Goal: Task Accomplishment & Management: Manage account settings

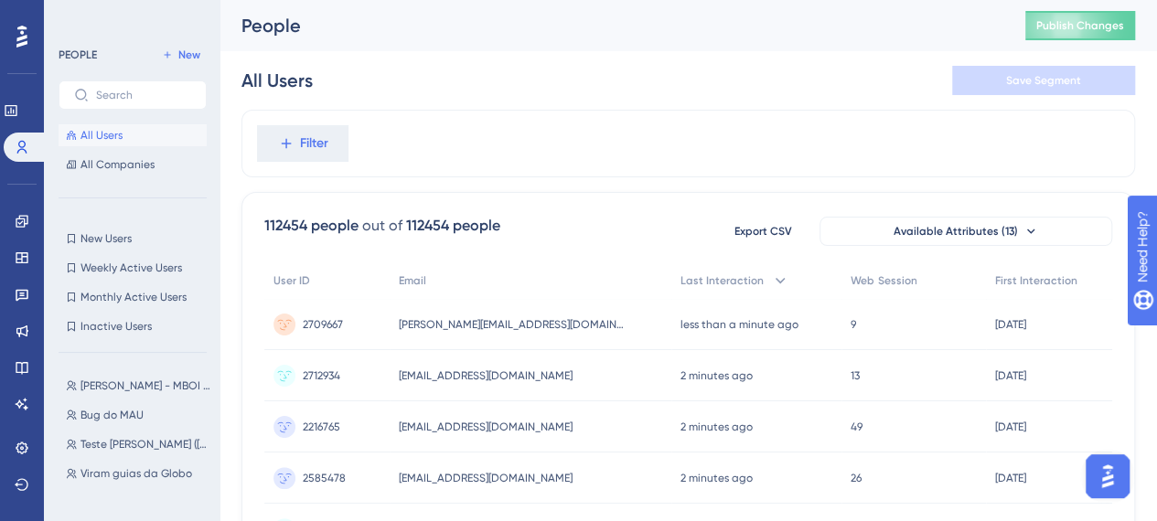
click at [1101, 37] on button "Publish Changes" at bounding box center [1080, 25] width 110 height 29
click at [129, 239] on span "New Users" at bounding box center [105, 238] width 51 height 15
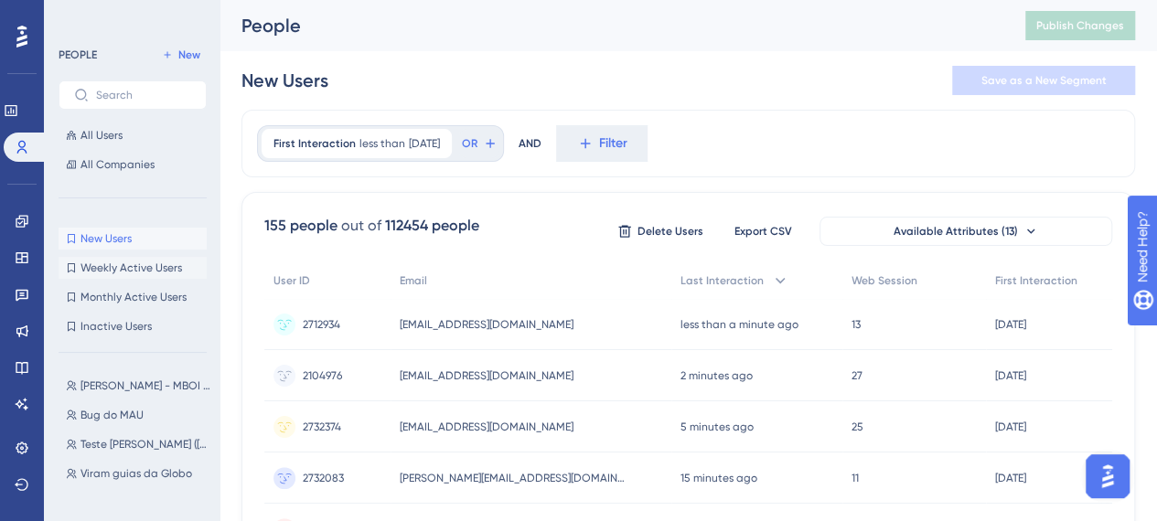
click at [116, 264] on span "Weekly Active Users" at bounding box center [131, 268] width 102 height 15
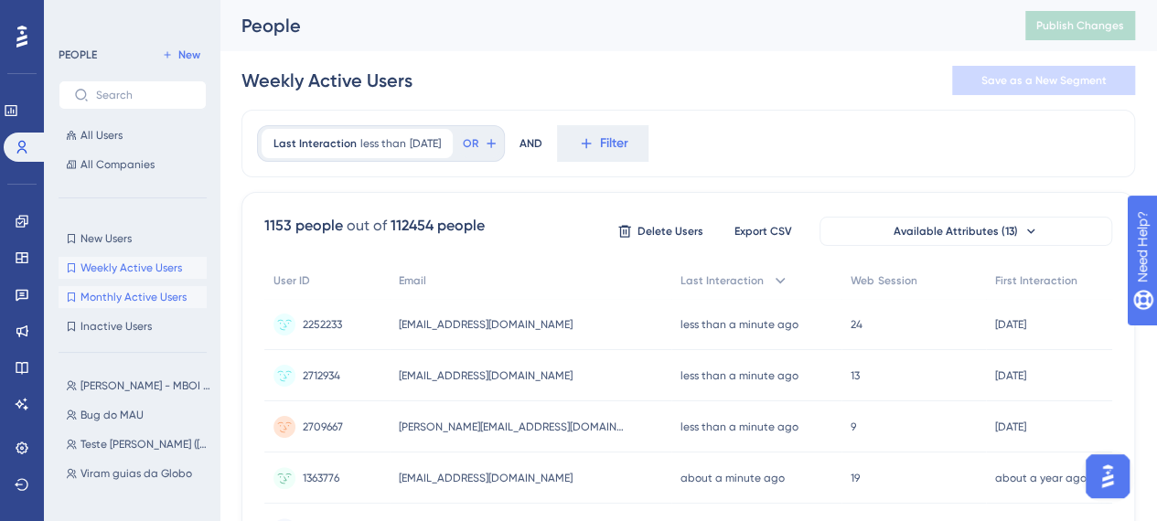
click at [128, 301] on span "Monthly Active Users" at bounding box center [133, 297] width 106 height 15
click at [116, 330] on span "Inactive Users" at bounding box center [115, 326] width 71 height 15
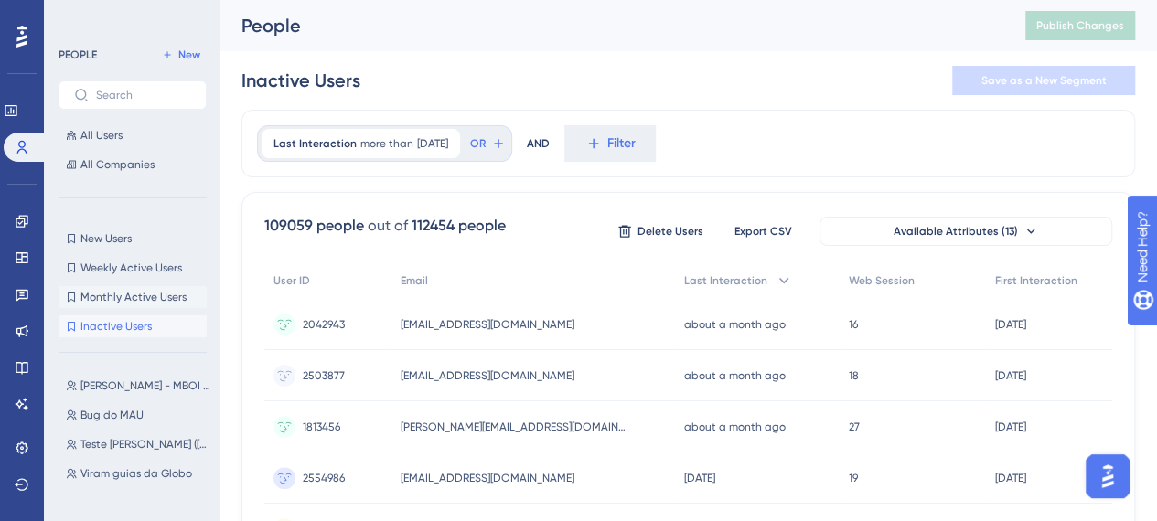
click at [126, 302] on span "Monthly Active Users" at bounding box center [133, 297] width 106 height 15
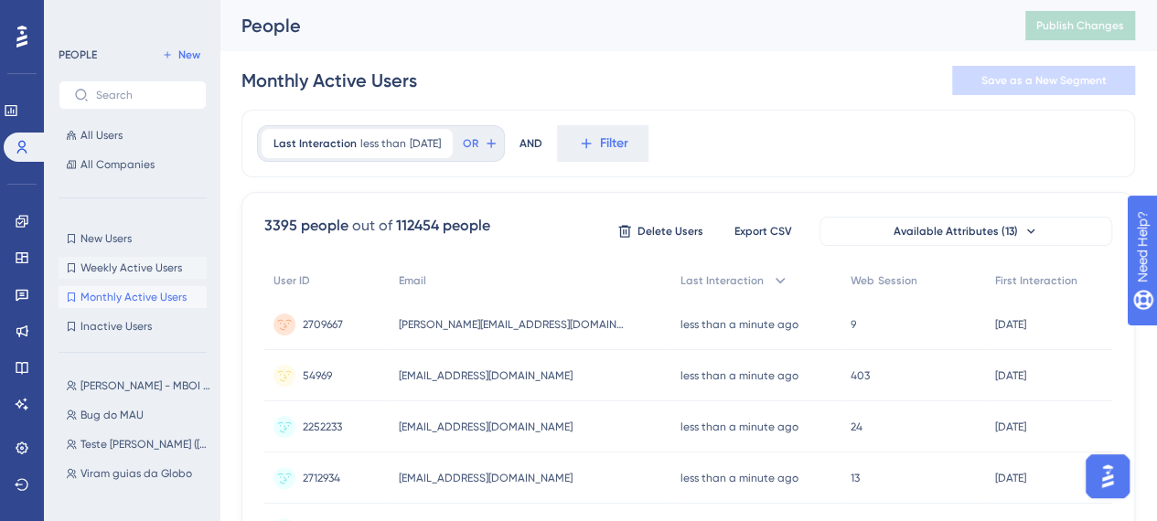
click at [124, 264] on span "Weekly Active Users" at bounding box center [131, 268] width 102 height 15
click at [115, 240] on span "New Users" at bounding box center [105, 238] width 51 height 15
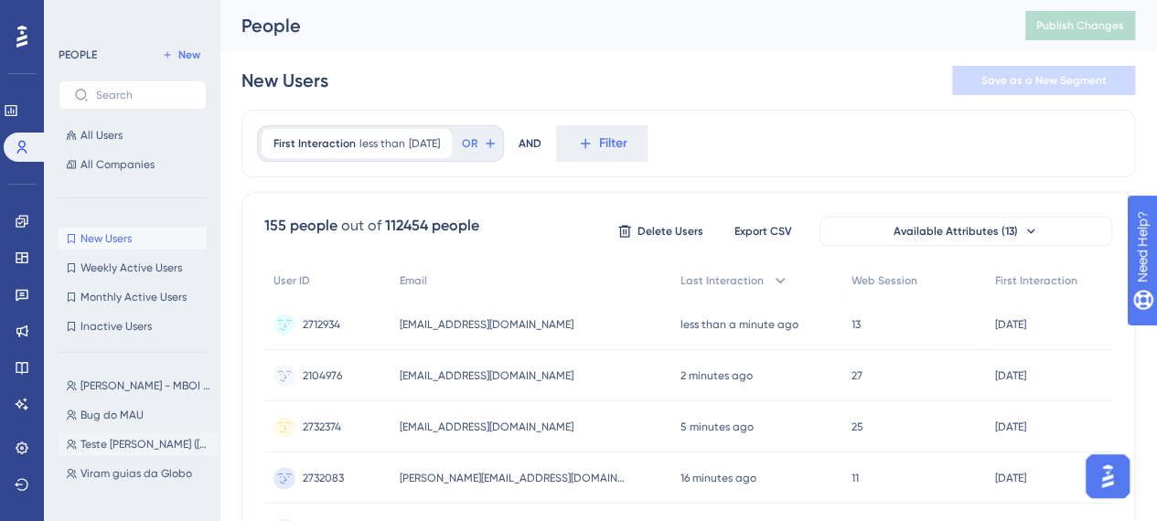
click at [108, 449] on span "Teste [PERSON_NAME] ([DATE])" at bounding box center [145, 444] width 130 height 15
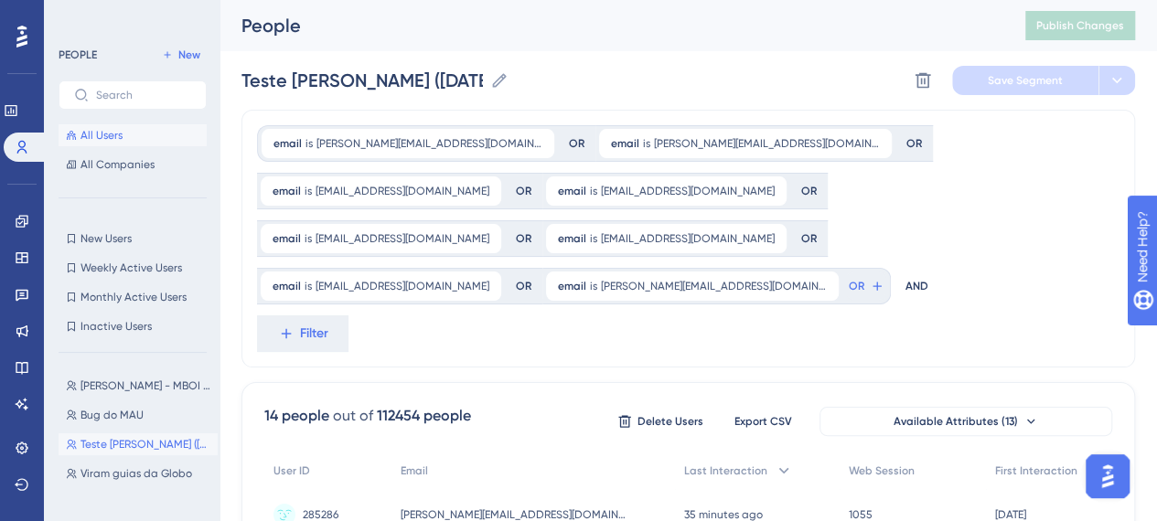
click at [167, 133] on button "All Users" at bounding box center [133, 135] width 148 height 22
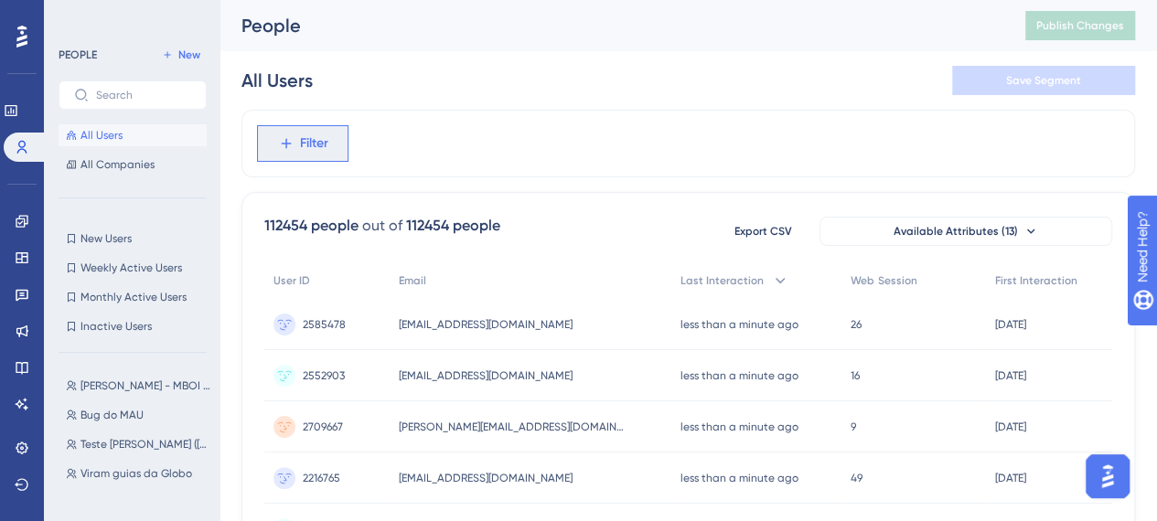
click at [324, 140] on span "Filter" at bounding box center [314, 144] width 28 height 22
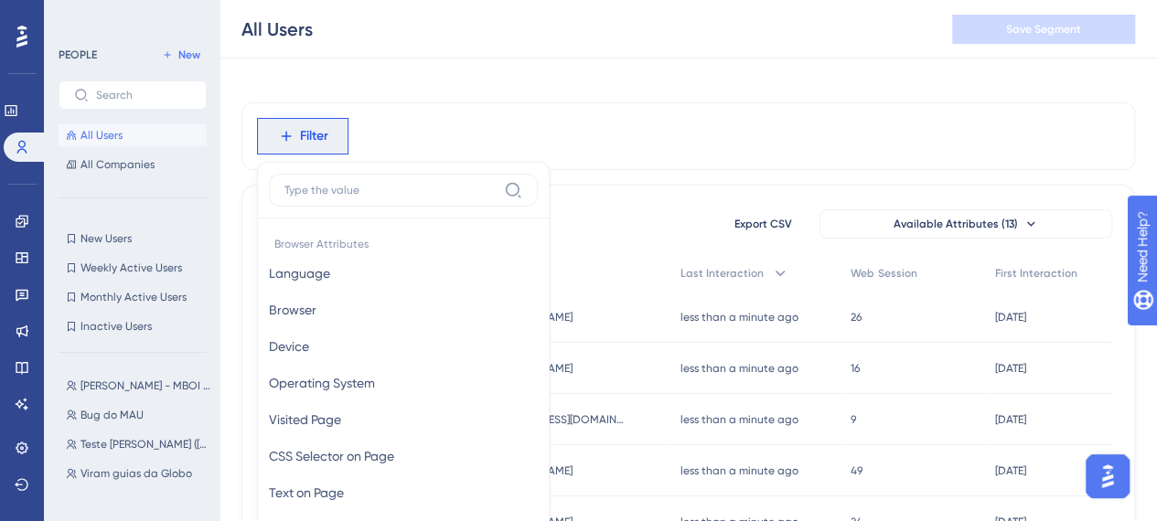
scroll to position [91, 0]
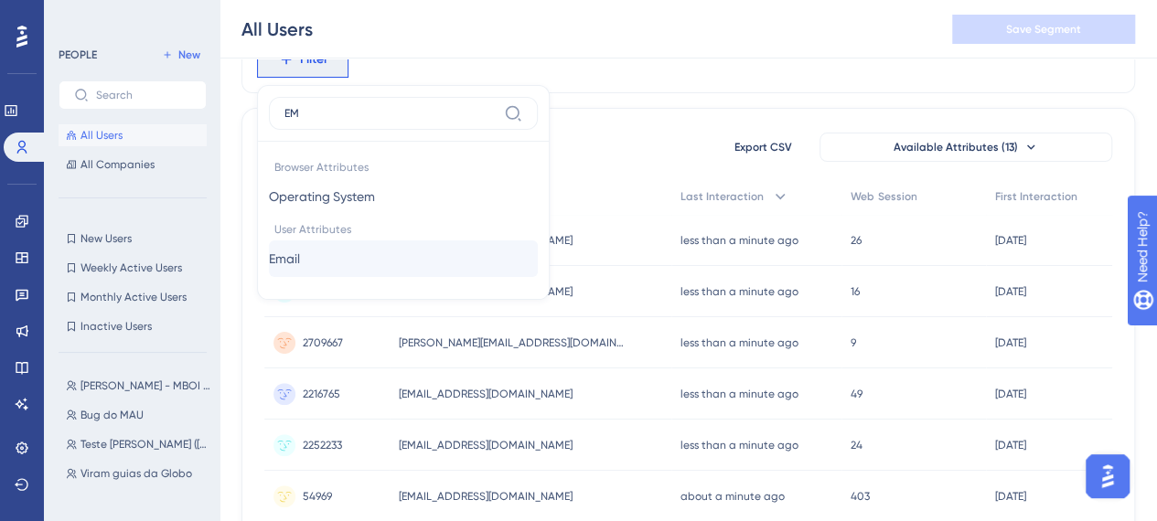
type input "EM"
click at [322, 258] on button "Email Email" at bounding box center [403, 258] width 269 height 37
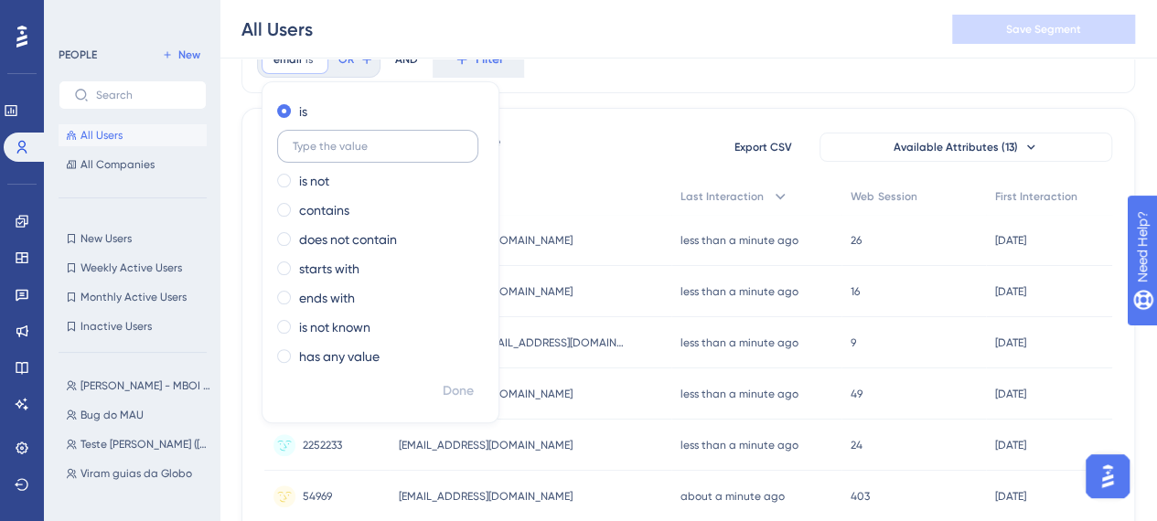
click at [424, 151] on input "text" at bounding box center [378, 146] width 170 height 13
type input "andressa"
click at [461, 387] on span "Done" at bounding box center [458, 391] width 31 height 22
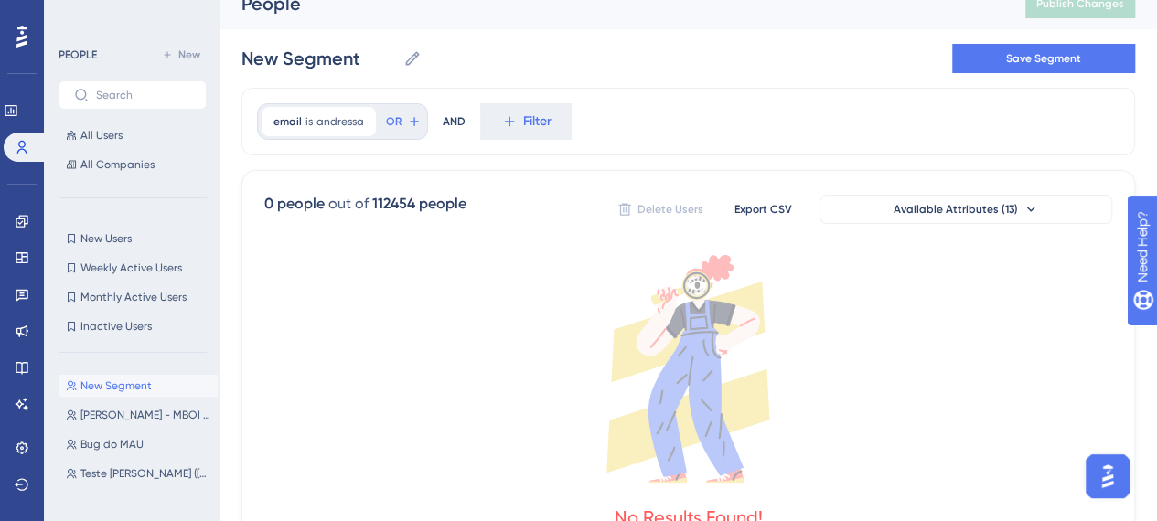
scroll to position [0, 0]
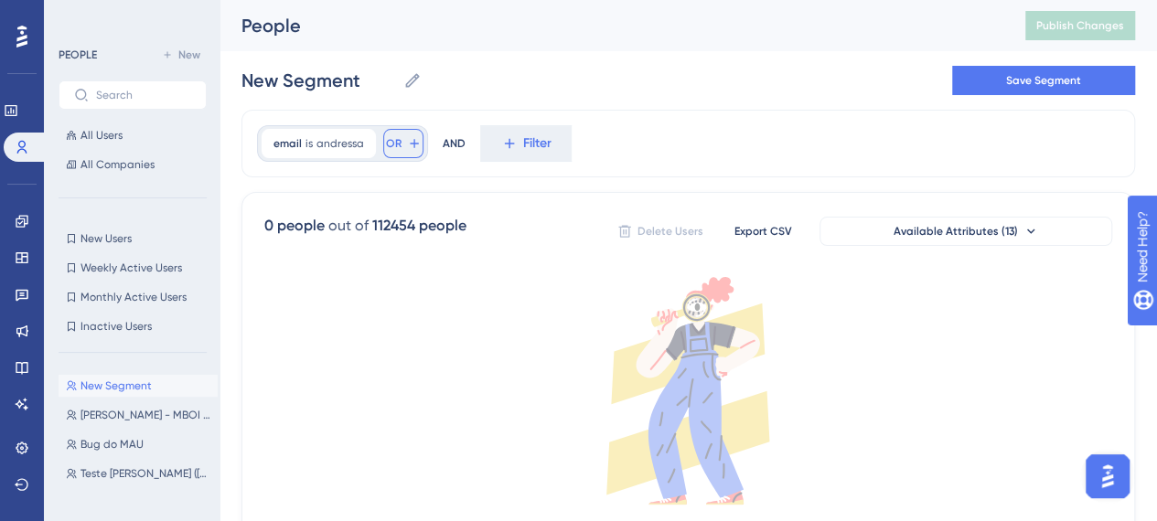
click at [401, 144] on button "OR" at bounding box center [403, 143] width 40 height 29
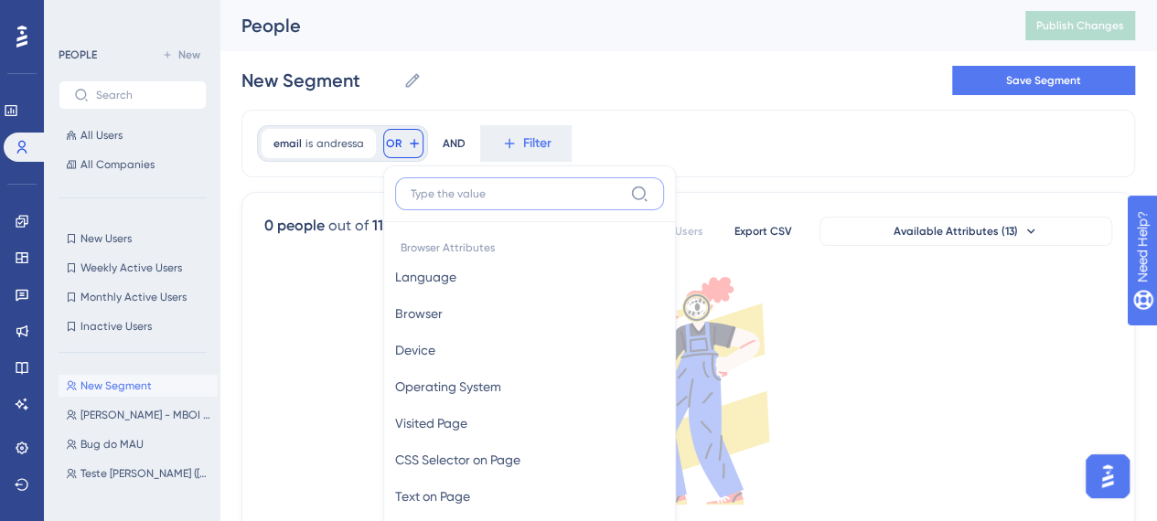
scroll to position [88, 0]
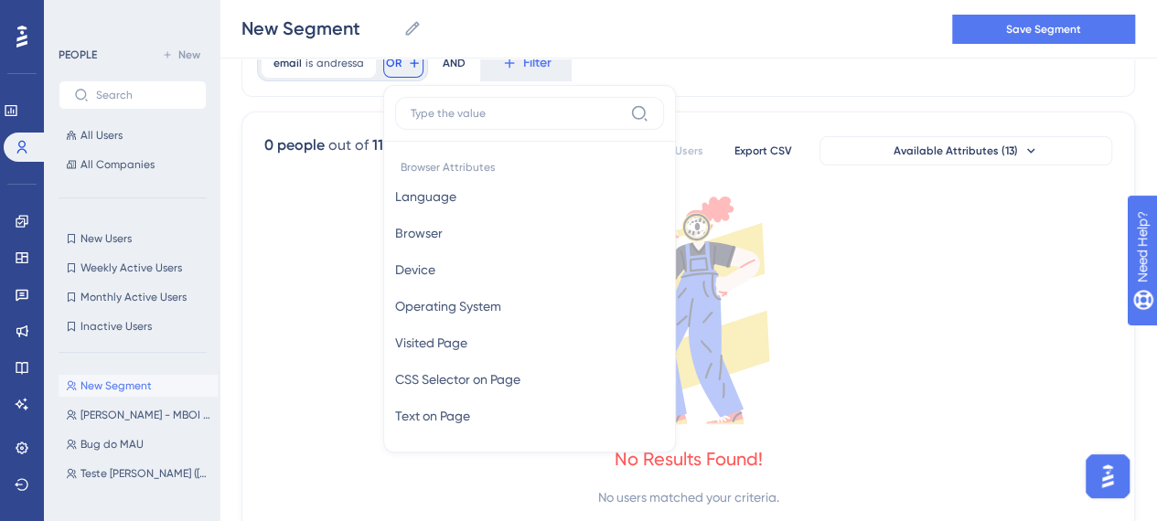
click at [664, 80] on div "email is [PERSON_NAME] Remove OR Browser Attributes Language Language Browser B…" at bounding box center [687, 63] width 893 height 68
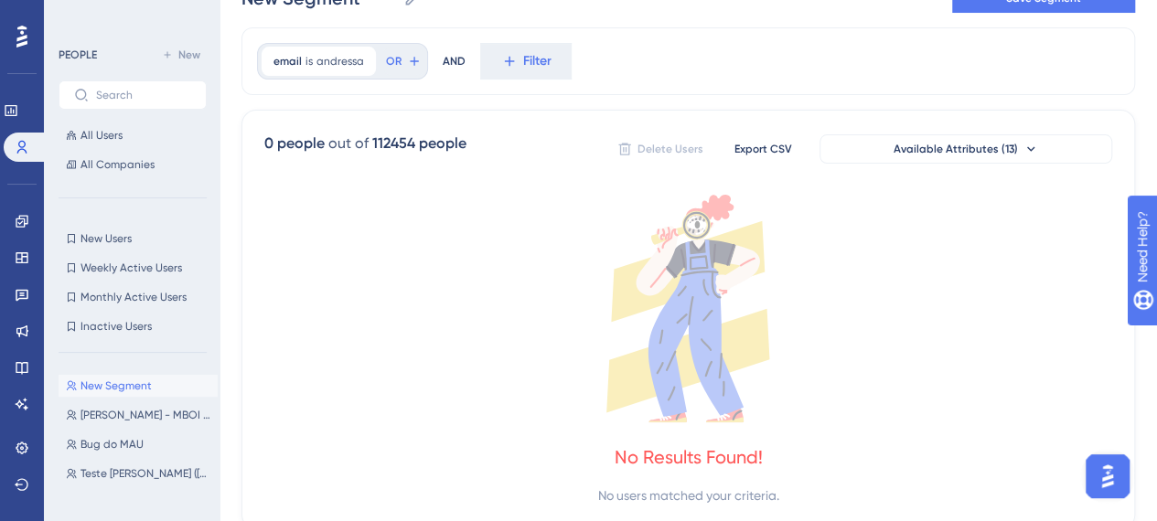
scroll to position [0, 0]
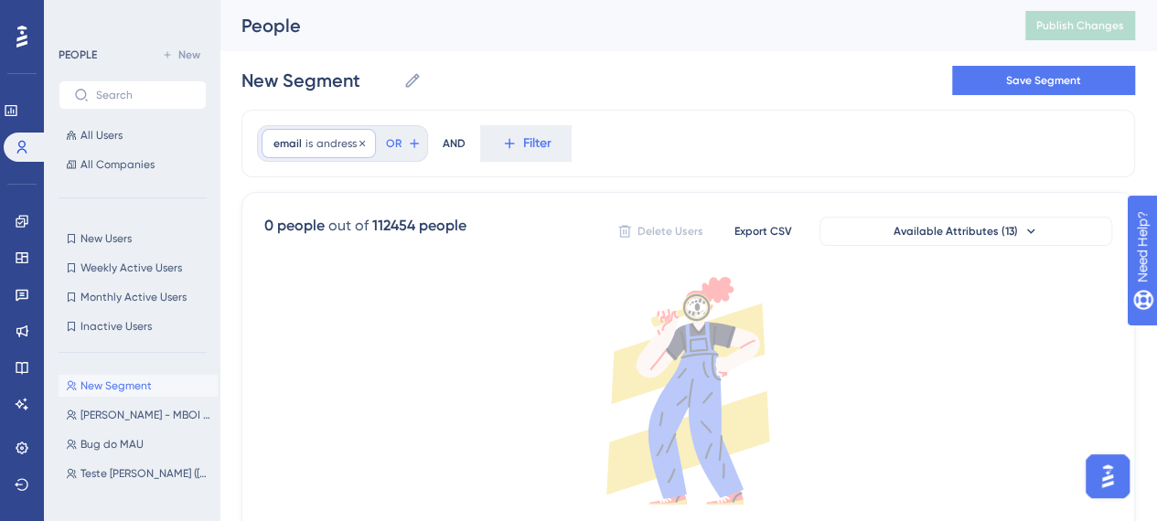
click at [335, 149] on span "andressa" at bounding box center [340, 143] width 48 height 15
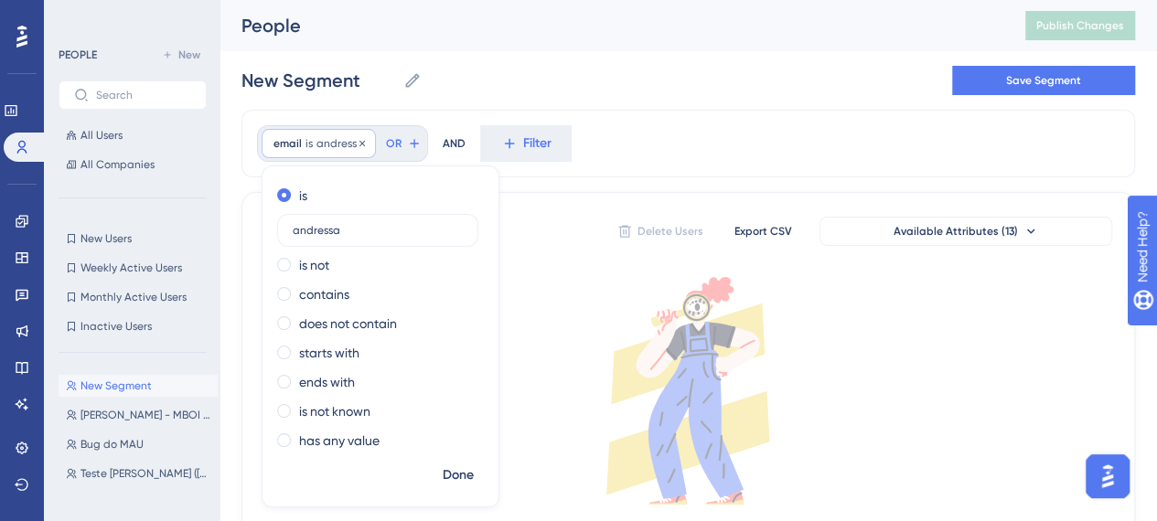
scroll to position [11, 0]
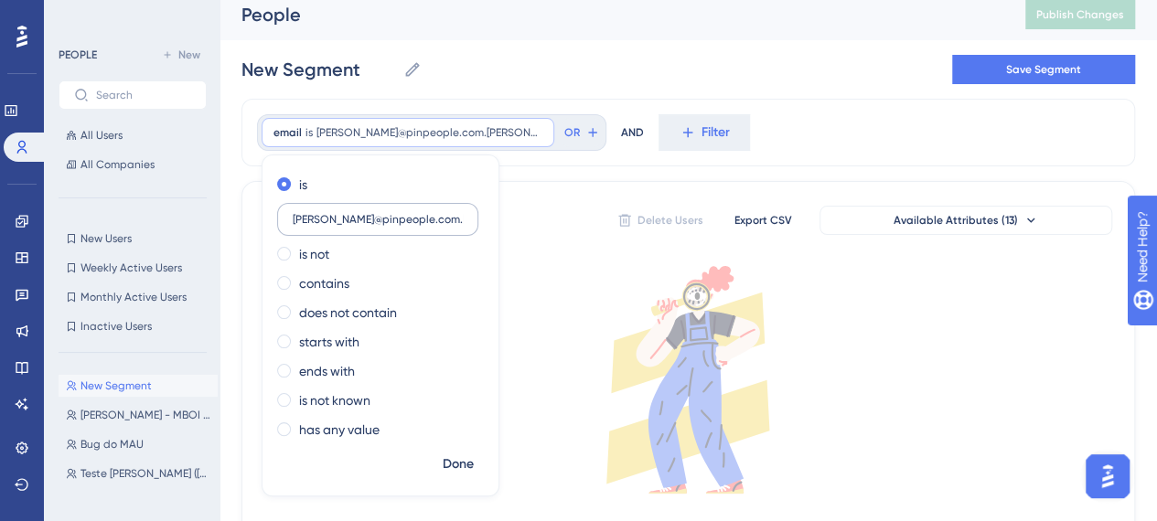
type input "[PERSON_NAME][EMAIL_ADDRESS][DOMAIN_NAME]"
click at [462, 467] on span "Done" at bounding box center [458, 465] width 31 height 22
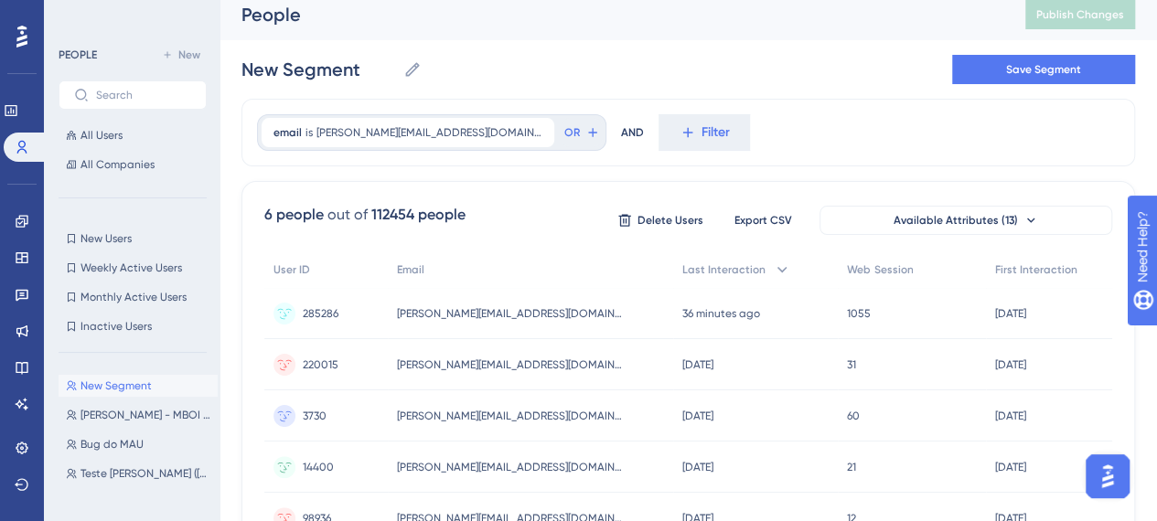
scroll to position [0, 0]
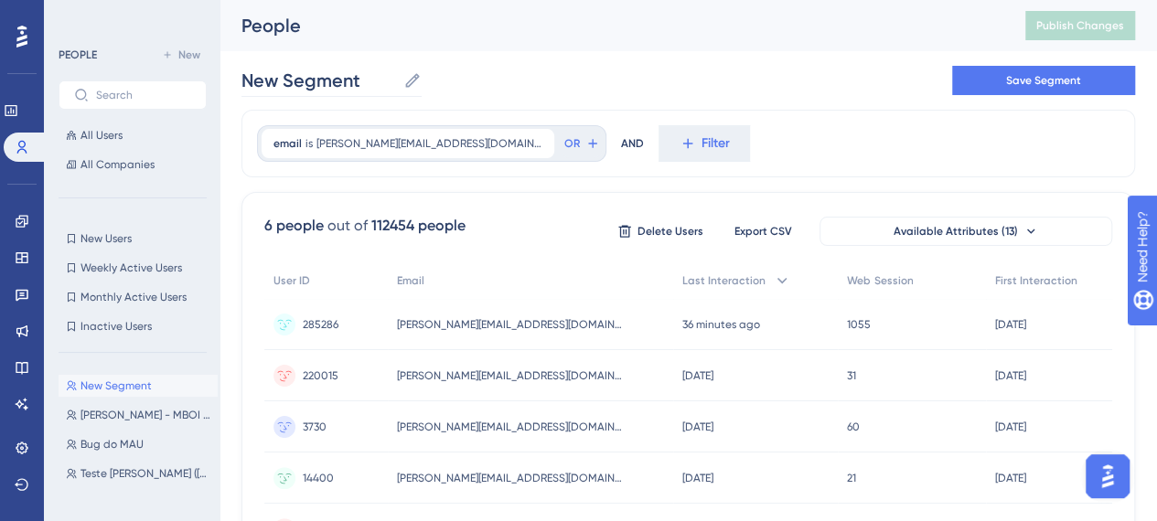
click at [410, 83] on icon at bounding box center [412, 80] width 18 height 18
click at [396, 83] on input "New Segment" at bounding box center [318, 81] width 155 height 26
drag, startPoint x: 369, startPoint y: 80, endPoint x: 230, endPoint y: 83, distance: 139.0
click at [230, 83] on div "Performance Users Engagement Widgets Feedback Product Updates Knowledge Base AI…" at bounding box center [687, 340] width 937 height 680
click at [477, 53] on div "Teste Demo Teste Demo Save Segment" at bounding box center [687, 80] width 893 height 59
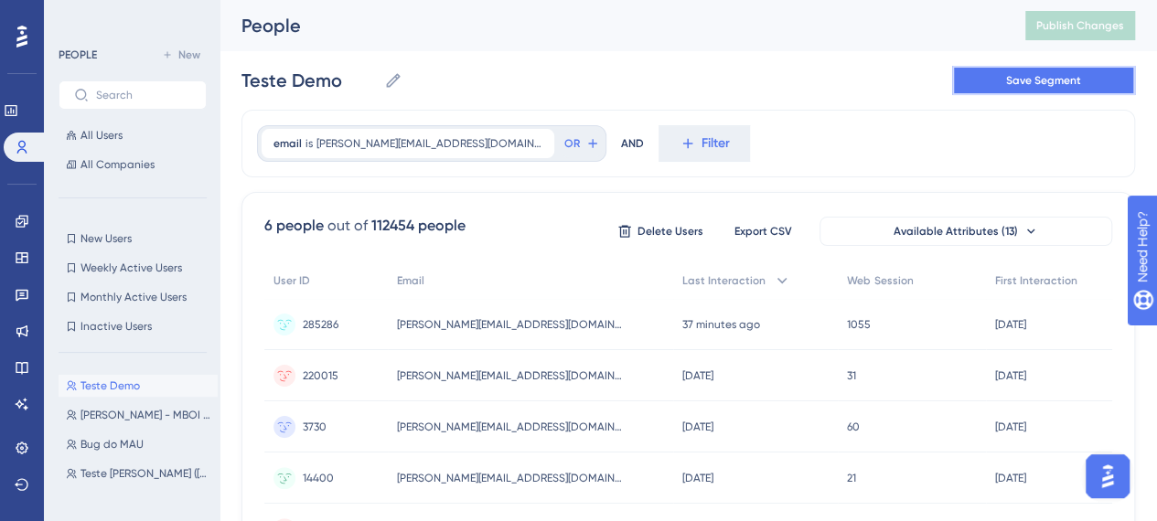
click at [1106, 85] on button "Save Segment" at bounding box center [1043, 80] width 183 height 29
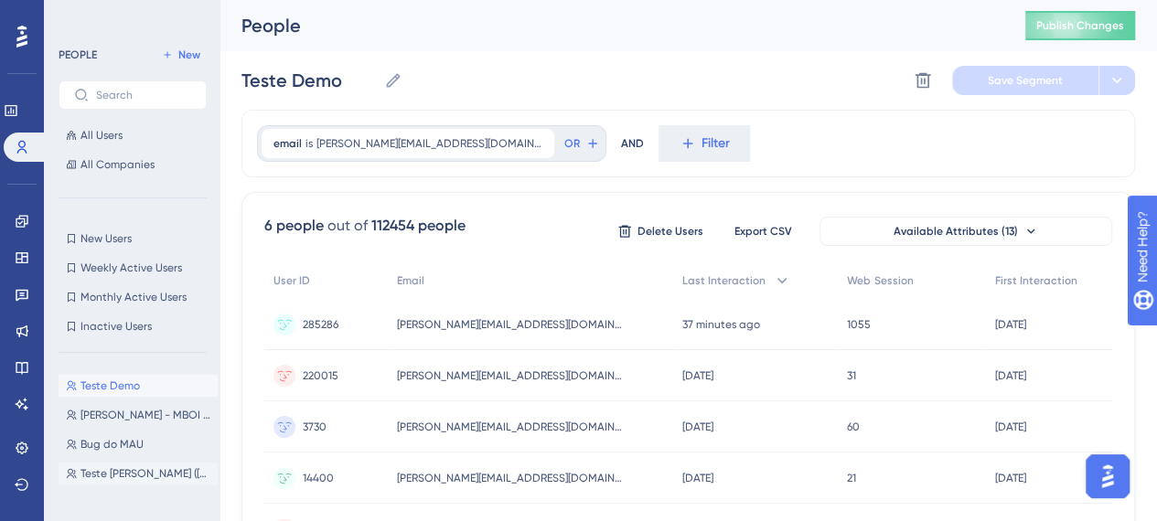
click at [108, 470] on span "Teste [PERSON_NAME] ([DATE])" at bounding box center [145, 473] width 130 height 15
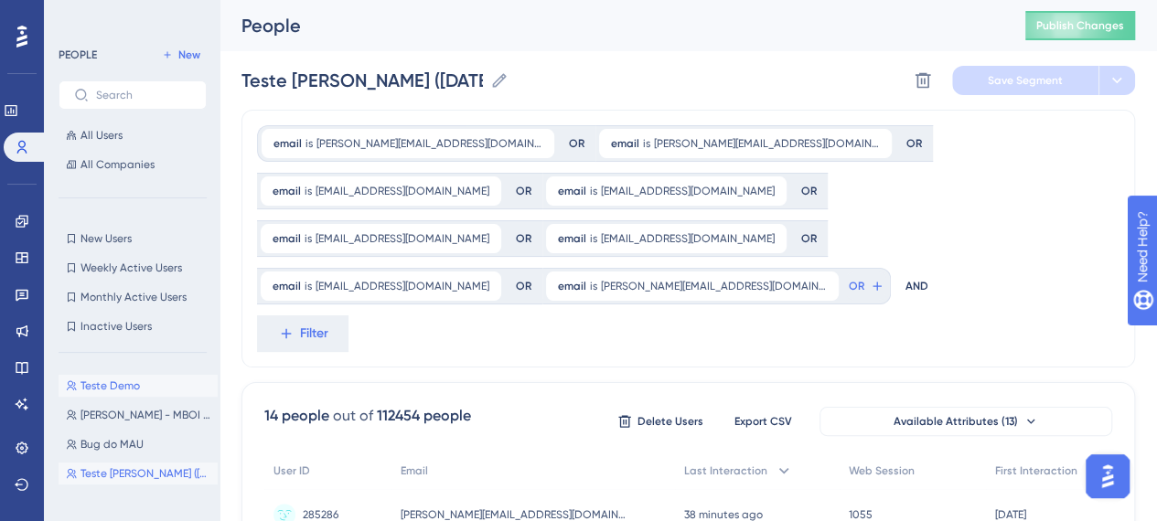
click at [157, 377] on button "Teste Demo Teste Demo" at bounding box center [138, 386] width 159 height 22
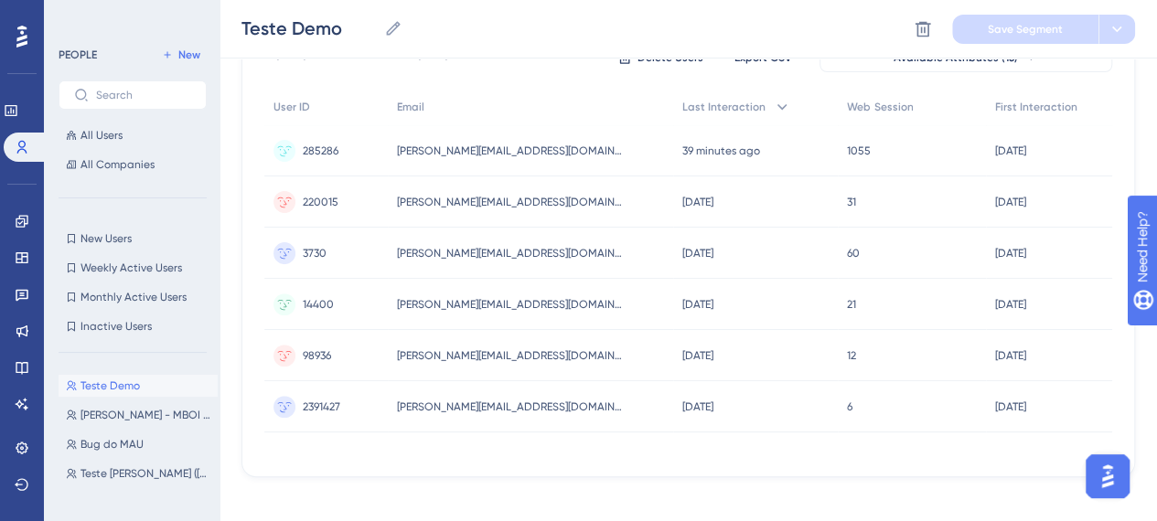
scroll to position [183, 0]
click at [108, 476] on span "Teste [PERSON_NAME] ([DATE])" at bounding box center [145, 473] width 130 height 15
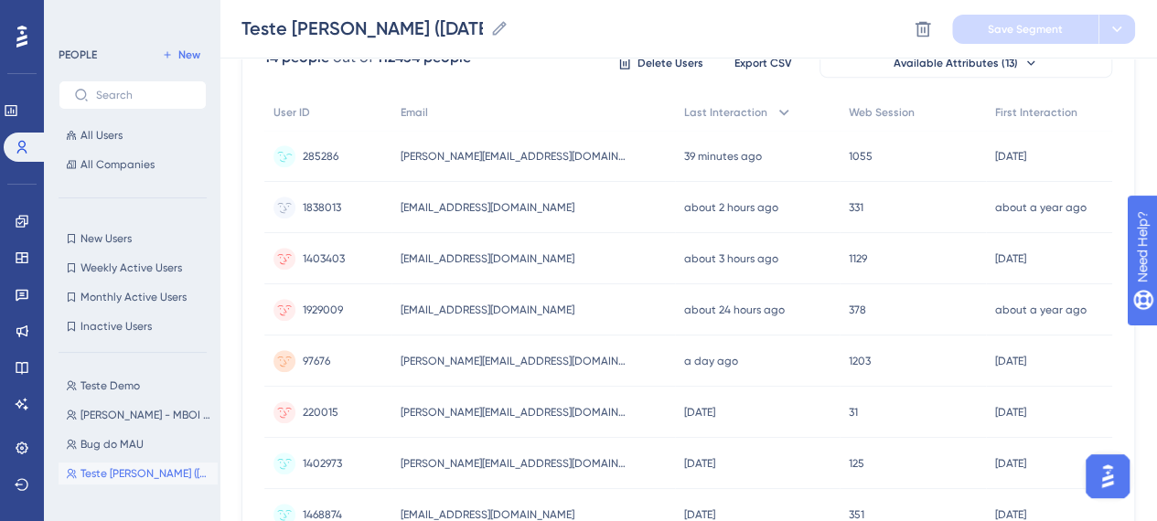
scroll to position [0, 0]
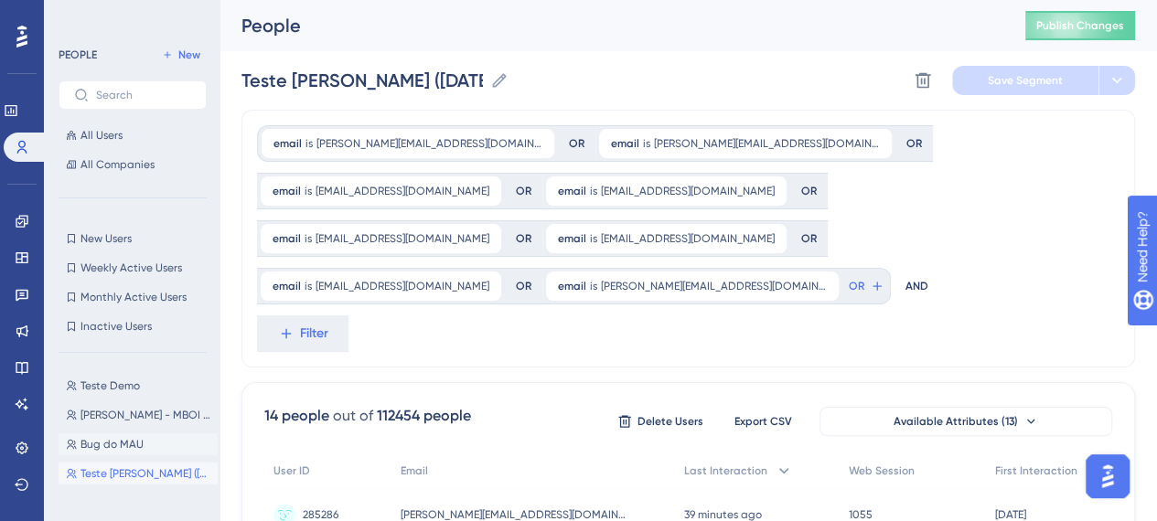
click at [114, 434] on button "Bug do MAU Bug do MAU" at bounding box center [138, 444] width 159 height 22
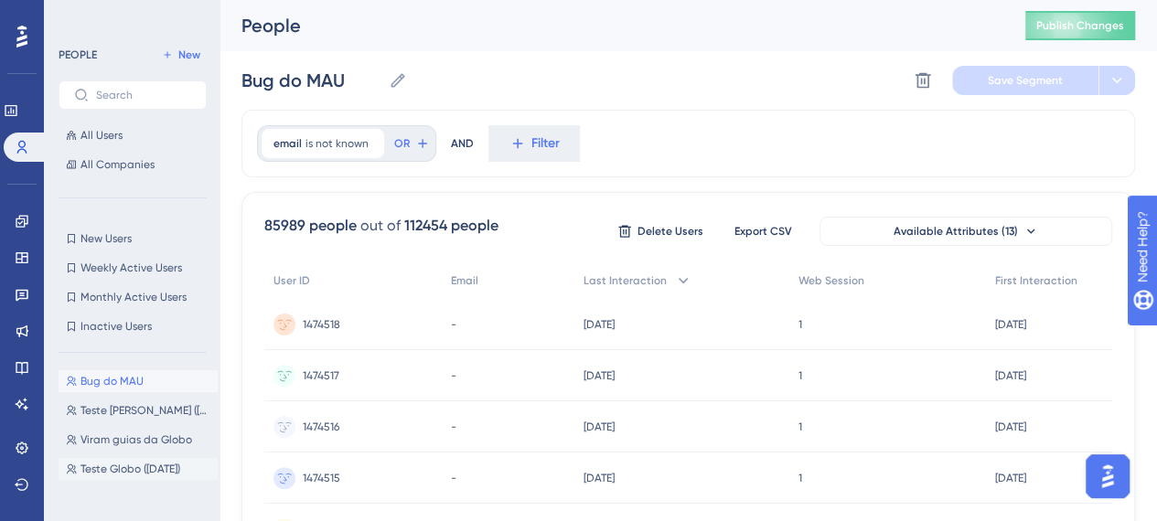
scroll to position [91, 0]
click at [113, 433] on button "Teste Globo ([DATE]) Teste Globo ([DATE])" at bounding box center [138, 441] width 159 height 22
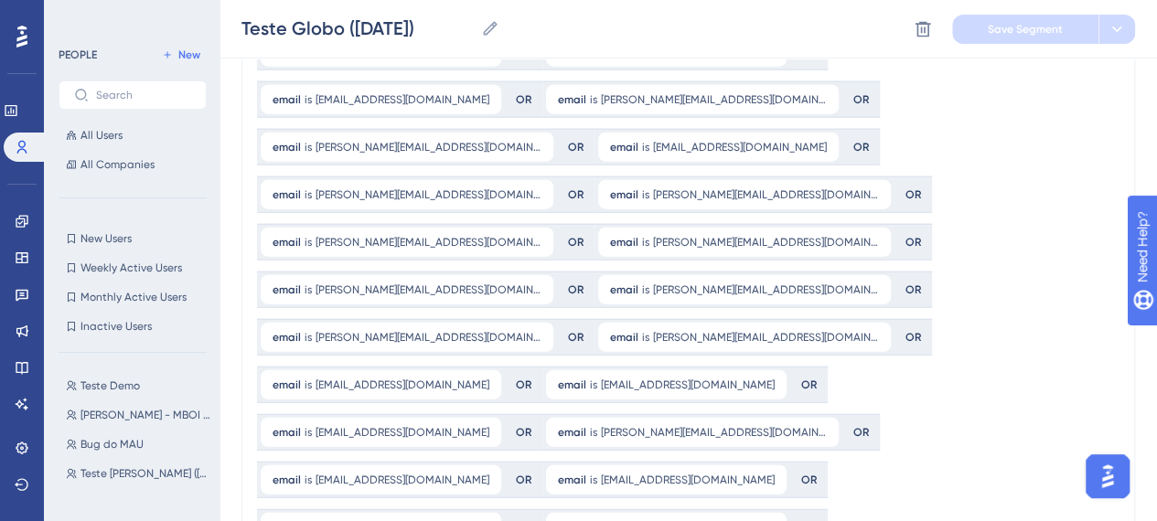
scroll to position [2378, 0]
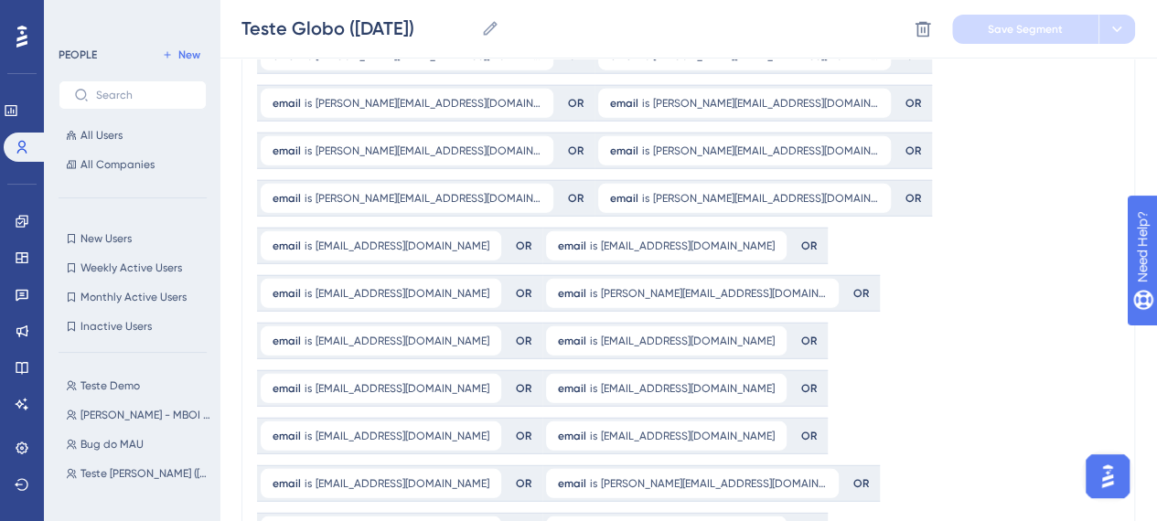
drag, startPoint x: 282, startPoint y: 236, endPoint x: 410, endPoint y: 242, distance: 128.2
drag, startPoint x: 283, startPoint y: 233, endPoint x: 257, endPoint y: 237, distance: 26.8
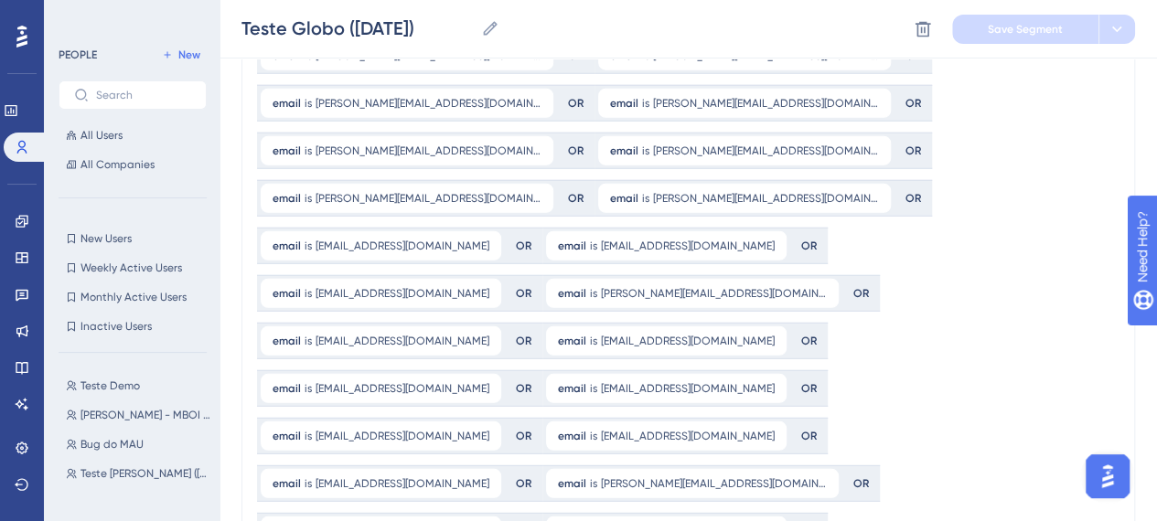
click at [529, 186] on div "email is [EMAIL_ADDRESS][DOMAIN_NAME] [EMAIL_ADDRESS][DOMAIN_NAME] Remove OR em…" at bounding box center [687, 194] width 893 height 4909
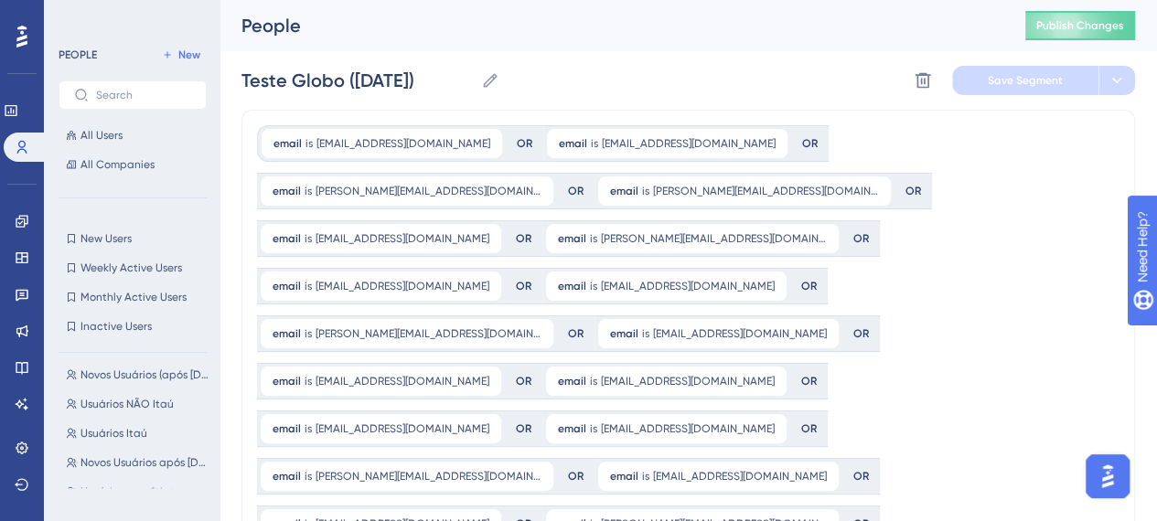
scroll to position [329, 0]
click at [141, 379] on span "Usuários EN-US" at bounding box center [119, 378] width 78 height 15
type input "Usuários EN-US"
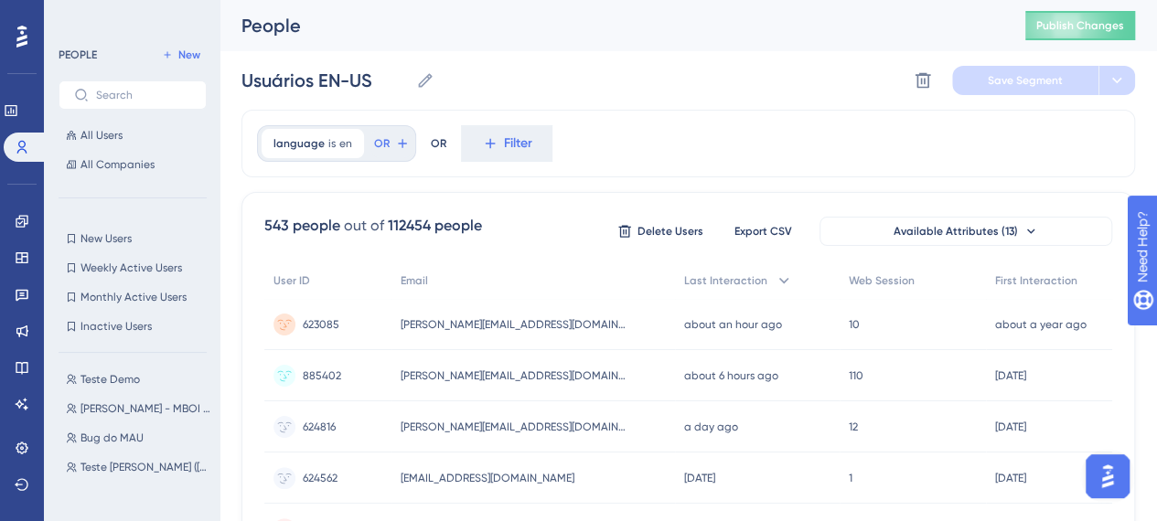
scroll to position [0, 0]
click at [328, 149] on span "is" at bounding box center [331, 143] width 7 height 15
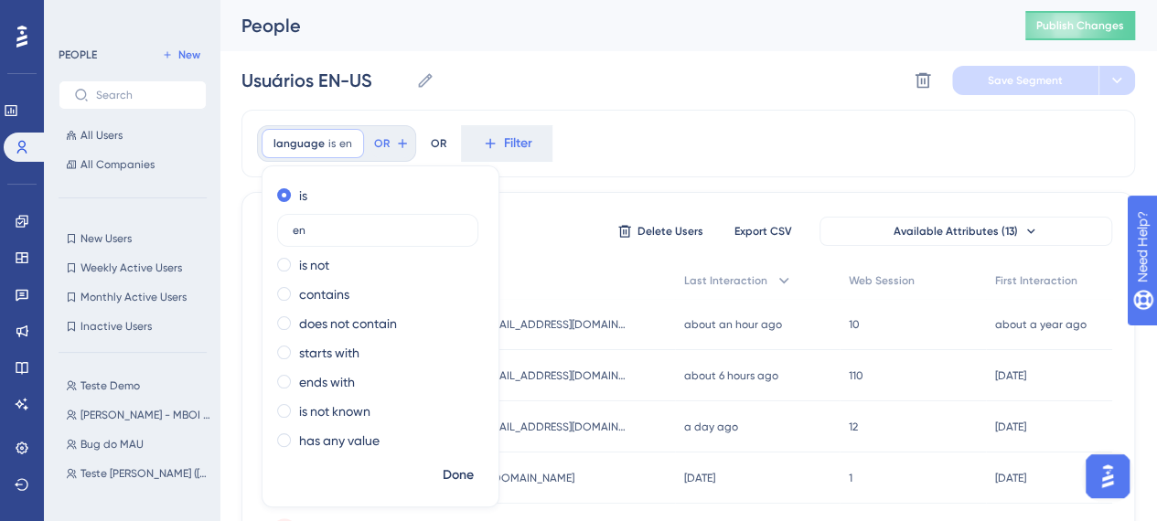
click at [618, 112] on div "language is en en Remove is en is not contains does not contain starts with end…" at bounding box center [687, 144] width 893 height 68
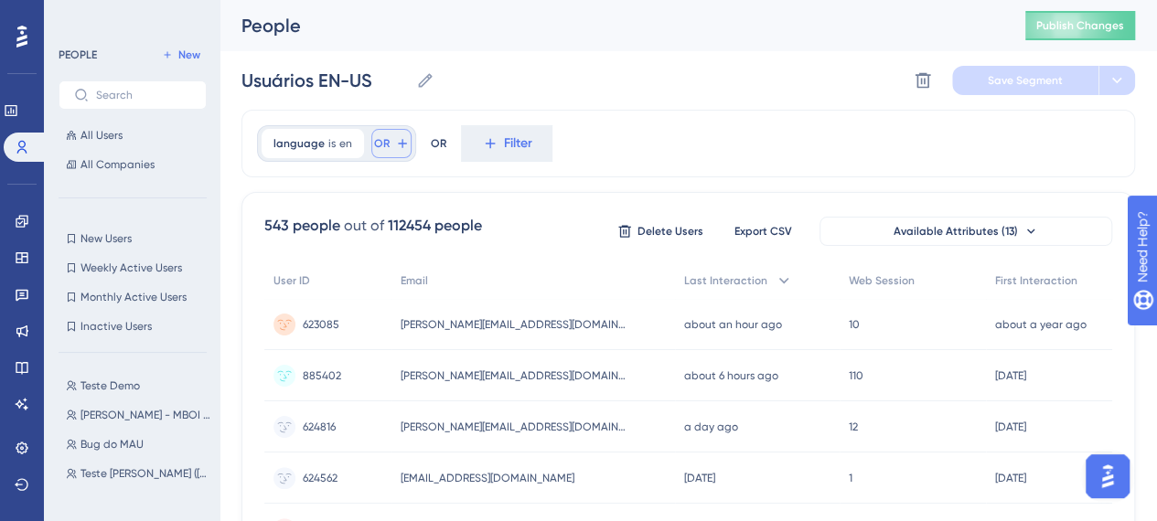
click at [383, 145] on span "OR" at bounding box center [382, 143] width 16 height 15
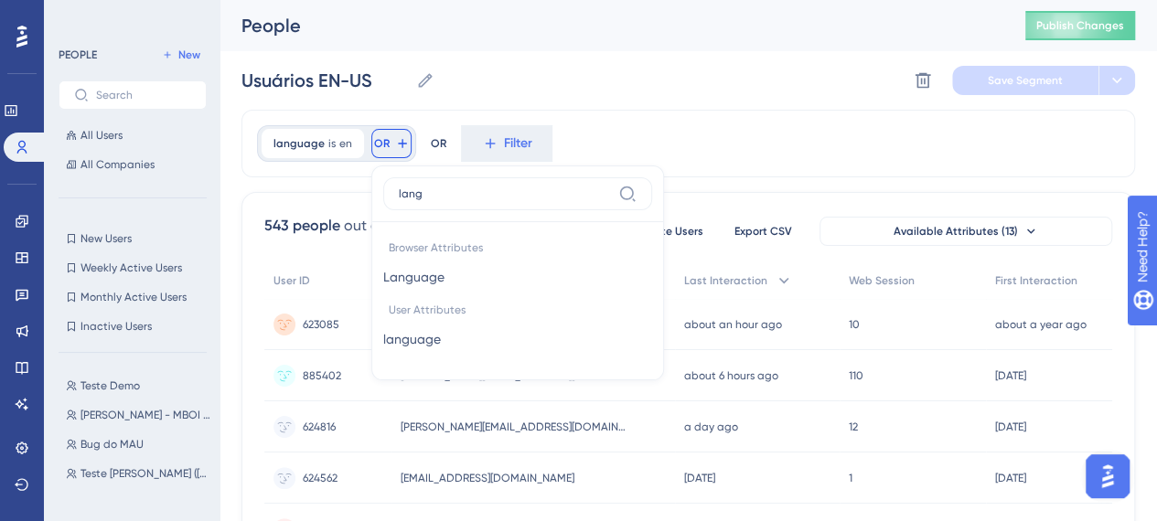
type input "lang"
click at [719, 92] on div "Usuários EN-US Usuários EN-US Delete Segment Save Segment" at bounding box center [687, 80] width 893 height 59
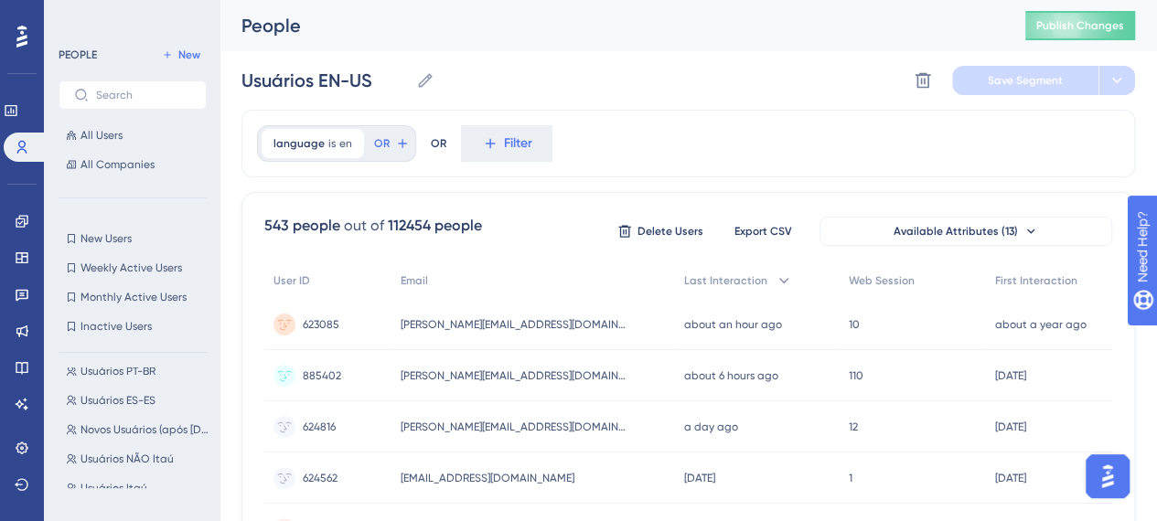
scroll to position [421, 0]
click at [137, 400] on span "Usuários NÃO Itaú" at bounding box center [126, 404] width 93 height 15
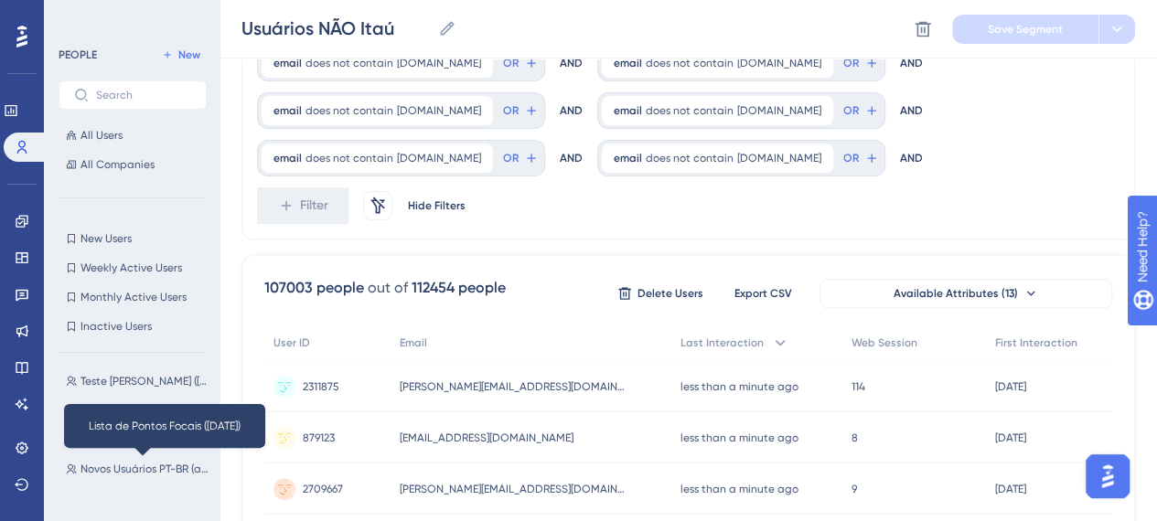
scroll to position [183, 0]
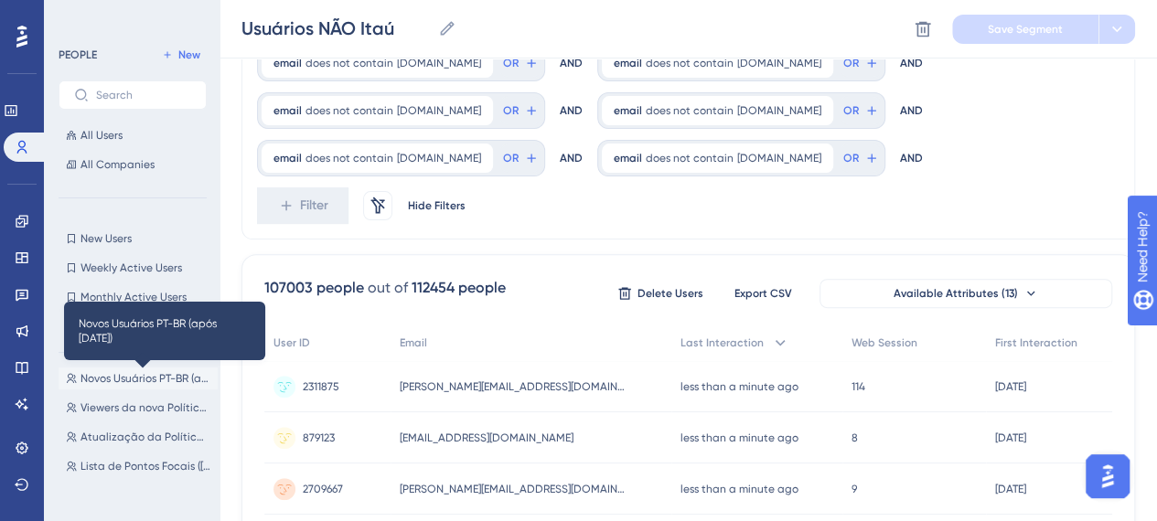
click at [142, 375] on span "Novos Usuários PT-BR (após [DATE])" at bounding box center [145, 378] width 130 height 15
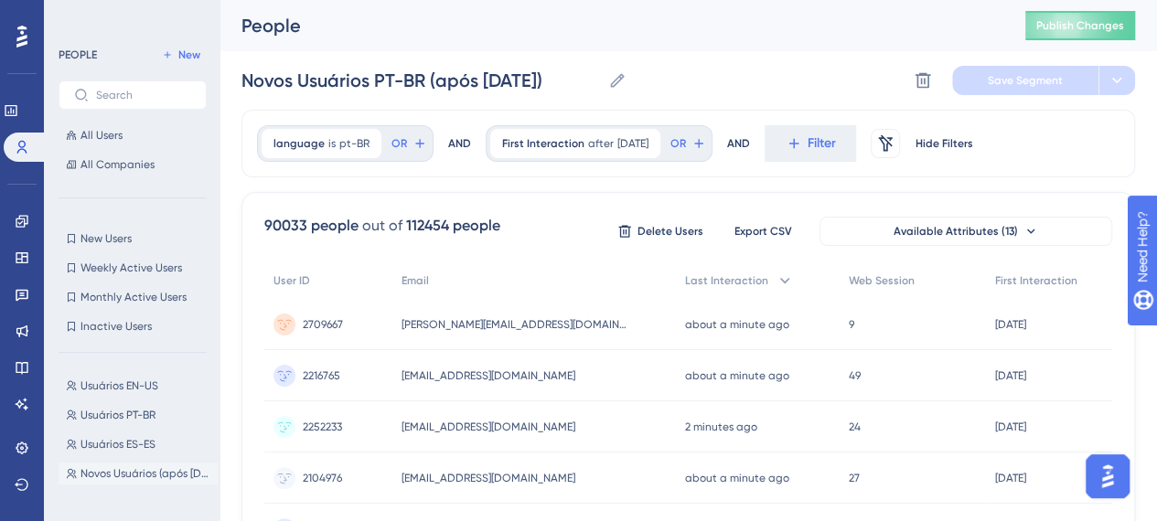
scroll to position [366, 0]
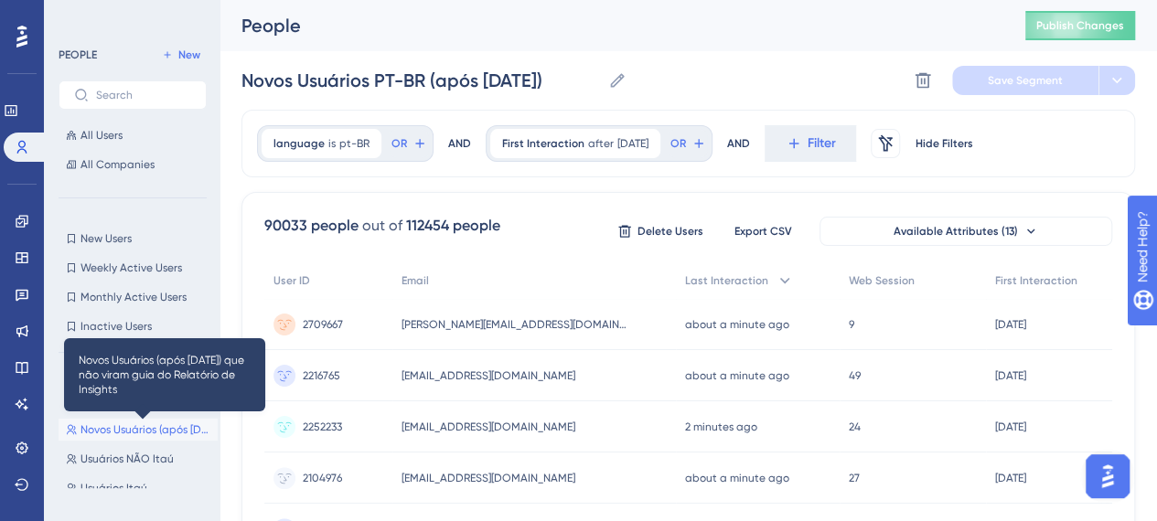
click at [161, 433] on span "Novos Usuários (após [DATE]) que não viram guia do Relatório de Insights" at bounding box center [145, 429] width 130 height 15
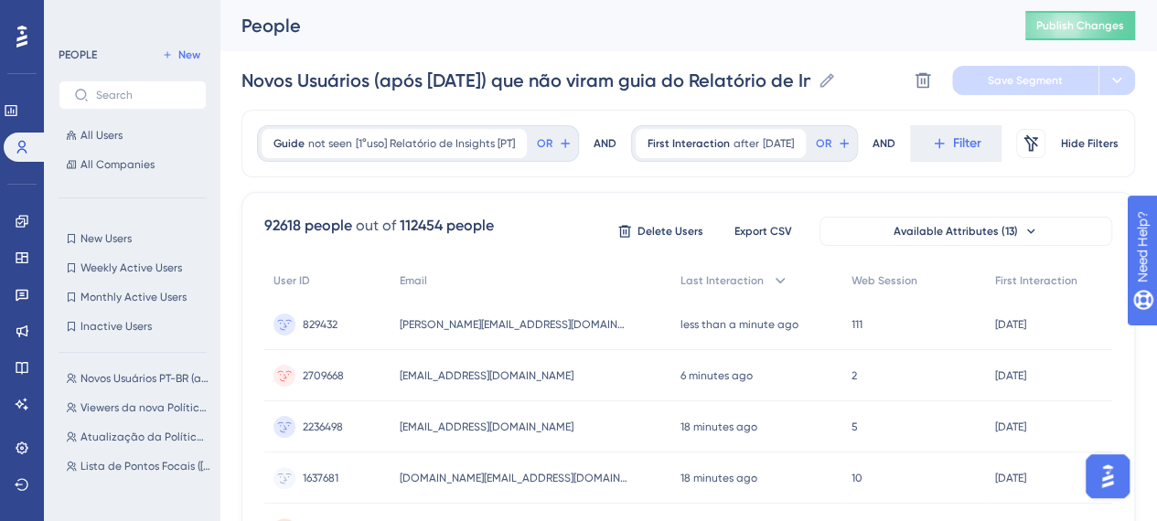
scroll to position [274, 0]
click at [154, 465] on span "Usuários PT-BR" at bounding box center [117, 462] width 75 height 15
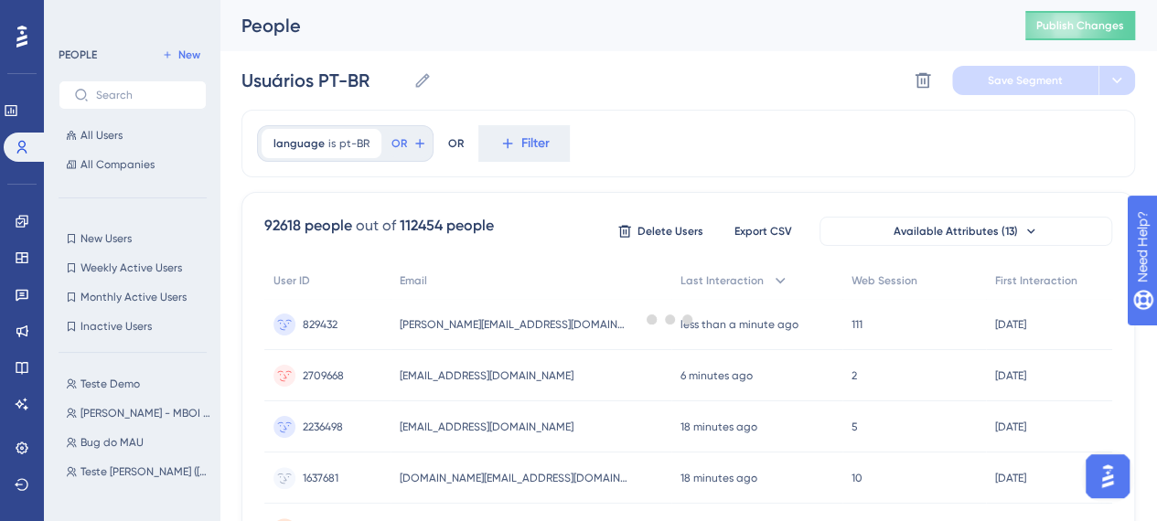
scroll to position [0, 0]
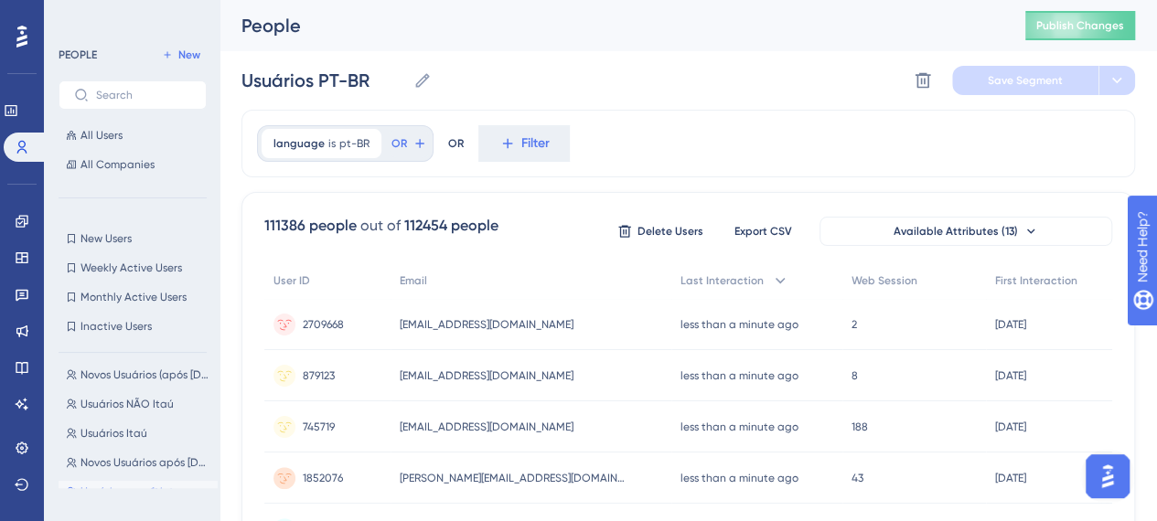
click at [140, 485] on span "Usuários com 1ª interação antes de 08/07 (PT-BR)" at bounding box center [145, 492] width 130 height 15
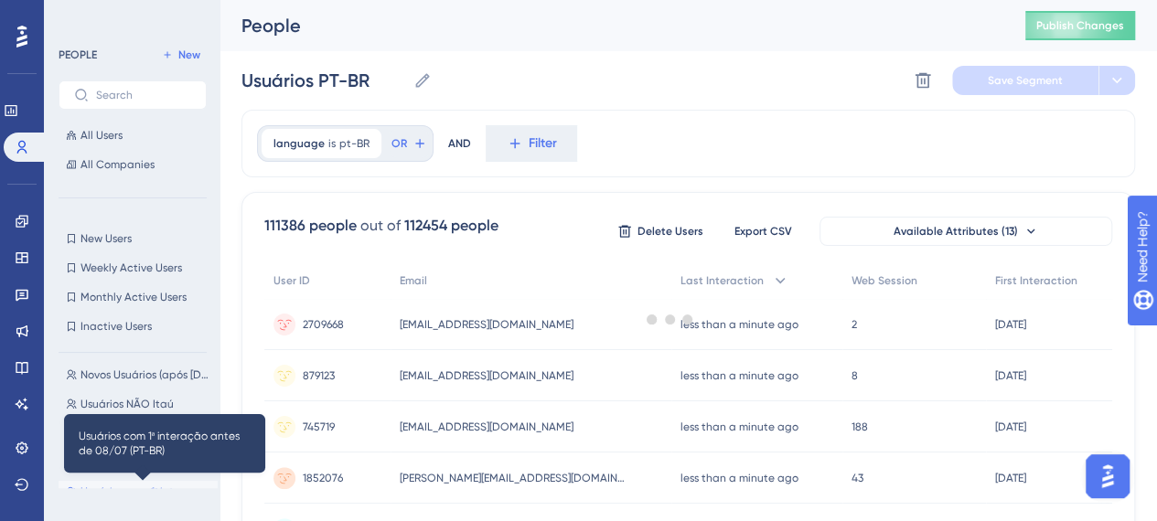
type input "Usuários com 1ª interação antes de 08/07 (PT-BR)"
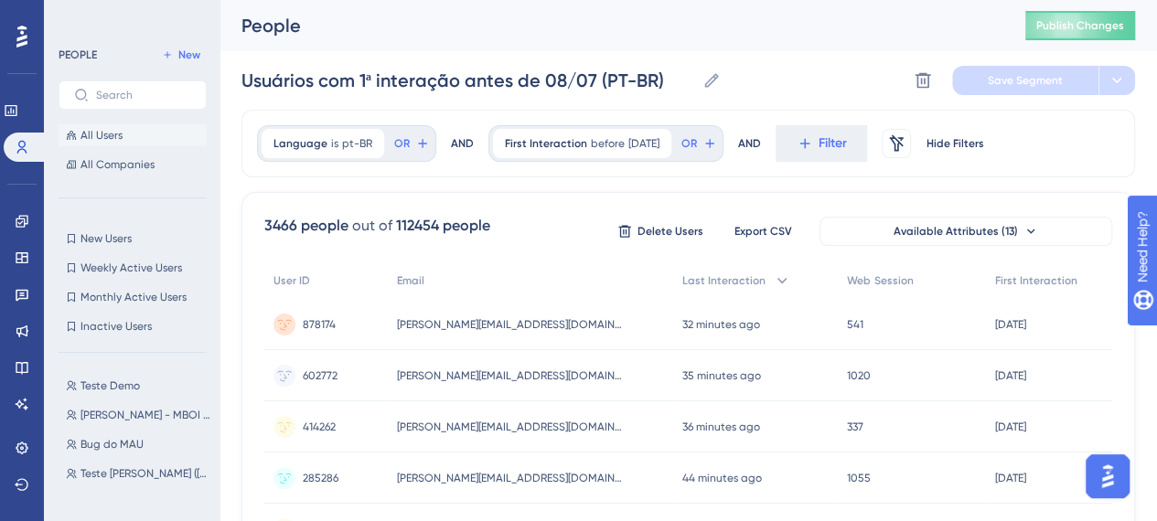
click at [115, 126] on button "All Users" at bounding box center [133, 135] width 148 height 22
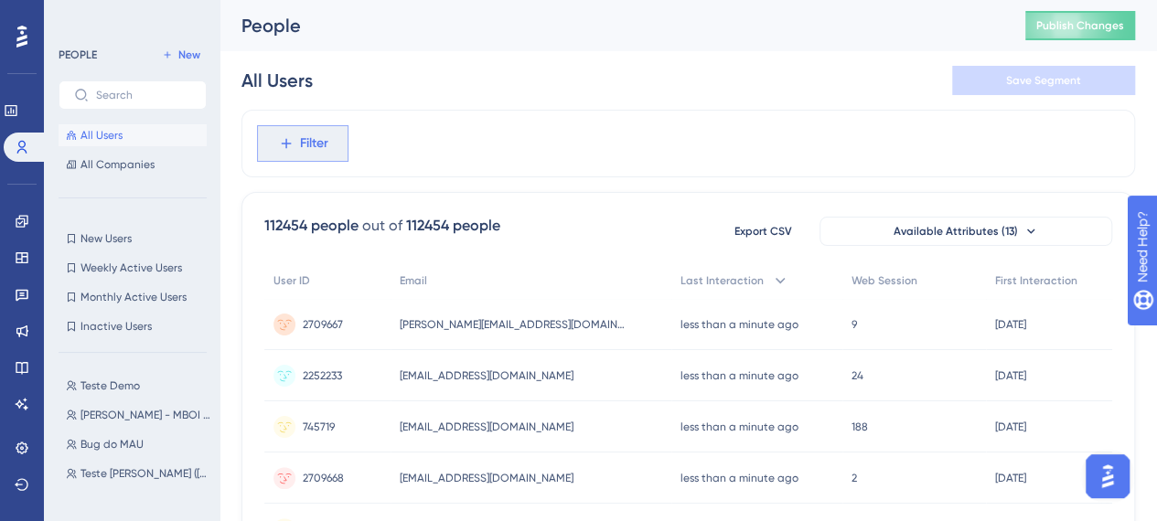
click at [316, 148] on span "Filter" at bounding box center [314, 144] width 28 height 22
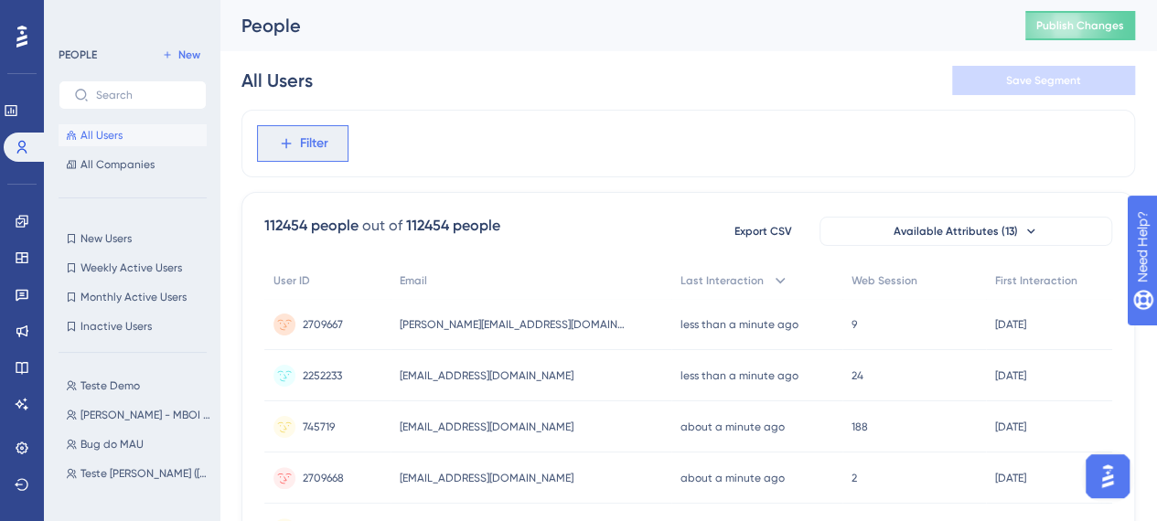
click at [338, 140] on button "Filter" at bounding box center [302, 143] width 91 height 37
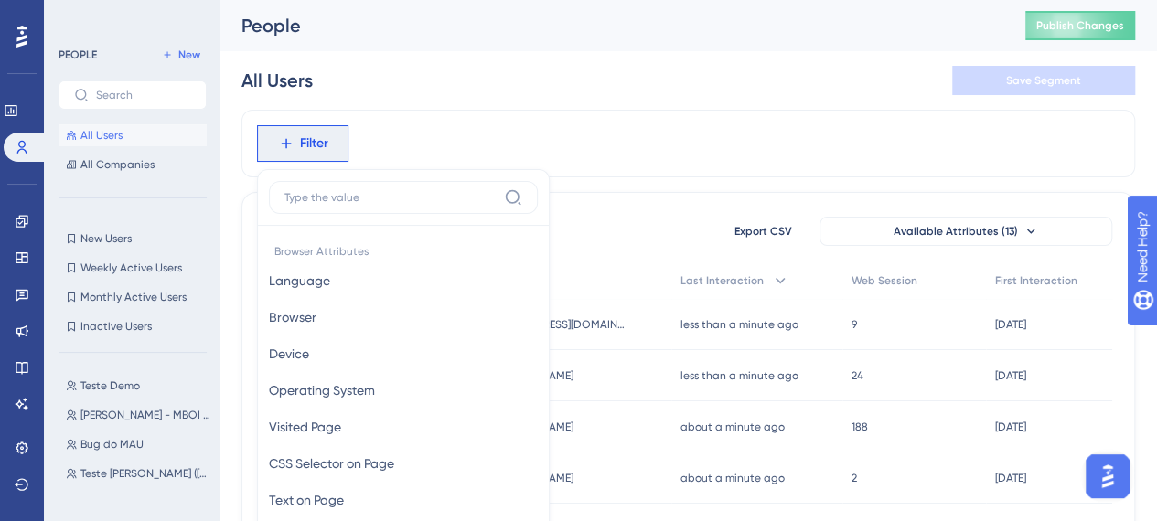
scroll to position [91, 0]
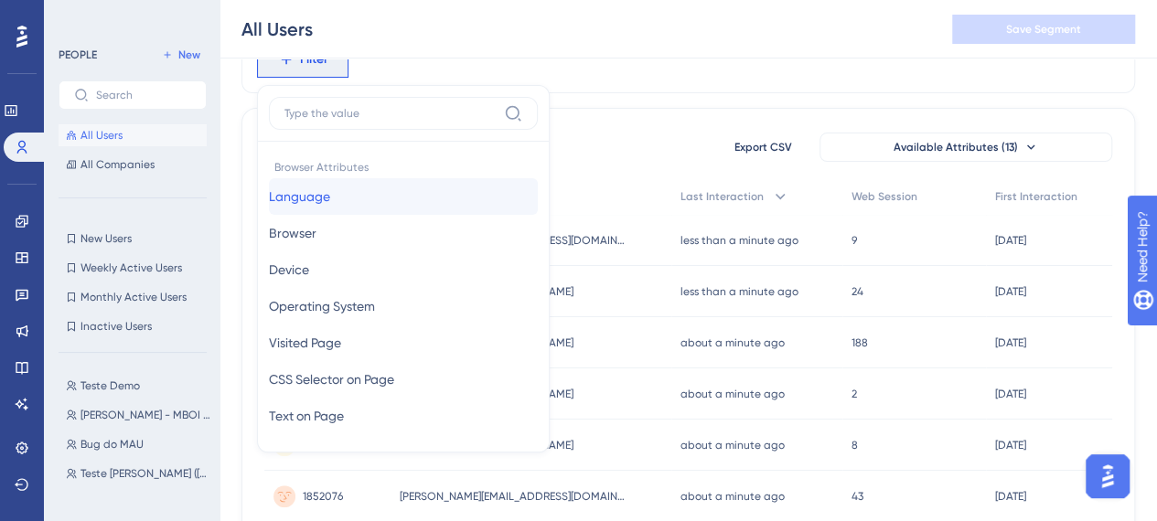
click at [368, 187] on button "Language Language" at bounding box center [403, 196] width 269 height 37
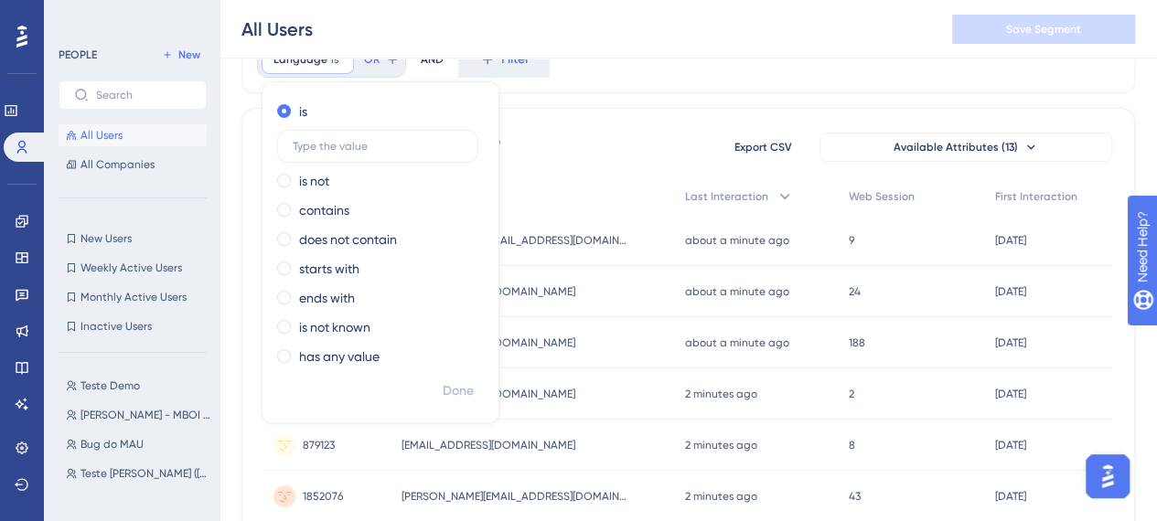
scroll to position [0, 0]
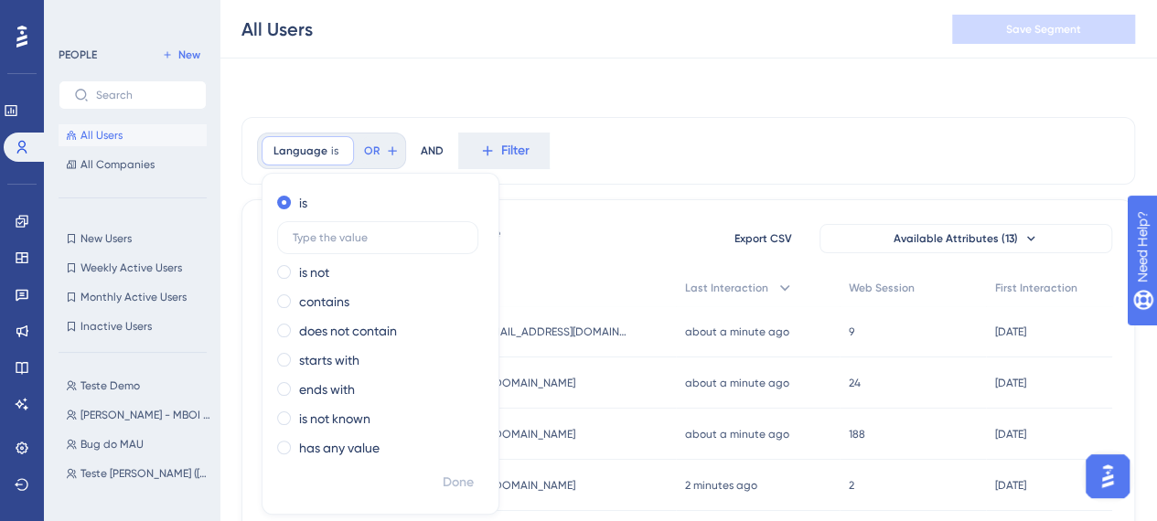
drag, startPoint x: 612, startPoint y: 187, endPoint x: 593, endPoint y: 187, distance: 19.2
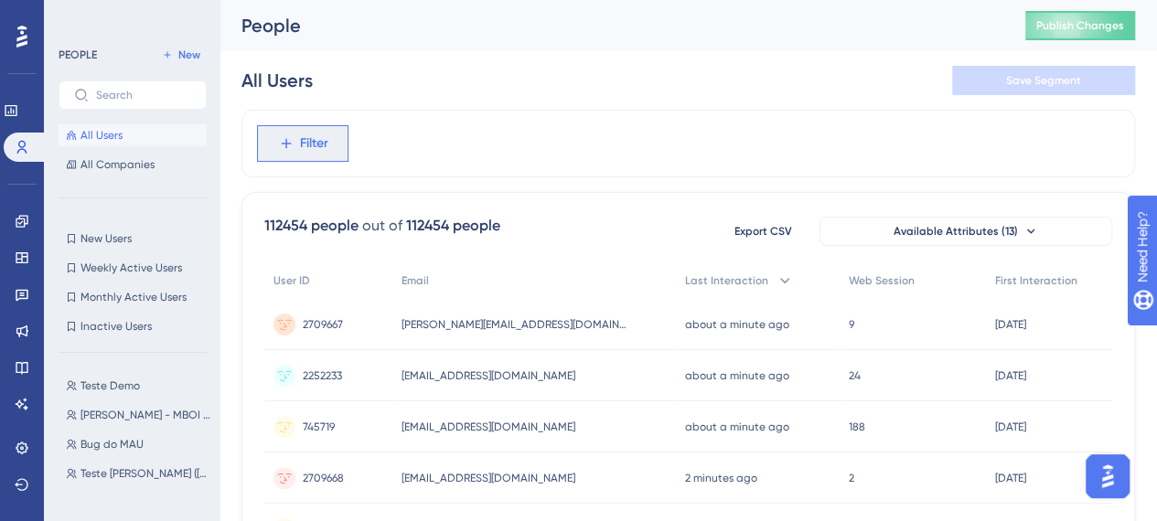
click at [335, 134] on button "Filter" at bounding box center [302, 143] width 91 height 37
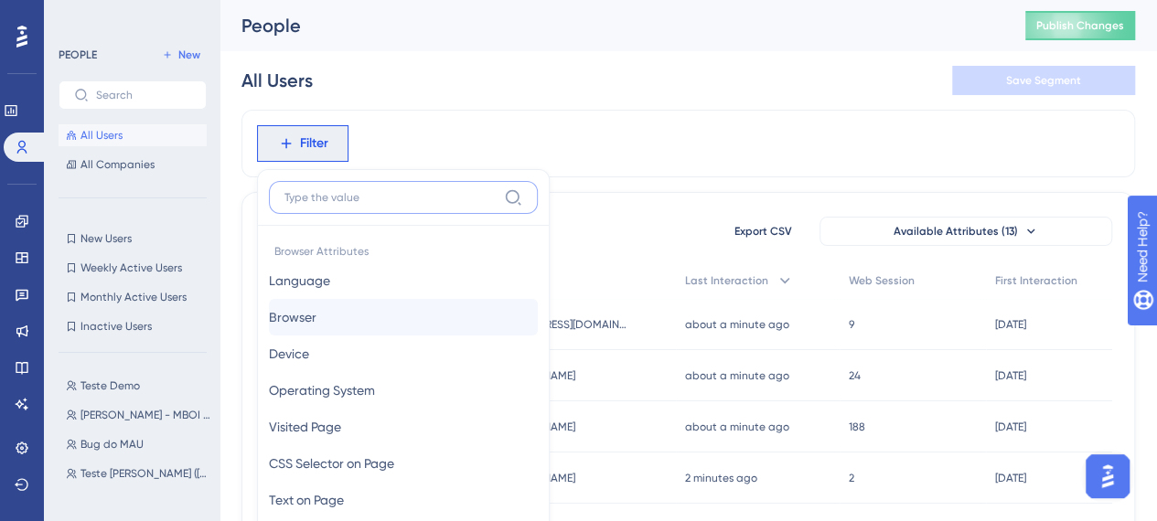
scroll to position [91, 0]
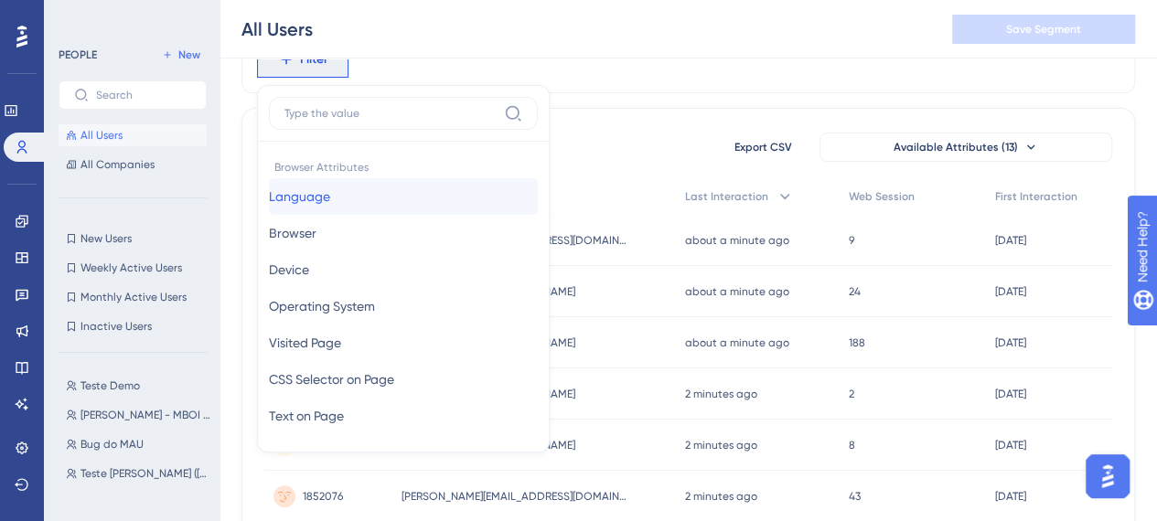
click at [359, 187] on button "Language Language" at bounding box center [403, 196] width 269 height 37
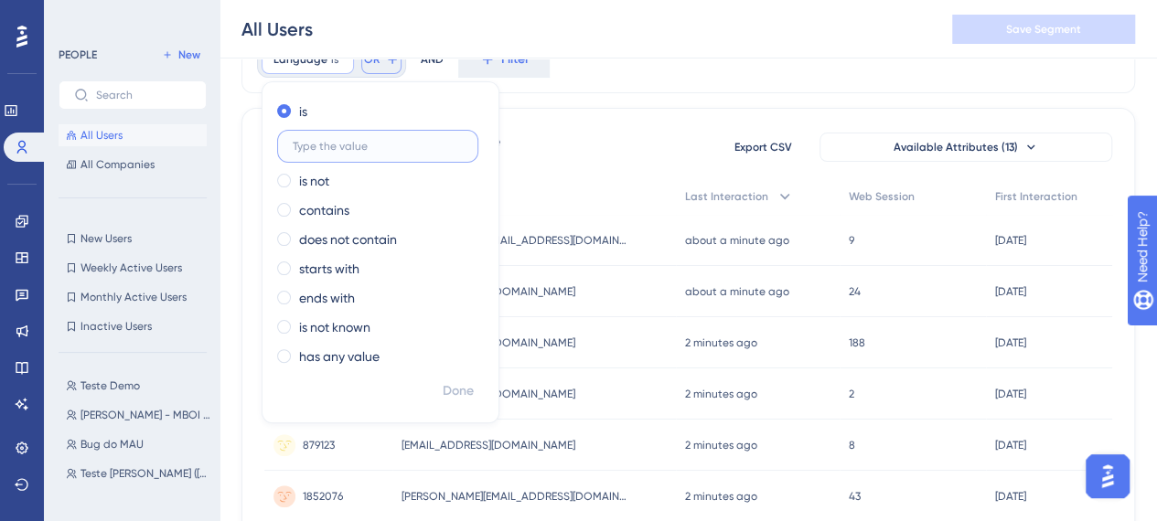
scroll to position [0, 0]
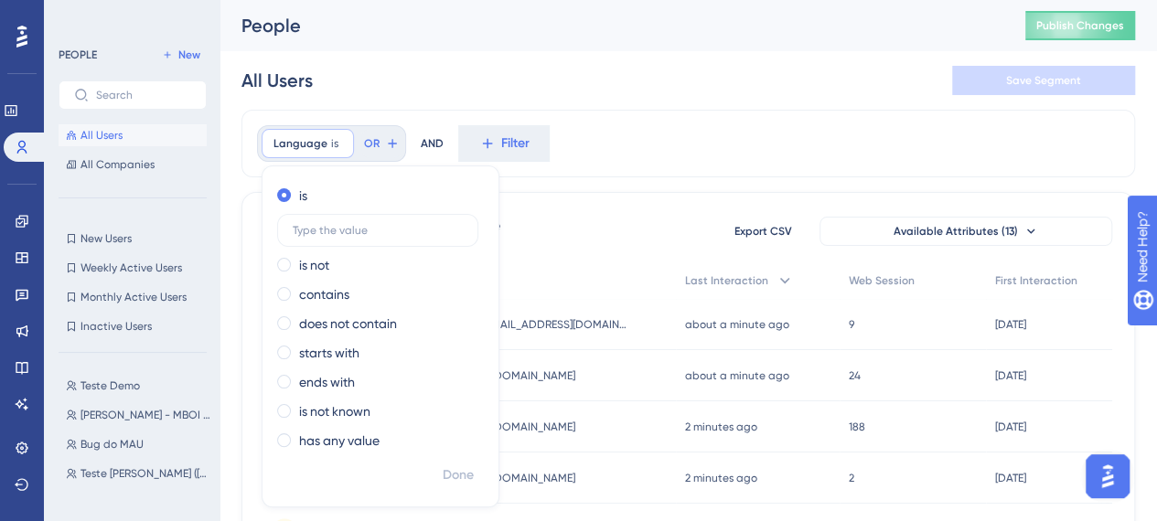
click at [689, 158] on div "Language is Remove is is not contains does not contain starts with ends with is…" at bounding box center [687, 144] width 893 height 68
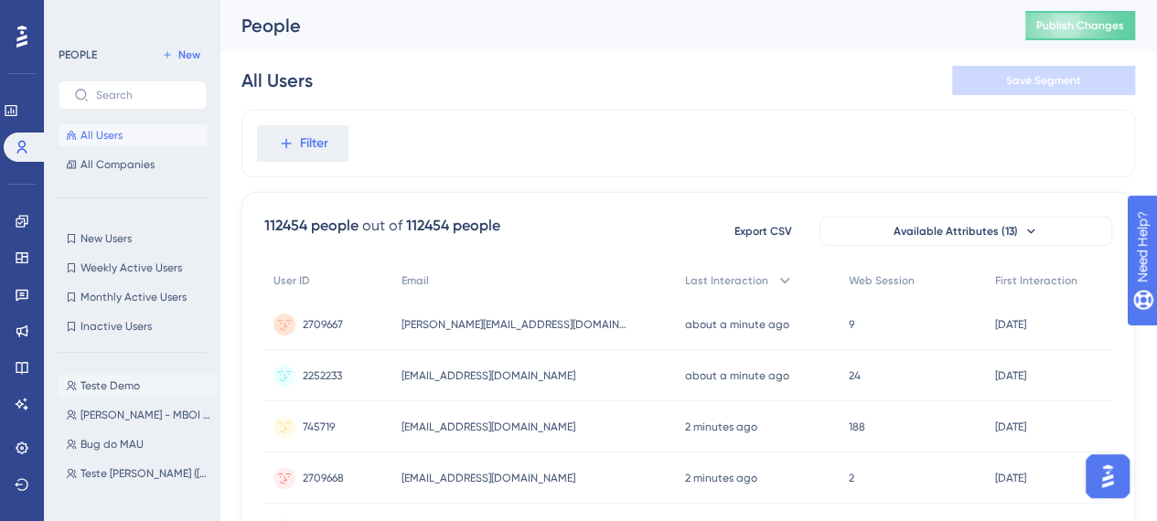
click at [119, 386] on span "Teste Demo" at bounding box center [109, 386] width 59 height 15
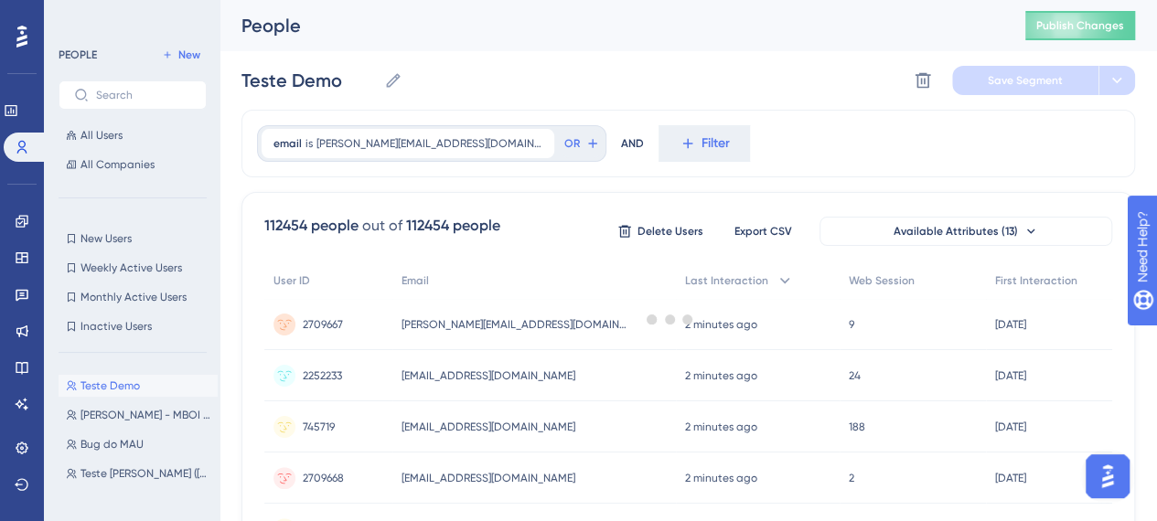
click at [128, 387] on span "Teste Demo" at bounding box center [109, 386] width 59 height 15
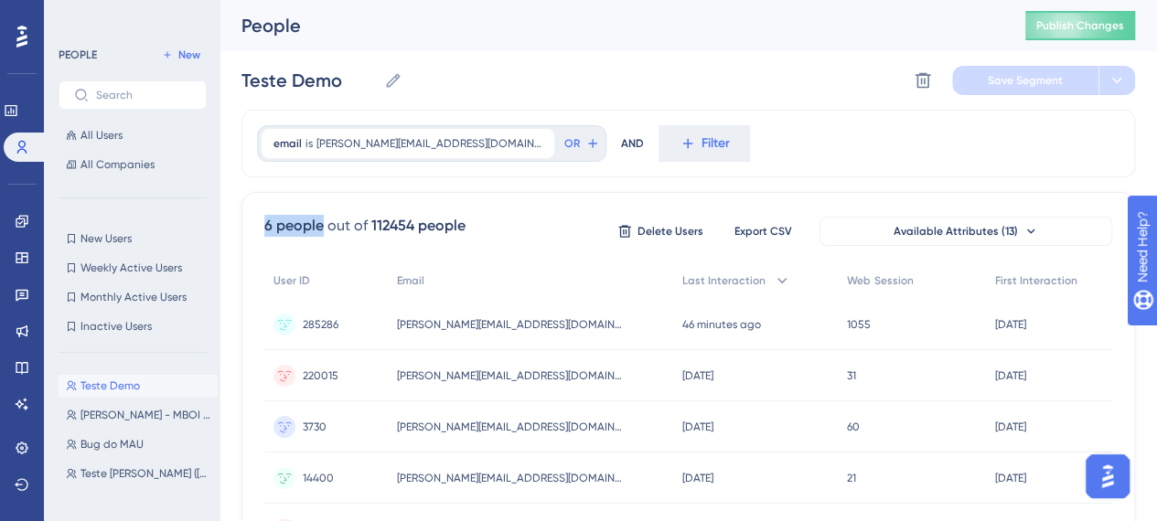
drag, startPoint x: 320, startPoint y: 223, endPoint x: 256, endPoint y: 228, distance: 64.2
click at [256, 228] on div "6 people out of 112454 people Delete Users Export CSV Available Attributes (13)…" at bounding box center [687, 421] width 893 height 459
click at [551, 224] on div "6 people out of 112454 people Delete Users Export CSV Available Attributes (13)" at bounding box center [688, 231] width 848 height 33
click at [510, 233] on div "6 people out of 112454 people Delete Users Export CSV Available Attributes (13)" at bounding box center [688, 231] width 848 height 33
click at [461, 224] on div "112454 people" at bounding box center [418, 226] width 94 height 22
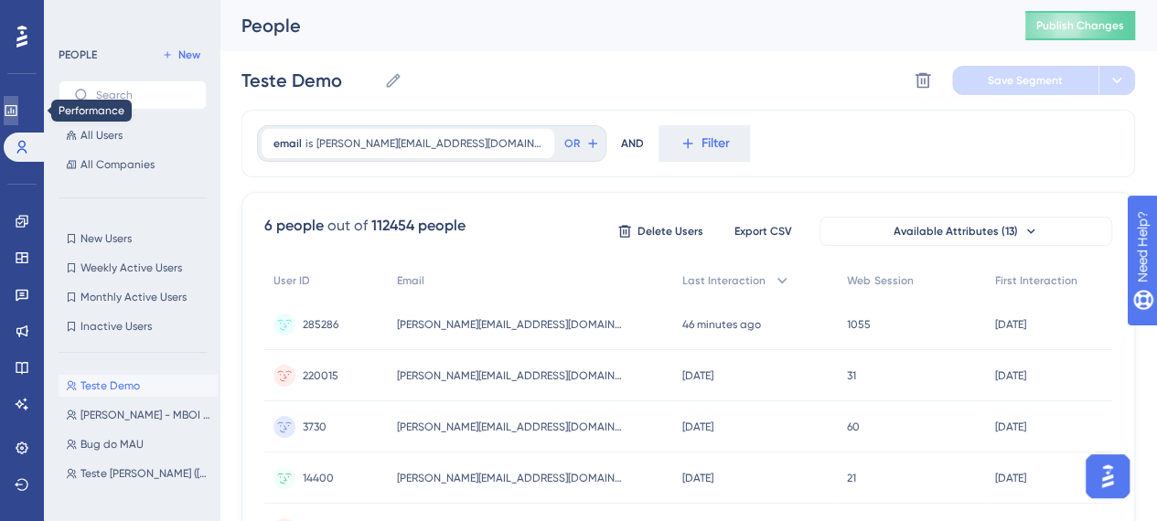
click at [18, 112] on icon at bounding box center [11, 110] width 15 height 15
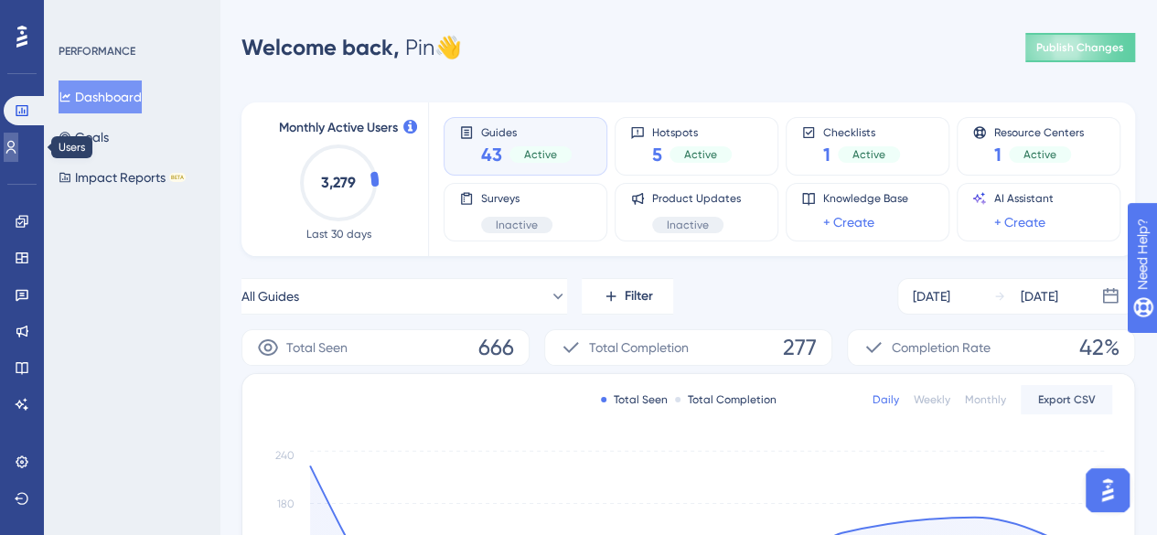
click at [18, 152] on icon at bounding box center [11, 147] width 15 height 15
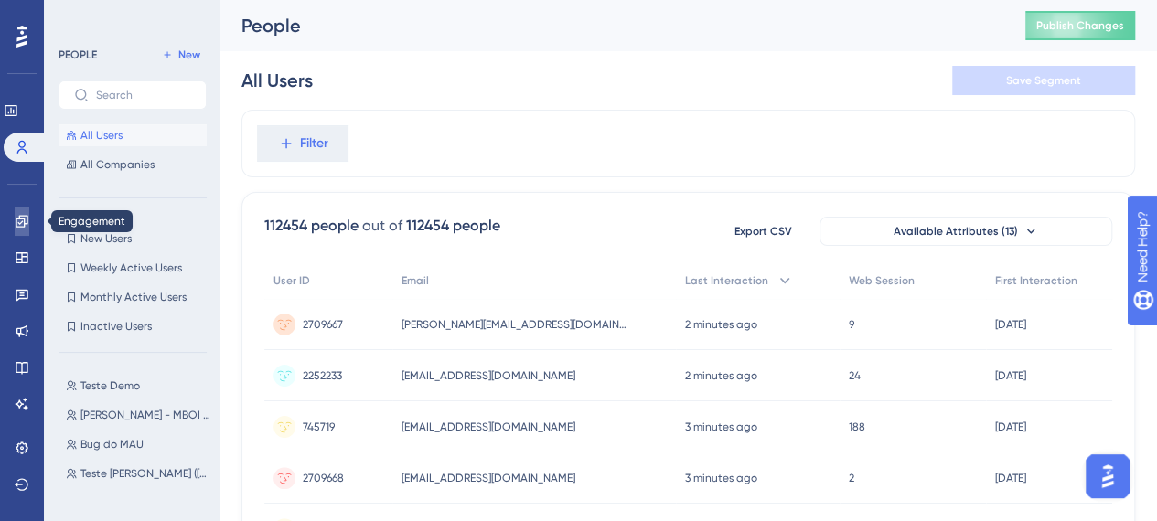
click at [21, 231] on link at bounding box center [22, 221] width 15 height 29
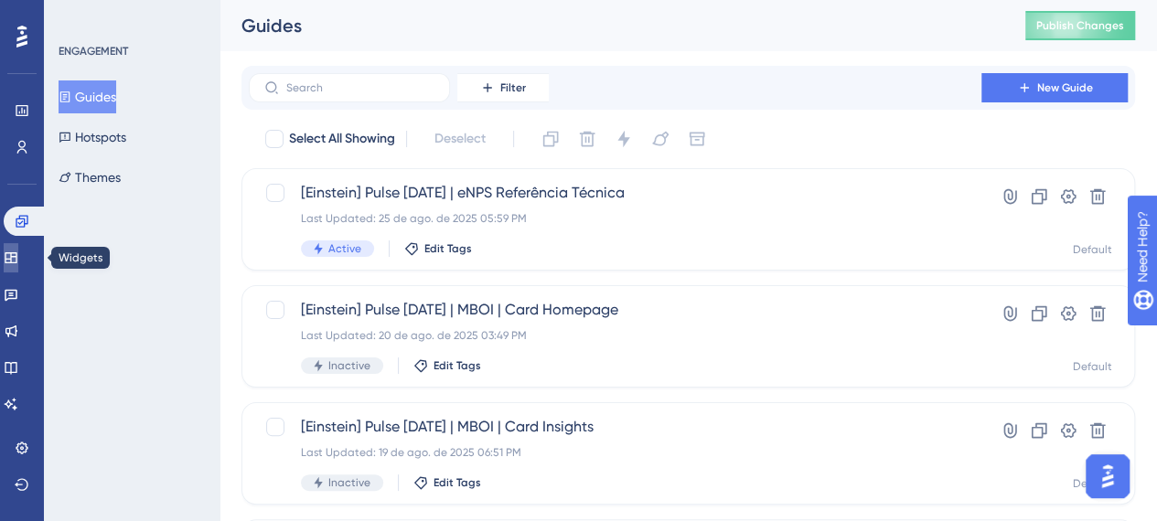
click at [18, 253] on icon at bounding box center [11, 258] width 15 height 15
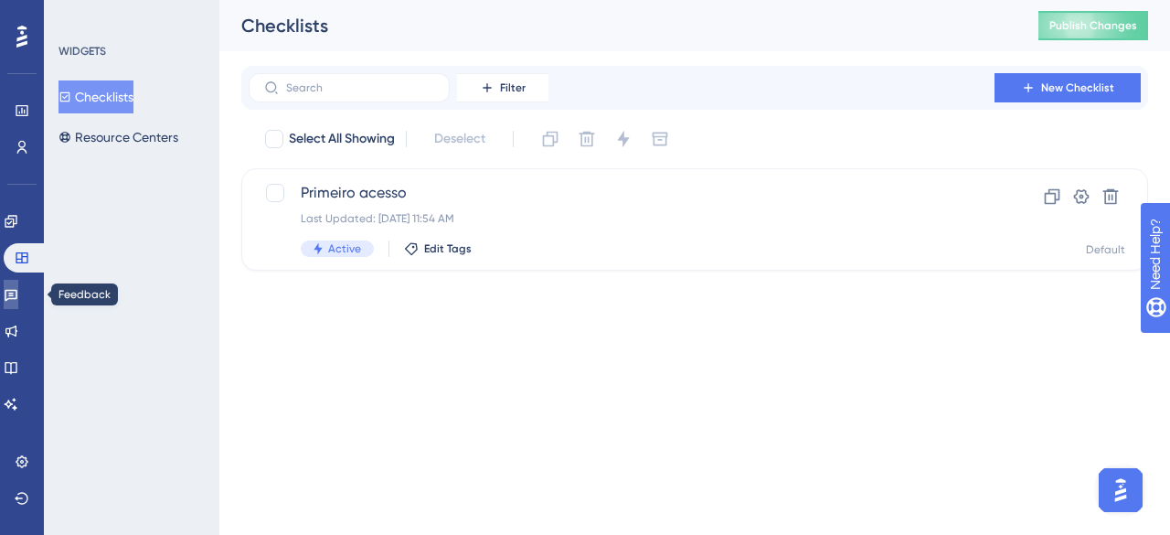
click at [18, 293] on icon at bounding box center [11, 294] width 15 height 15
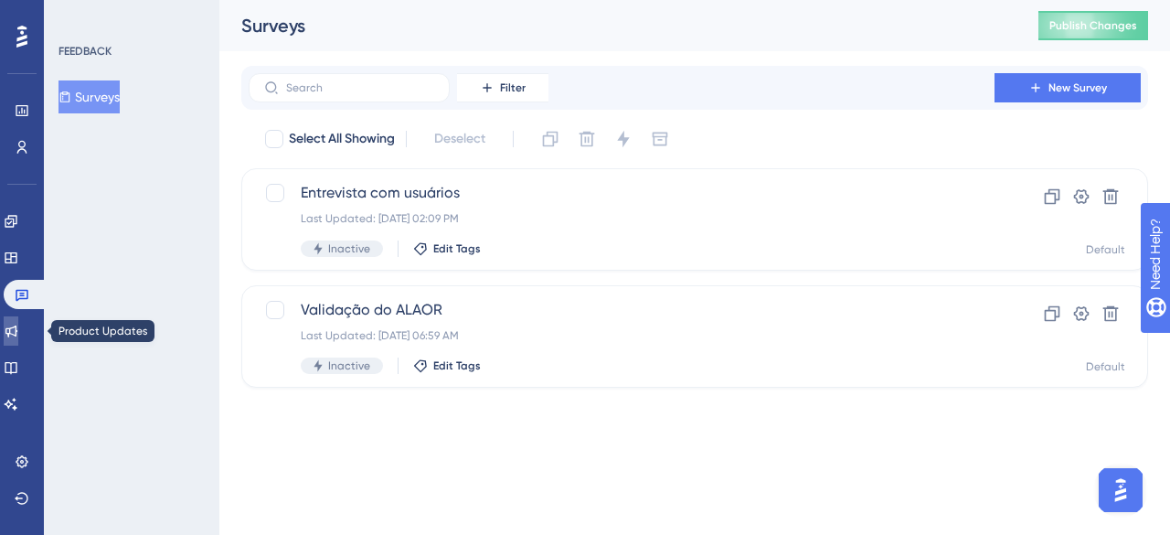
click at [17, 333] on icon at bounding box center [11, 332] width 12 height 12
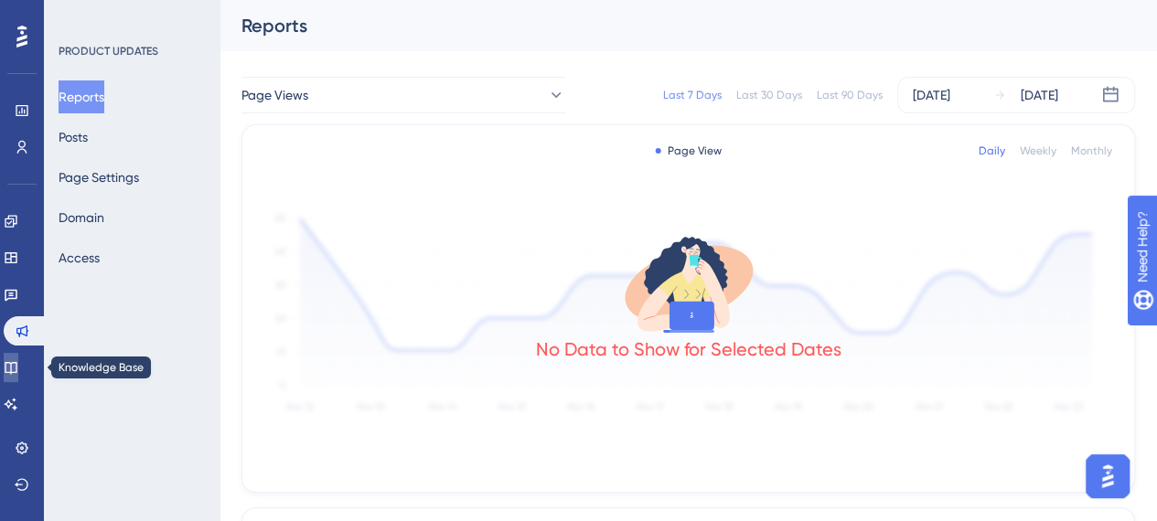
click at [15, 362] on icon at bounding box center [11, 367] width 15 height 15
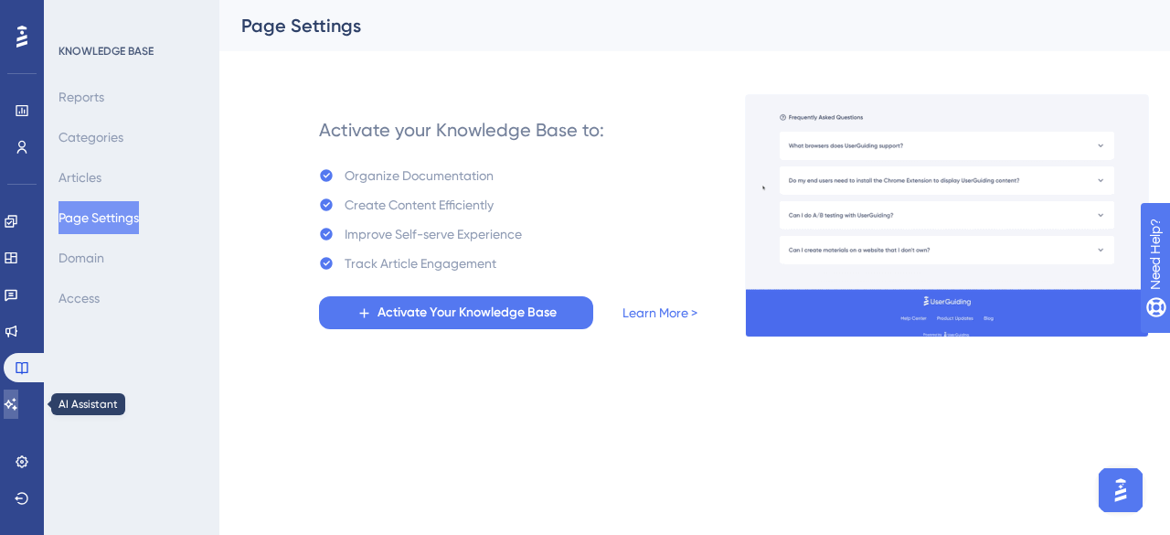
click at [18, 398] on icon at bounding box center [11, 404] width 15 height 15
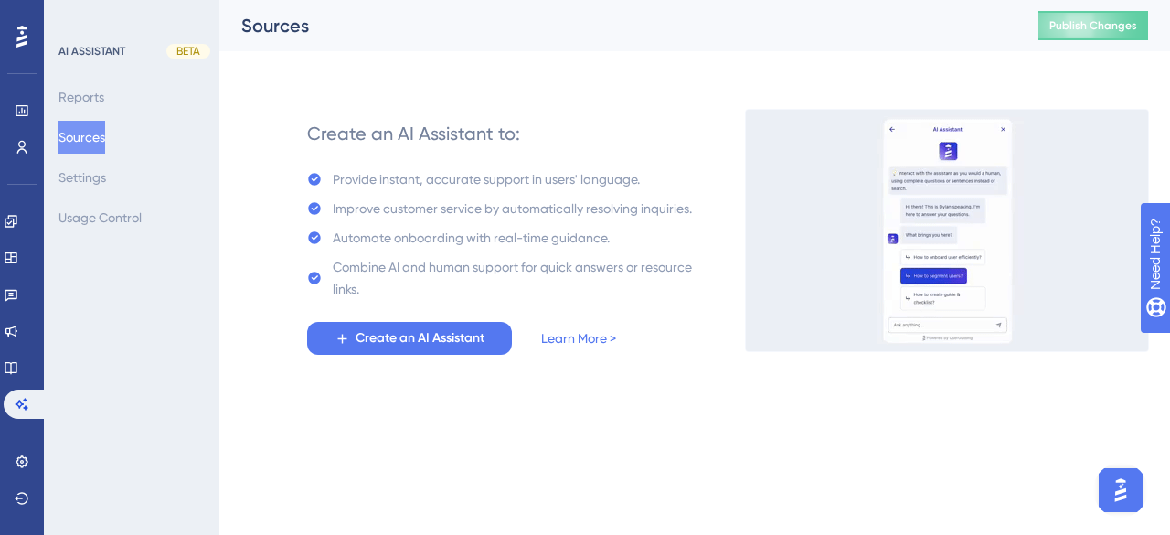
click at [31, 351] on div "Engagement Widgets Feedback Product Updates Knowledge Base AI Assistant" at bounding box center [22, 313] width 37 height 212
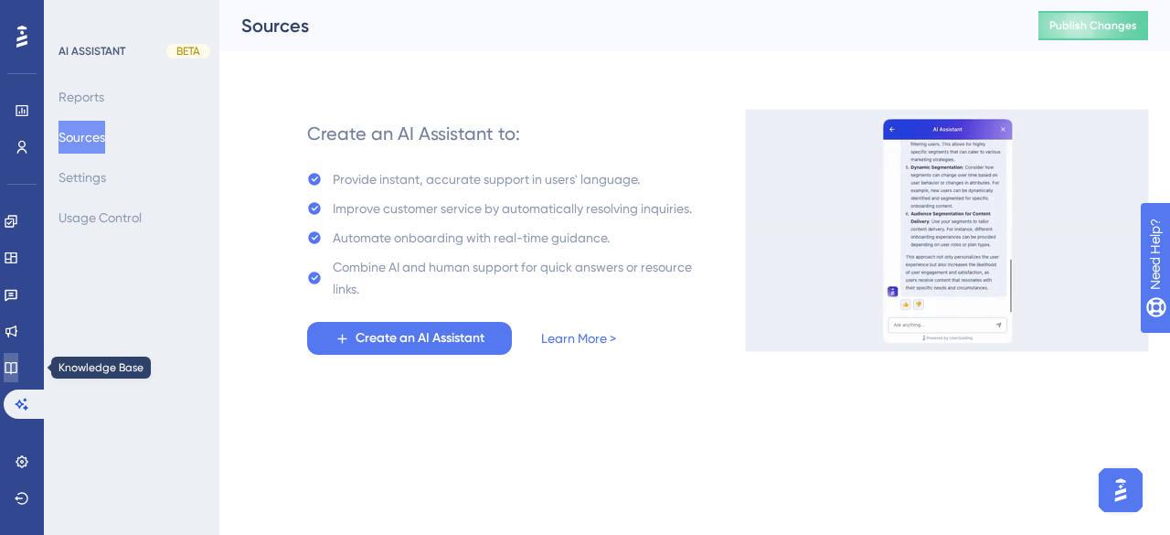
click at [16, 372] on icon at bounding box center [11, 368] width 12 height 12
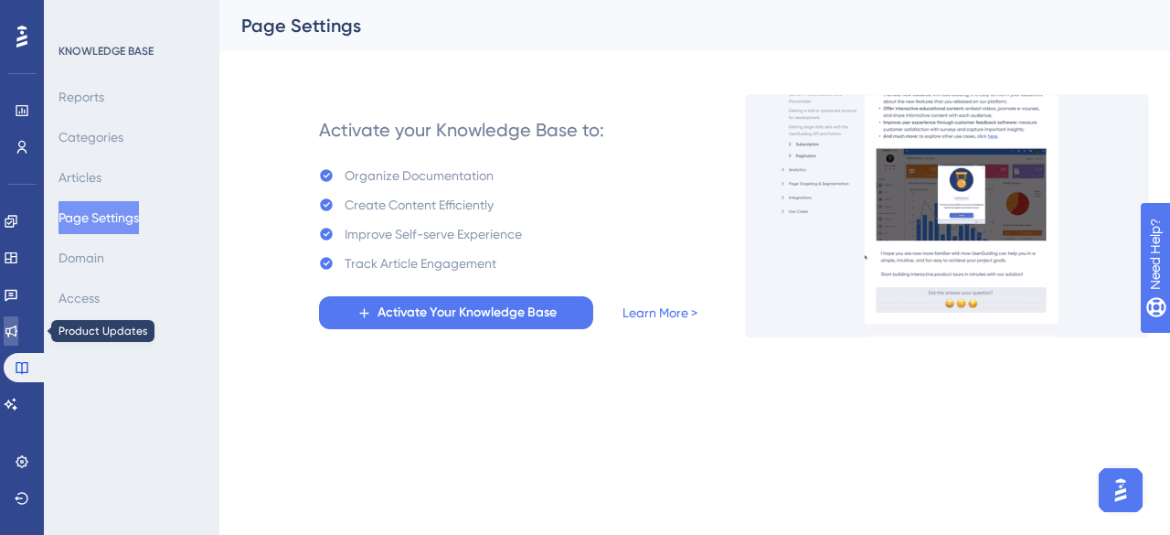
click at [18, 339] on link at bounding box center [11, 330] width 15 height 29
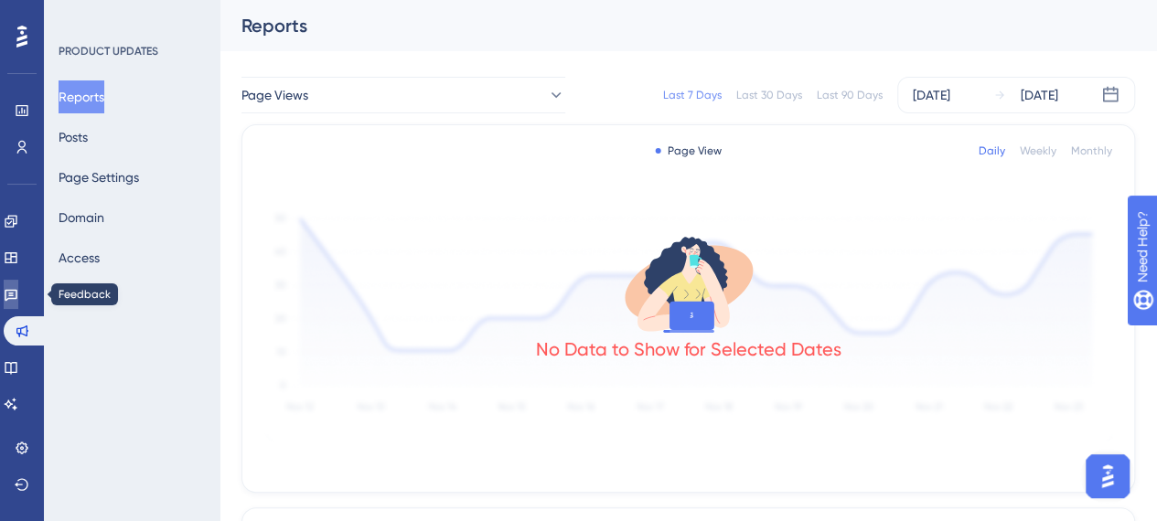
click at [18, 301] on icon at bounding box center [11, 294] width 15 height 15
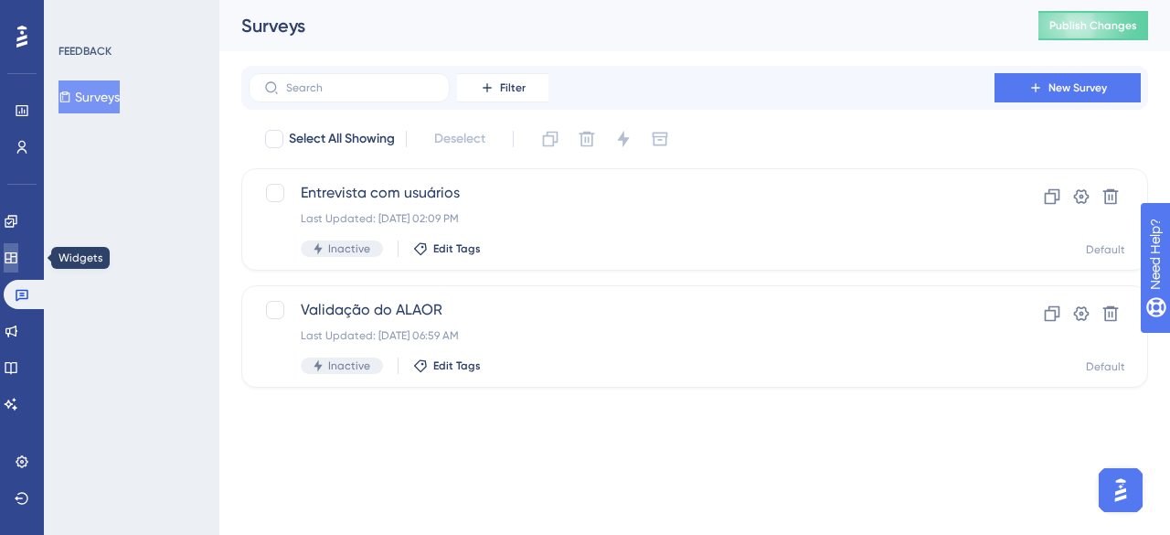
click at [18, 260] on icon at bounding box center [11, 258] width 15 height 15
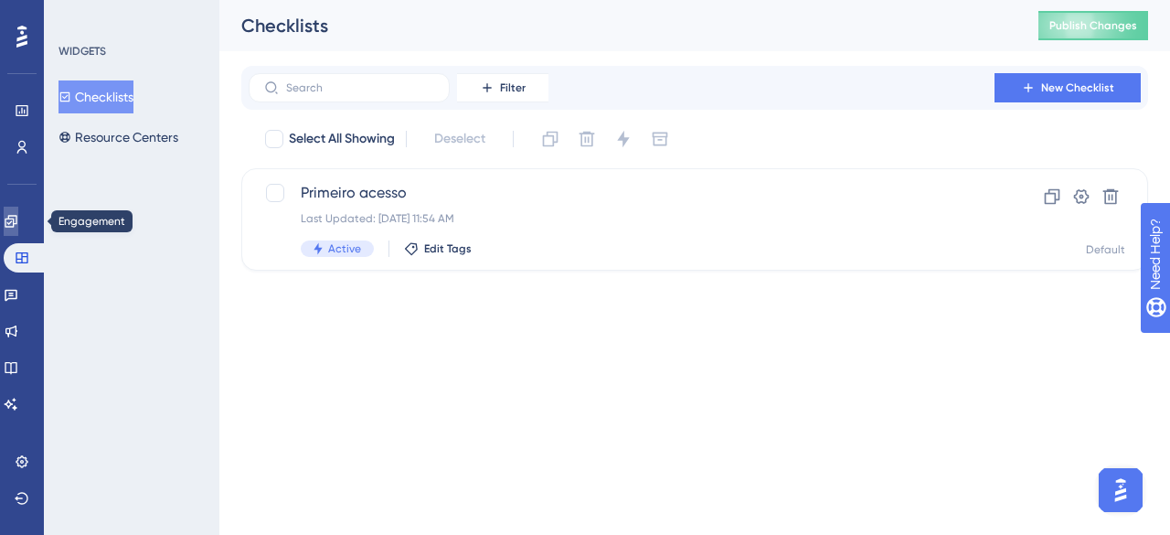
click at [18, 214] on icon at bounding box center [11, 221] width 15 height 15
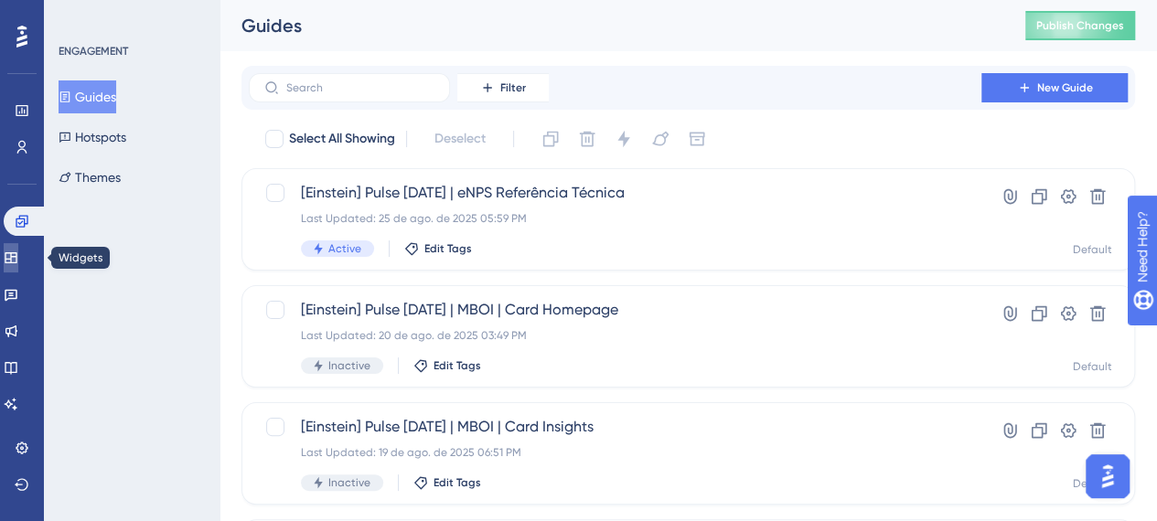
click at [16, 259] on icon at bounding box center [11, 257] width 12 height 11
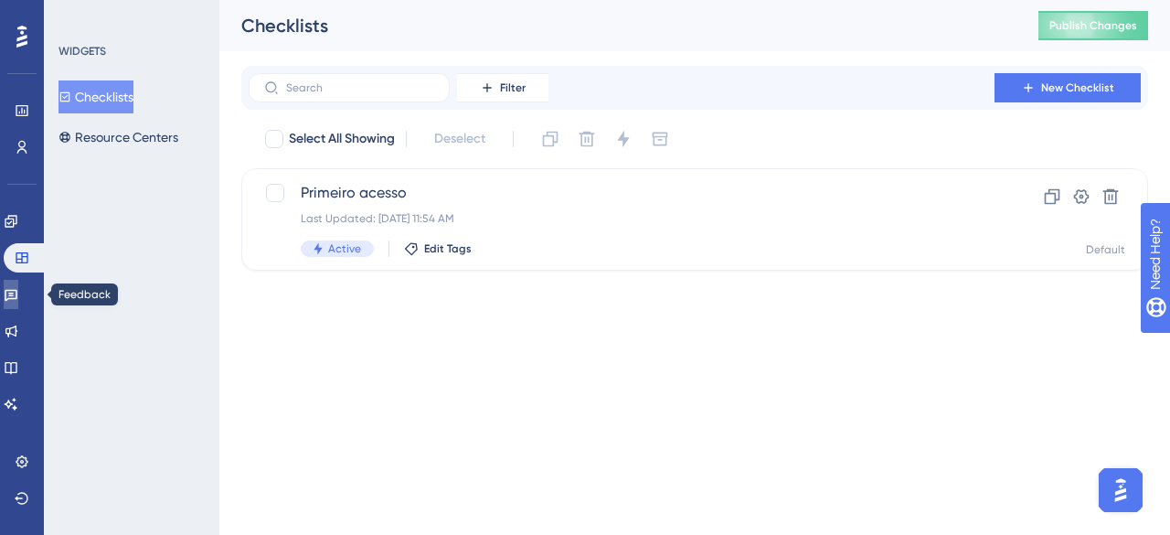
click at [16, 295] on icon at bounding box center [11, 296] width 13 height 12
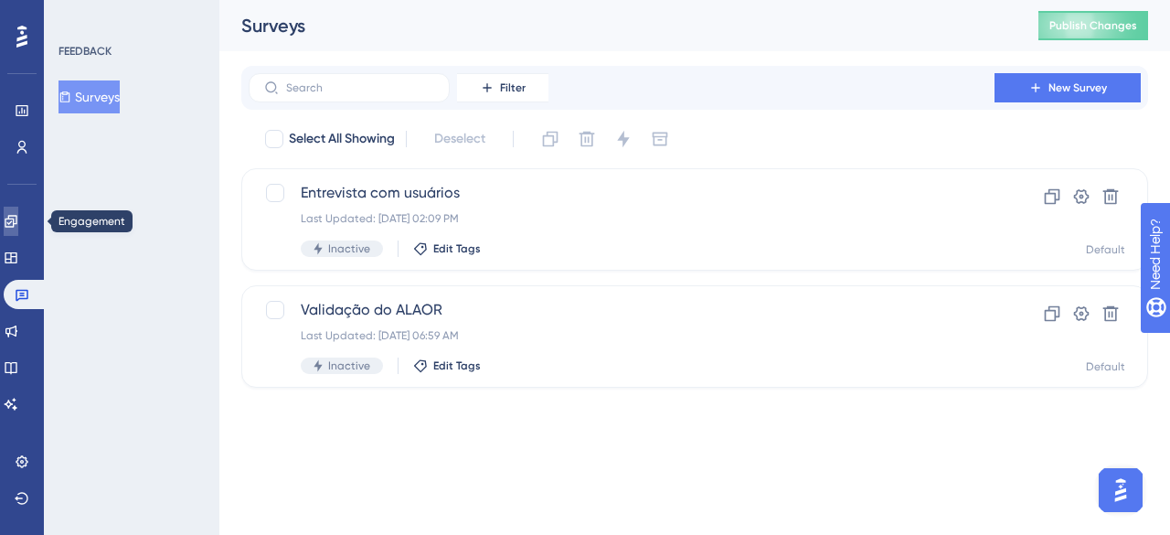
click at [16, 224] on icon at bounding box center [11, 221] width 12 height 12
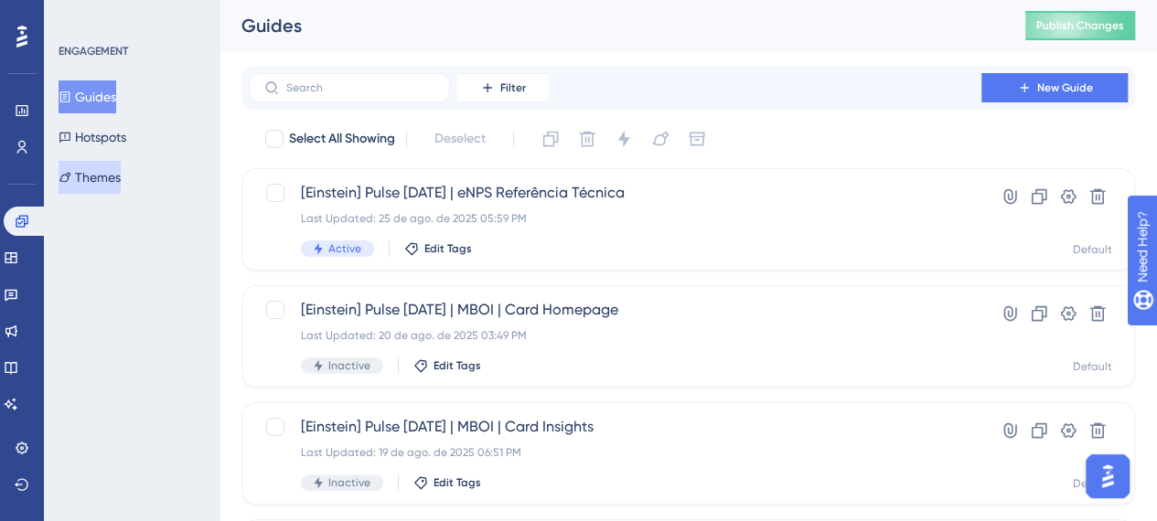
click at [121, 174] on button "Themes" at bounding box center [90, 177] width 62 height 33
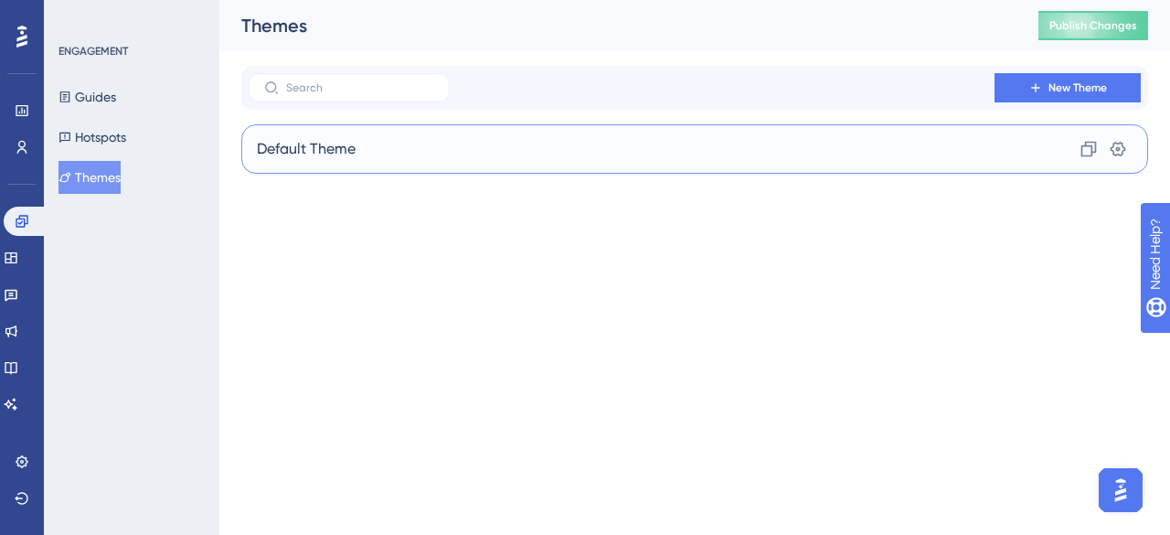
click at [547, 144] on div "Default Theme Clone Settings" at bounding box center [694, 148] width 907 height 49
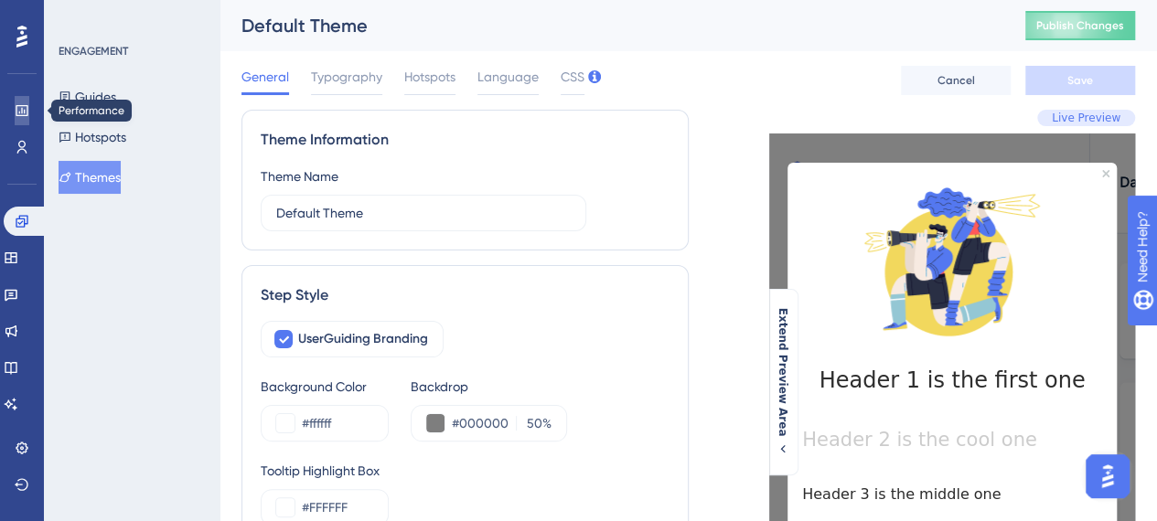
click at [20, 114] on icon at bounding box center [22, 110] width 12 height 11
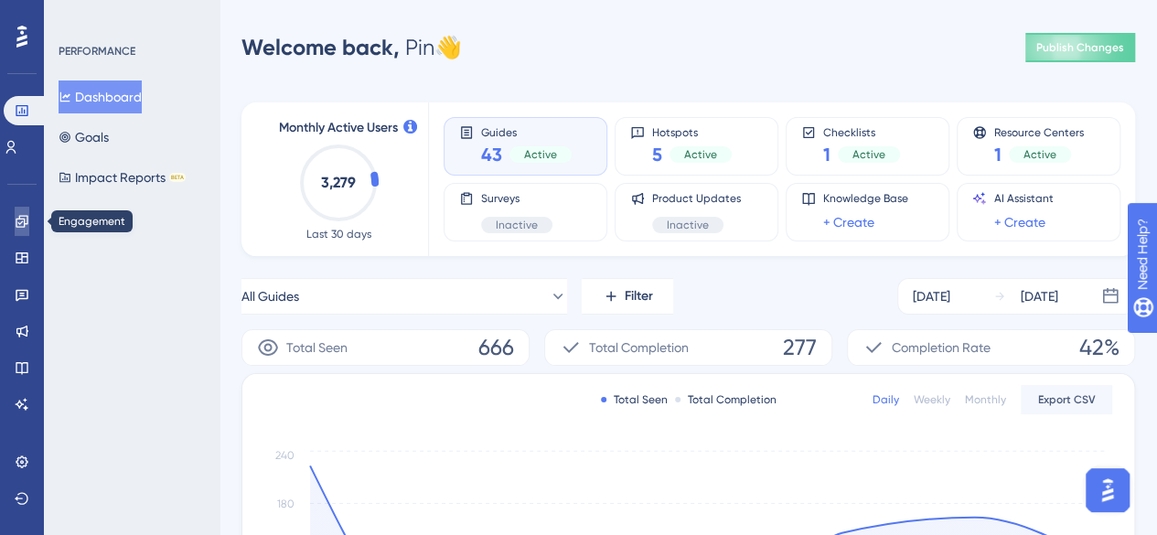
click at [28, 218] on icon at bounding box center [22, 221] width 15 height 15
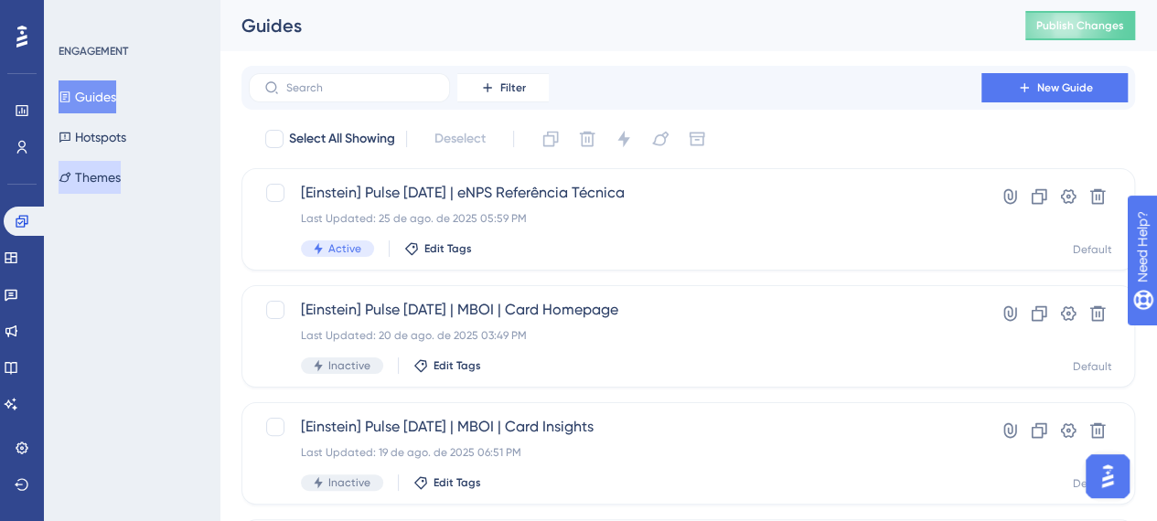
click at [117, 178] on button "Themes" at bounding box center [90, 177] width 62 height 33
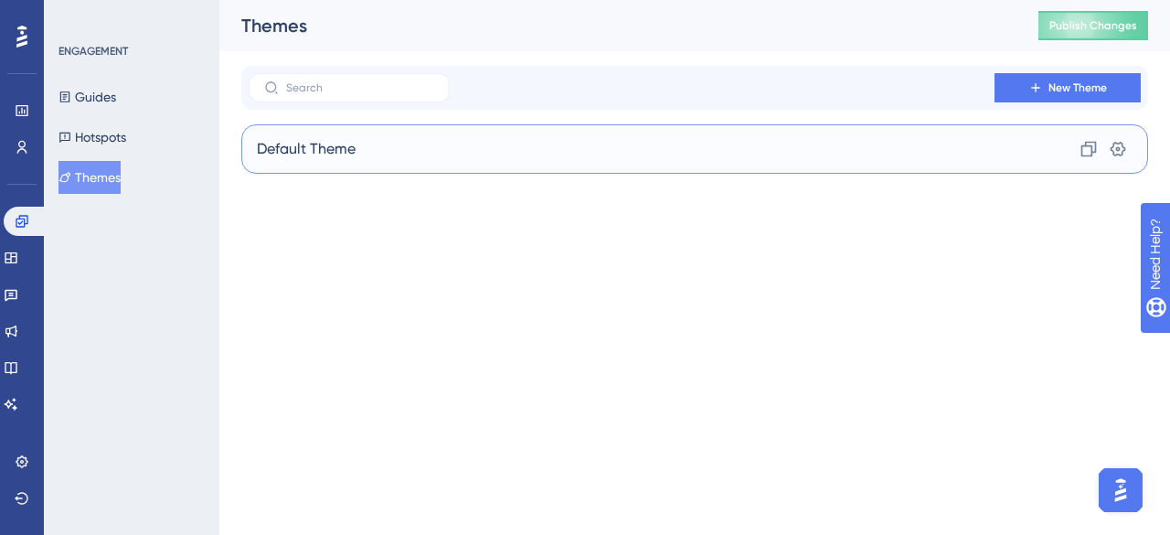
click at [518, 144] on div "Default Theme Clone Settings" at bounding box center [694, 148] width 907 height 49
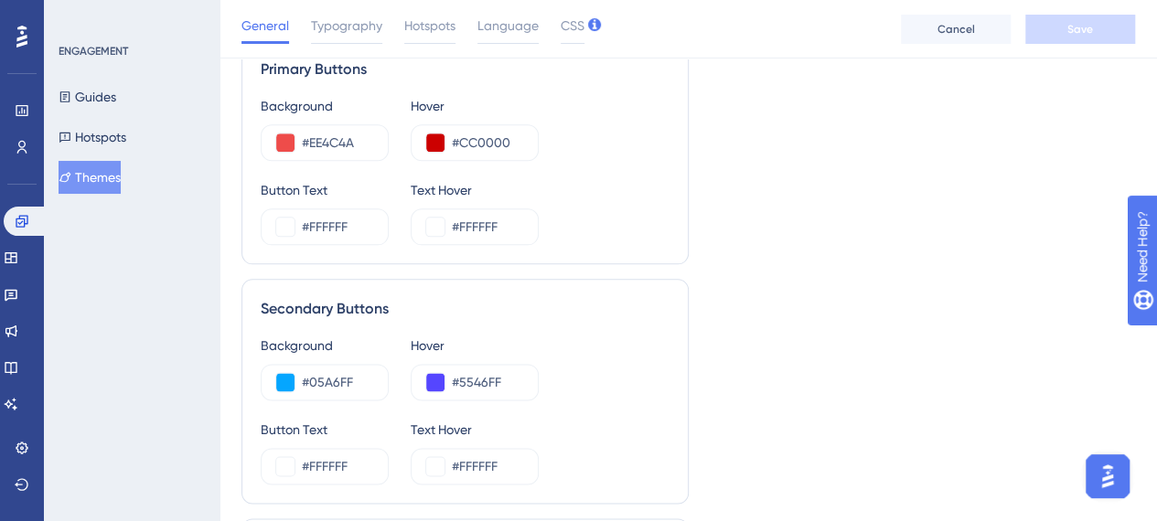
scroll to position [1006, 0]
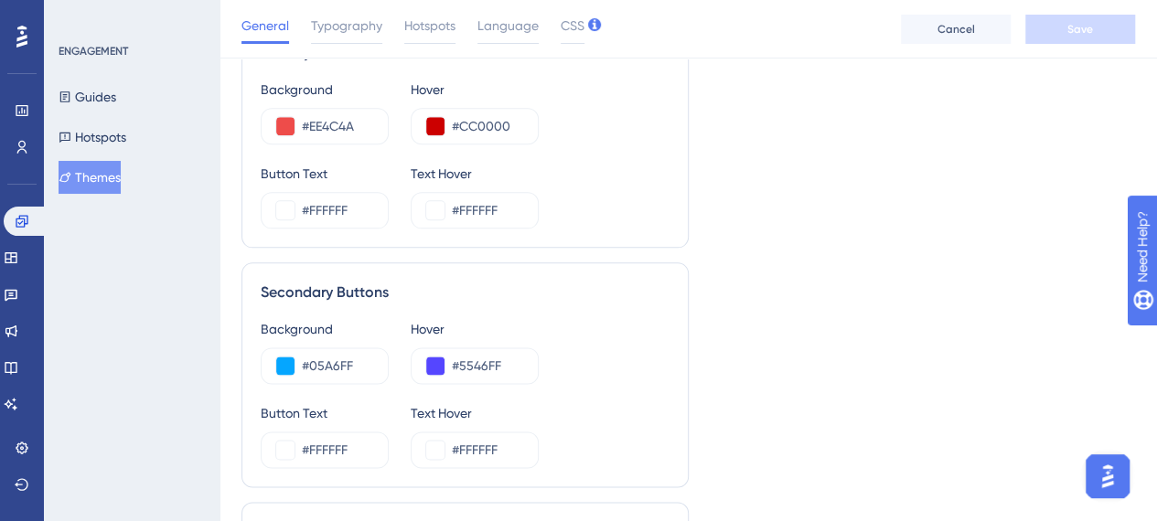
click at [103, 181] on button "Themes" at bounding box center [90, 177] width 62 height 33
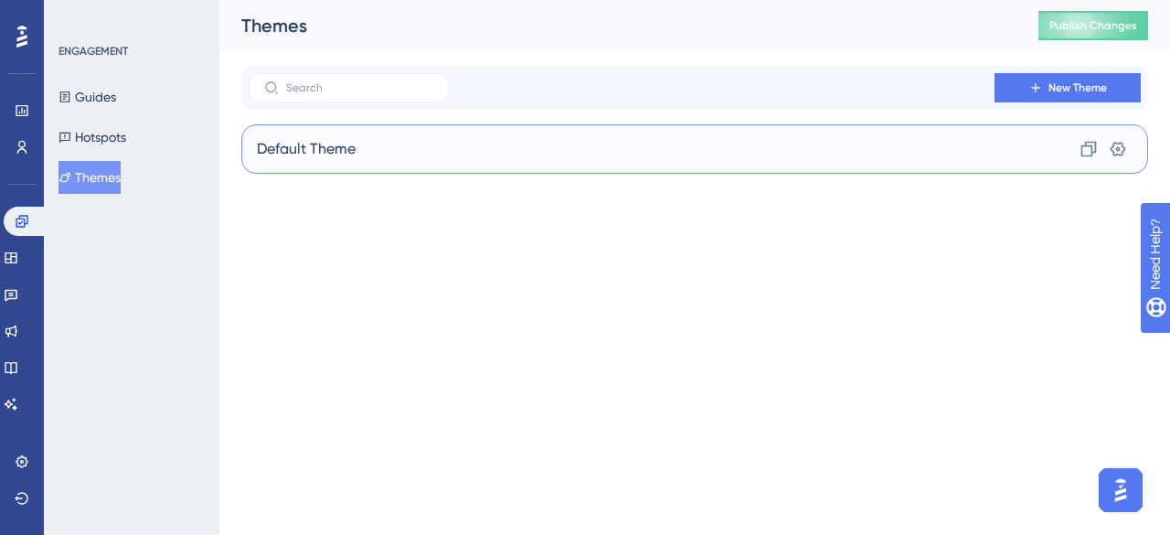
click at [534, 150] on div "Default Theme Clone Settings" at bounding box center [694, 148] width 907 height 49
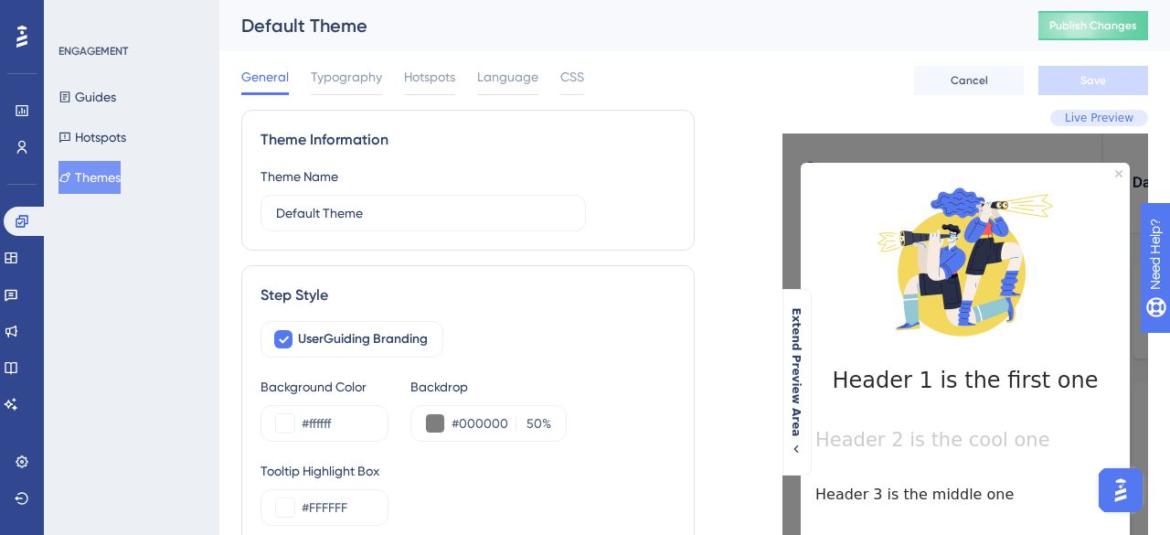
click at [388, 164] on div "Theme Information Theme Name Default Theme" at bounding box center [468, 180] width 454 height 141
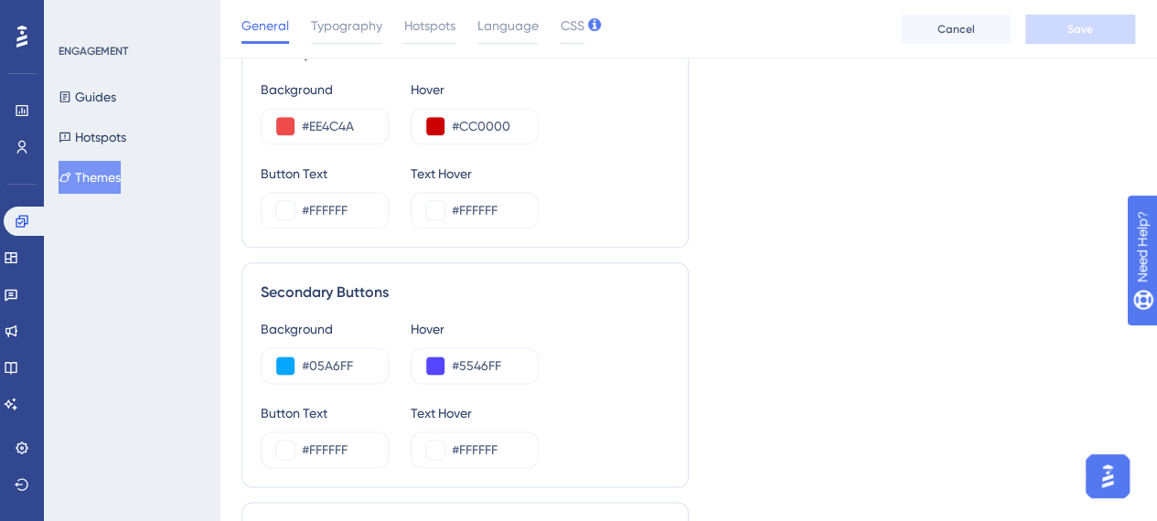
scroll to position [969, 0]
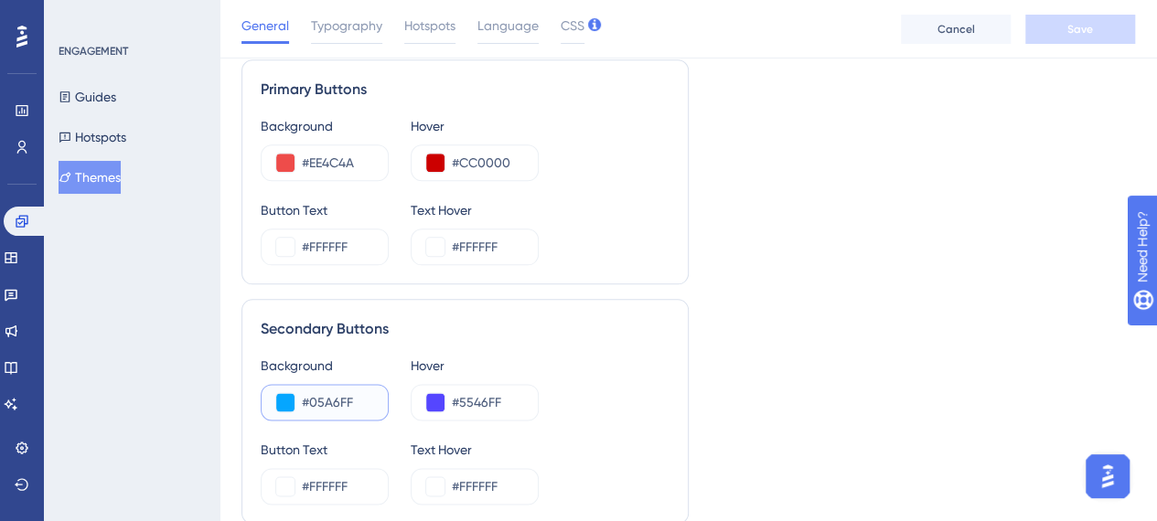
drag, startPoint x: 302, startPoint y: 400, endPoint x: 357, endPoint y: 401, distance: 54.9
click at [357, 401] on input "#05A6FF" at bounding box center [337, 402] width 71 height 22
drag, startPoint x: 499, startPoint y: 400, endPoint x: 452, endPoint y: 404, distance: 47.8
click at [454, 404] on input "#5546FF" at bounding box center [487, 402] width 71 height 22
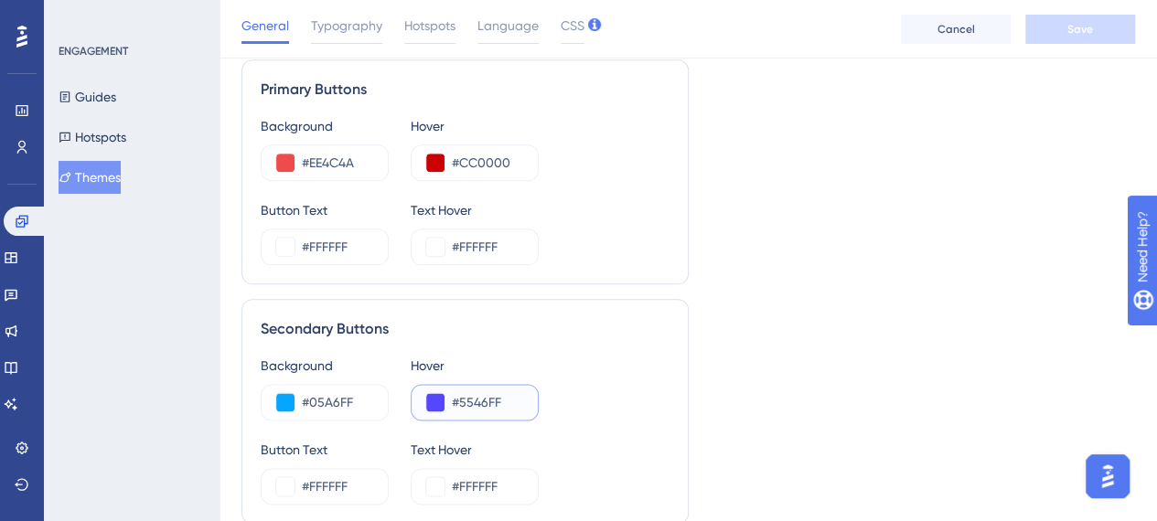
click at [508, 395] on input "#5546FF" at bounding box center [487, 402] width 71 height 22
click at [524, 153] on div "#CC0000" at bounding box center [475, 162] width 128 height 37
click at [514, 158] on input "#CC0000" at bounding box center [487, 163] width 71 height 22
click at [512, 403] on input "#5546FF" at bounding box center [487, 402] width 71 height 22
drag, startPoint x: 310, startPoint y: 88, endPoint x: 376, endPoint y: 88, distance: 65.8
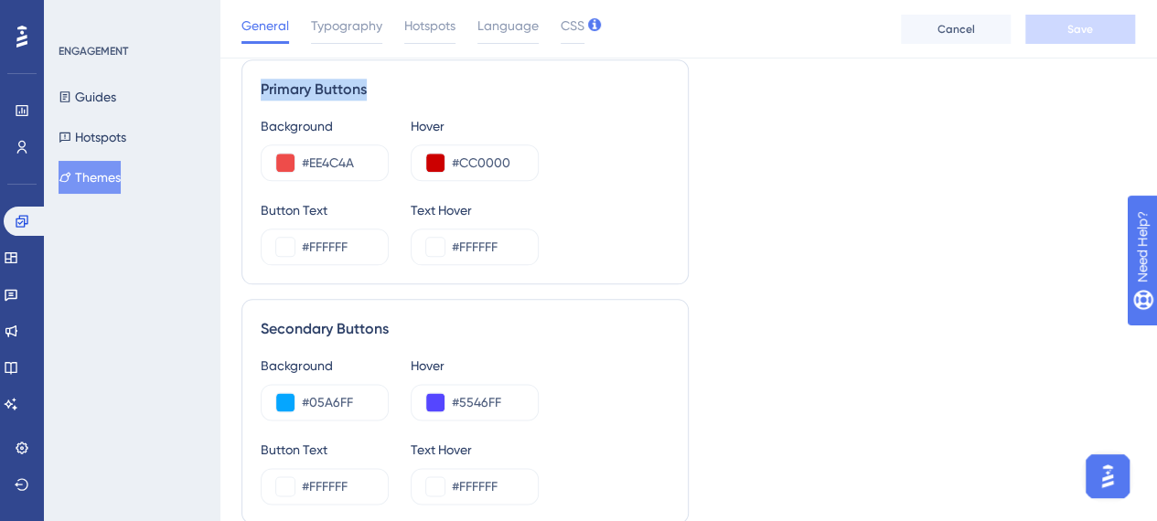
click at [376, 88] on div "Primary Buttons" at bounding box center [465, 90] width 409 height 22
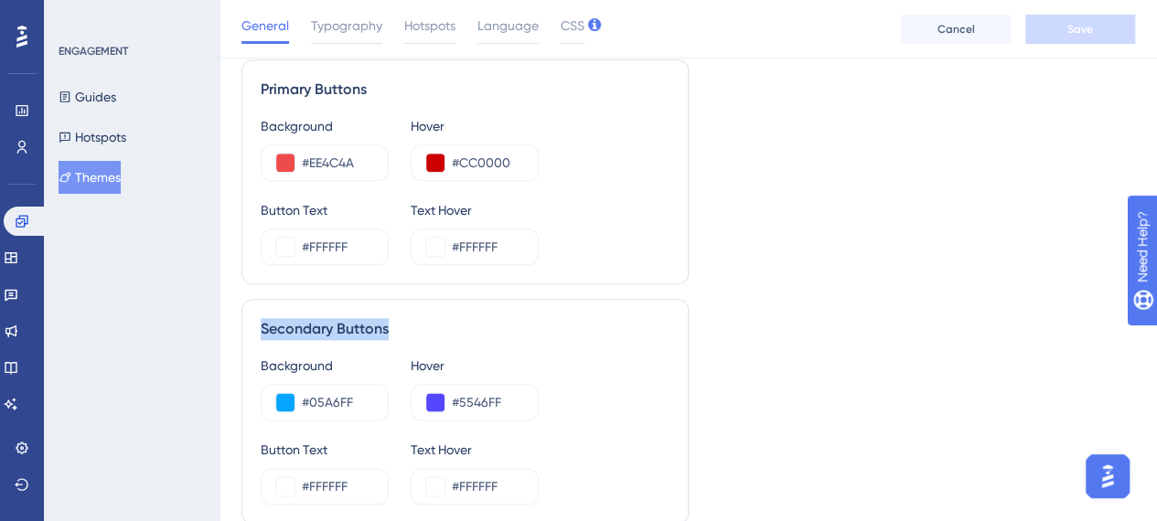
drag, startPoint x: 262, startPoint y: 325, endPoint x: 406, endPoint y: 326, distance: 144.5
click at [406, 326] on div "Secondary Buttons" at bounding box center [465, 329] width 409 height 22
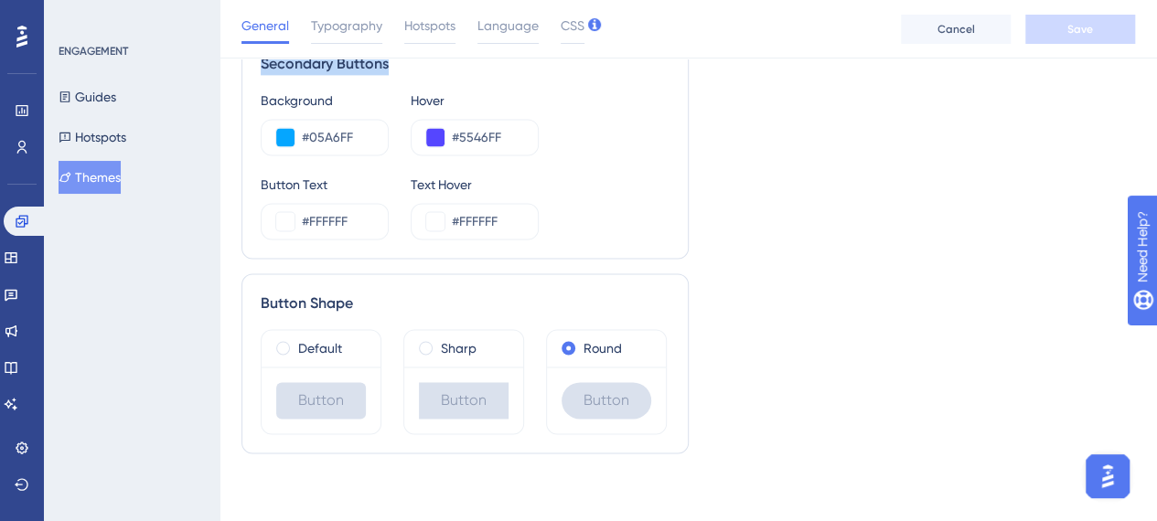
scroll to position [1052, 0]
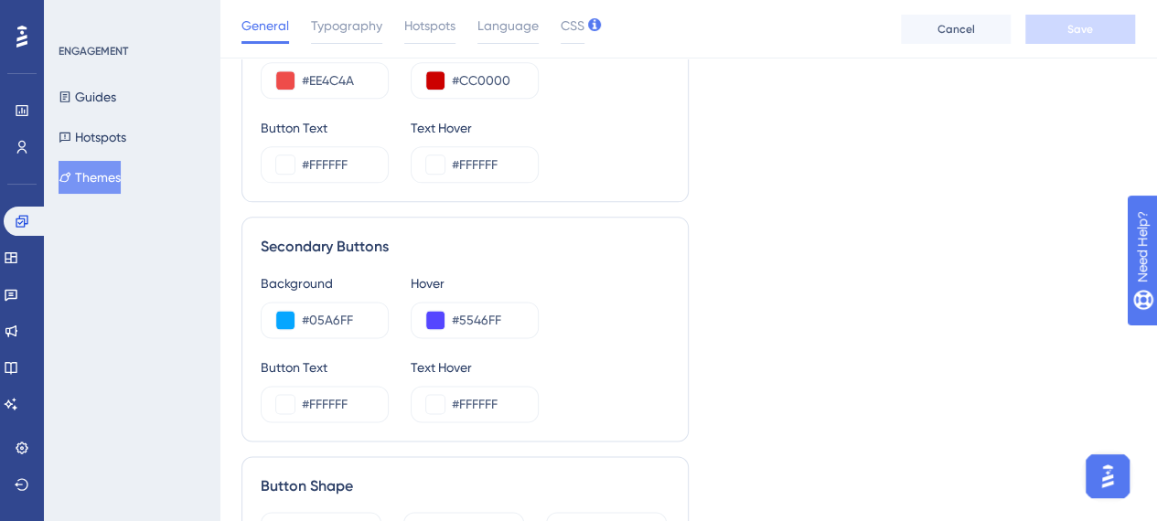
click at [660, 340] on div "Background #05A6FF Hover #5546FF Button Text #FFFFFF Text Hover #FFFFFF" at bounding box center [465, 347] width 409 height 150
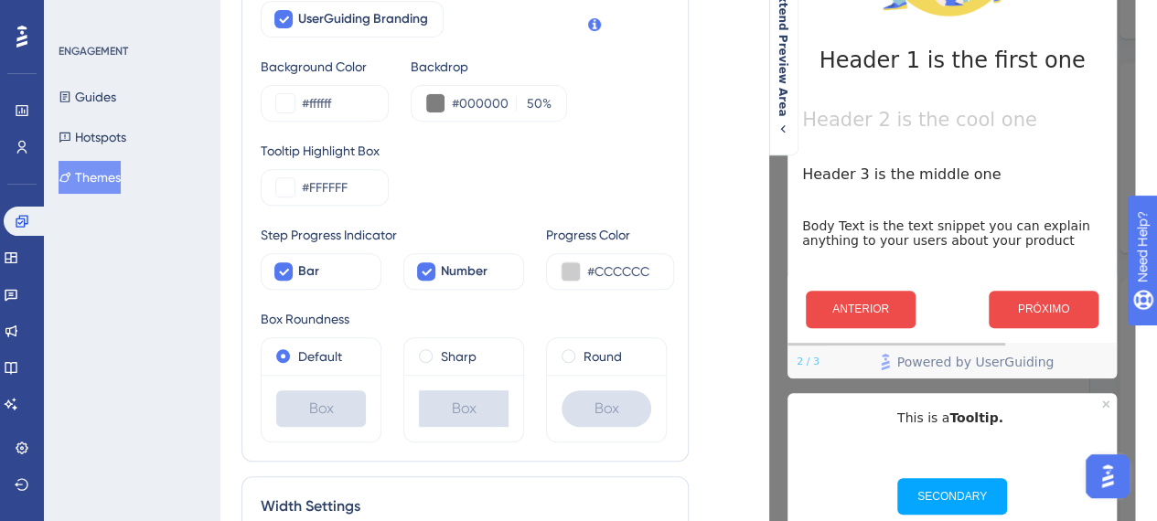
scroll to position [0, 0]
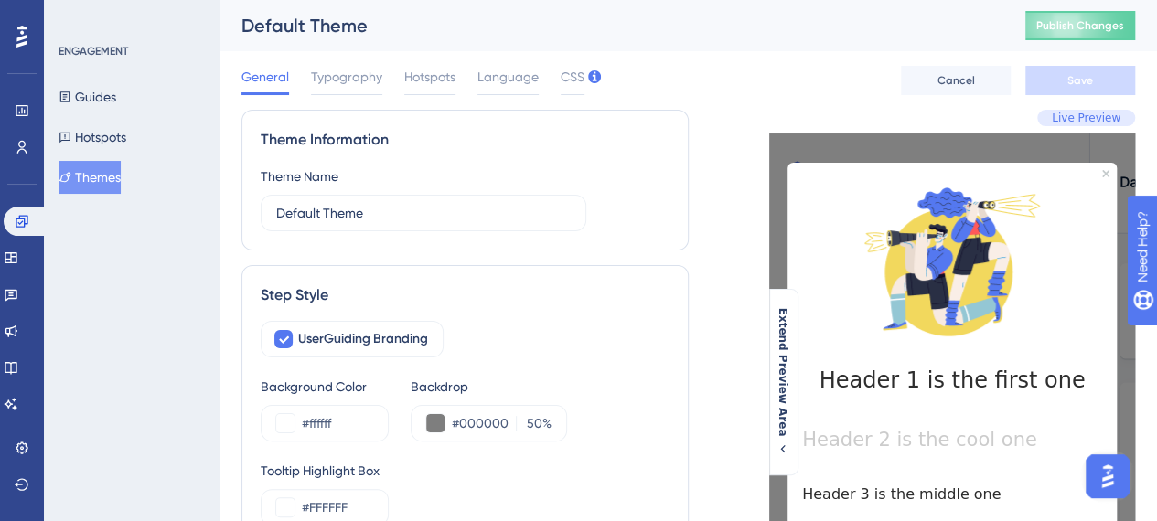
click at [92, 178] on button "Themes" at bounding box center [90, 177] width 62 height 33
click at [26, 104] on icon at bounding box center [22, 110] width 15 height 15
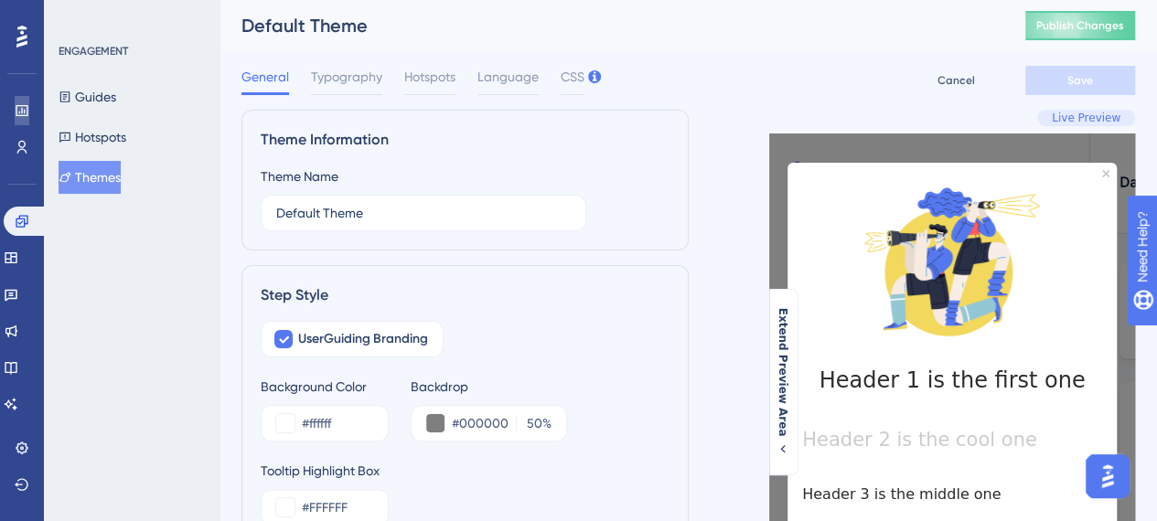
click at [20, 113] on icon at bounding box center [22, 110] width 15 height 15
click at [24, 109] on icon at bounding box center [22, 110] width 15 height 15
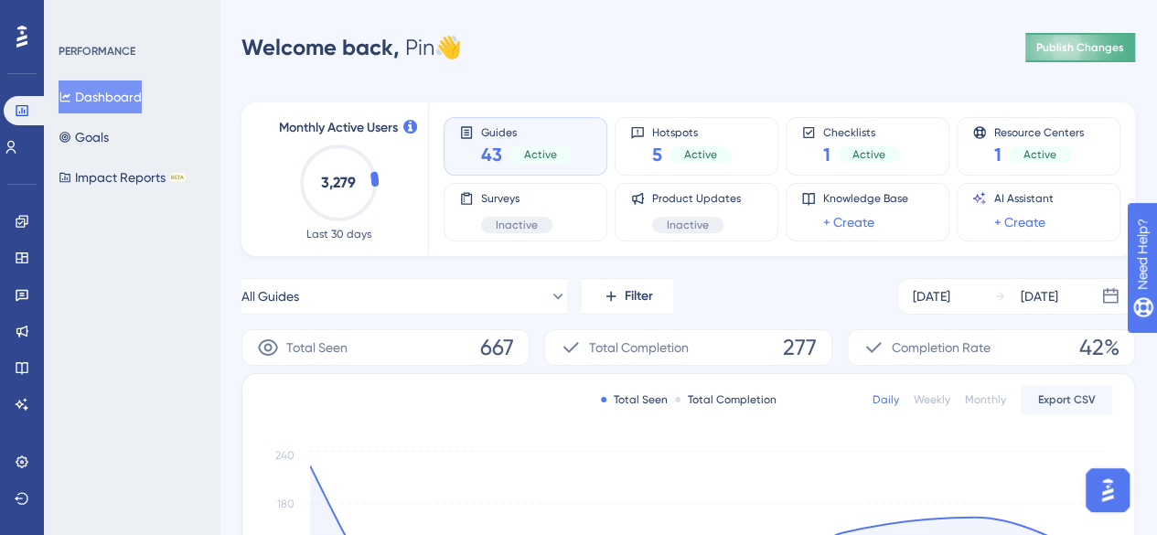
click at [1123, 56] on button "Publish Changes" at bounding box center [1080, 47] width 110 height 29
click at [518, 286] on button "All Guides" at bounding box center [404, 296] width 326 height 37
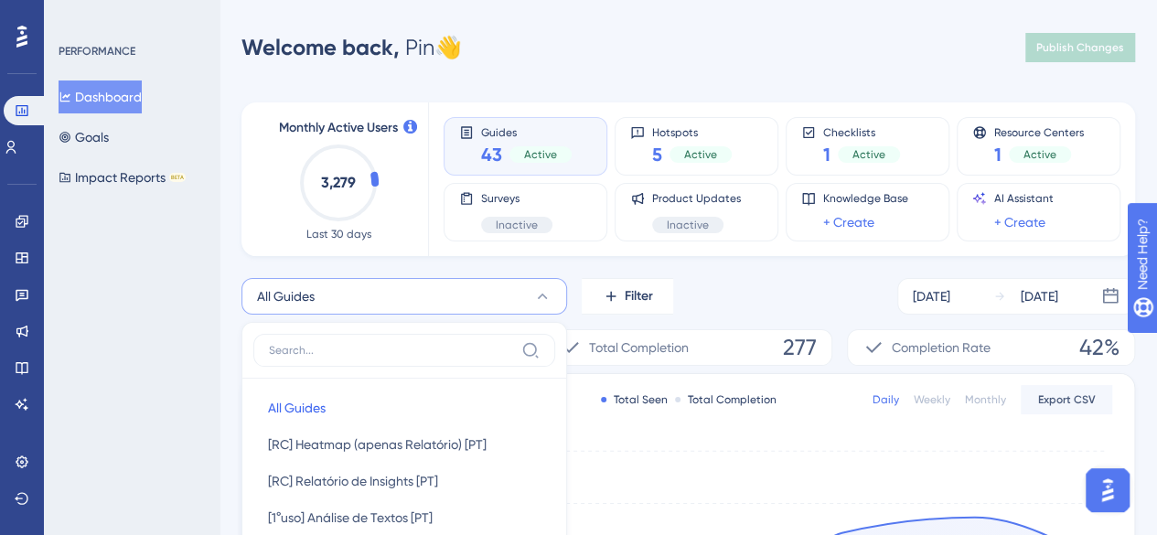
scroll to position [201, 0]
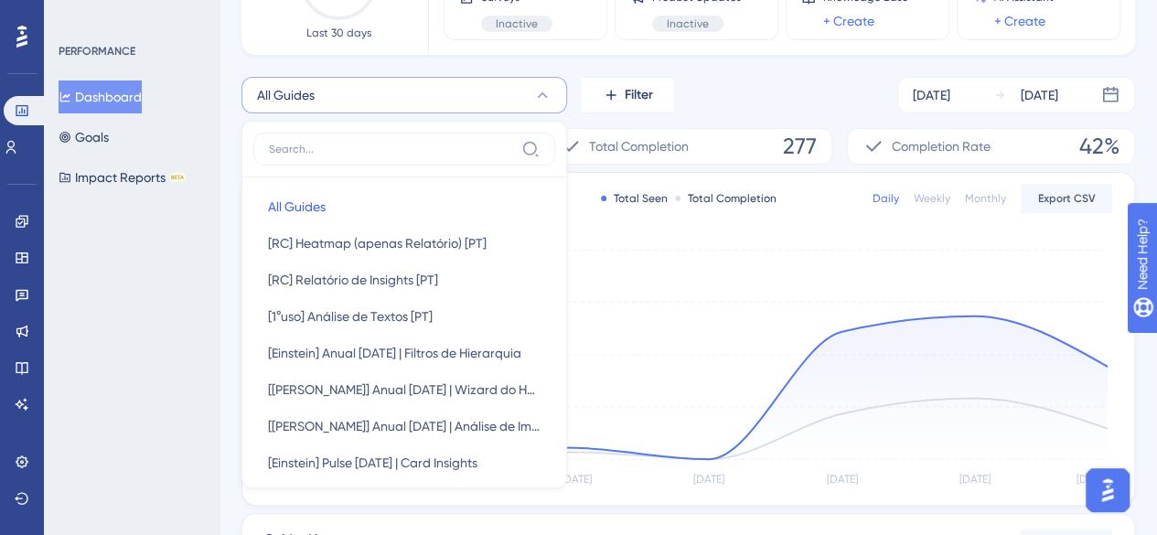
click at [574, 113] on div "All Guides All Guides All Guides [RC] Heatmap (apenas Relatório) [PT] [RC] Heat…" at bounding box center [687, 501] width 893 height 848
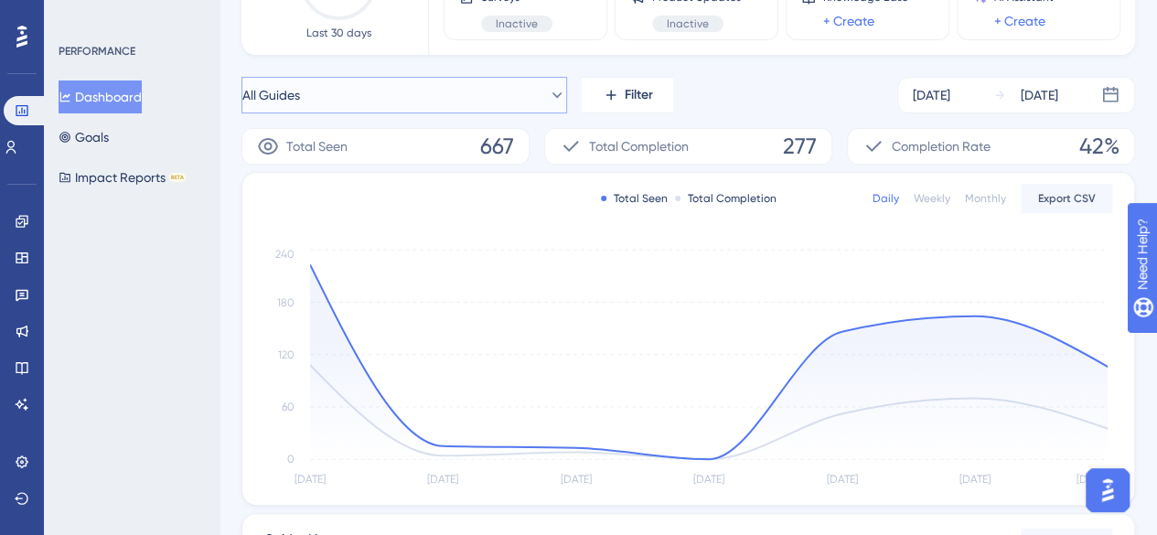
click at [548, 103] on icon at bounding box center [557, 95] width 18 height 18
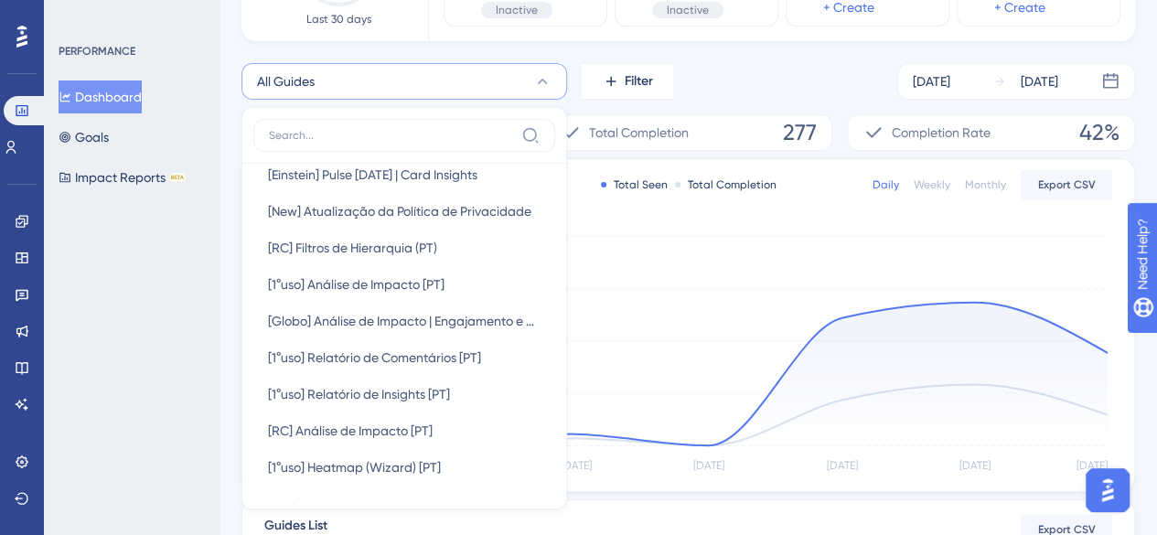
scroll to position [91, 0]
click at [460, 136] on input at bounding box center [391, 135] width 245 height 15
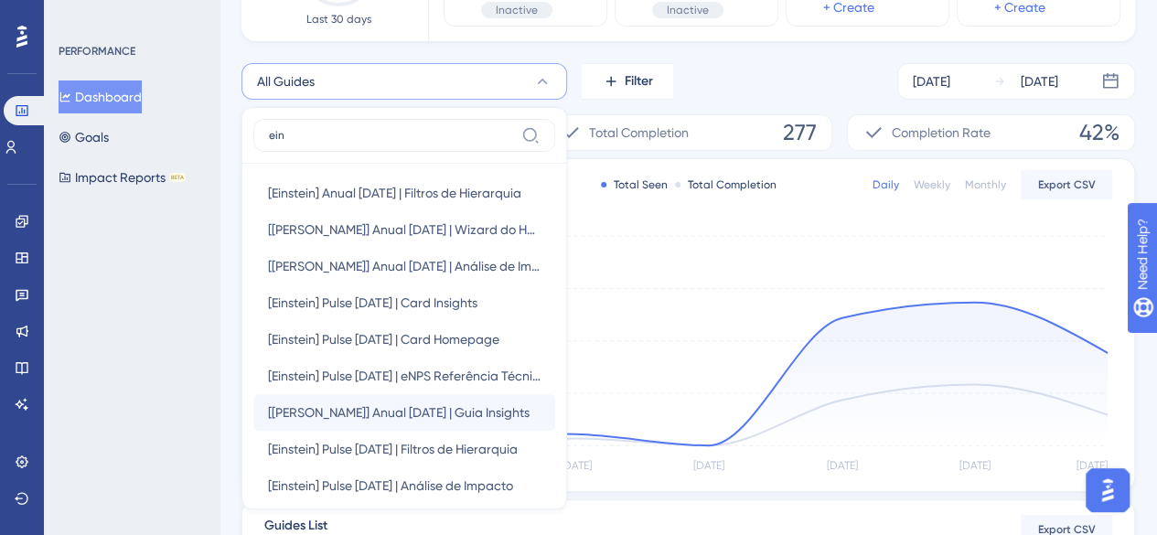
type input "ein"
click at [395, 404] on span "[Einstein] Anual Nov/24 | Guia Insights" at bounding box center [399, 412] width 262 height 22
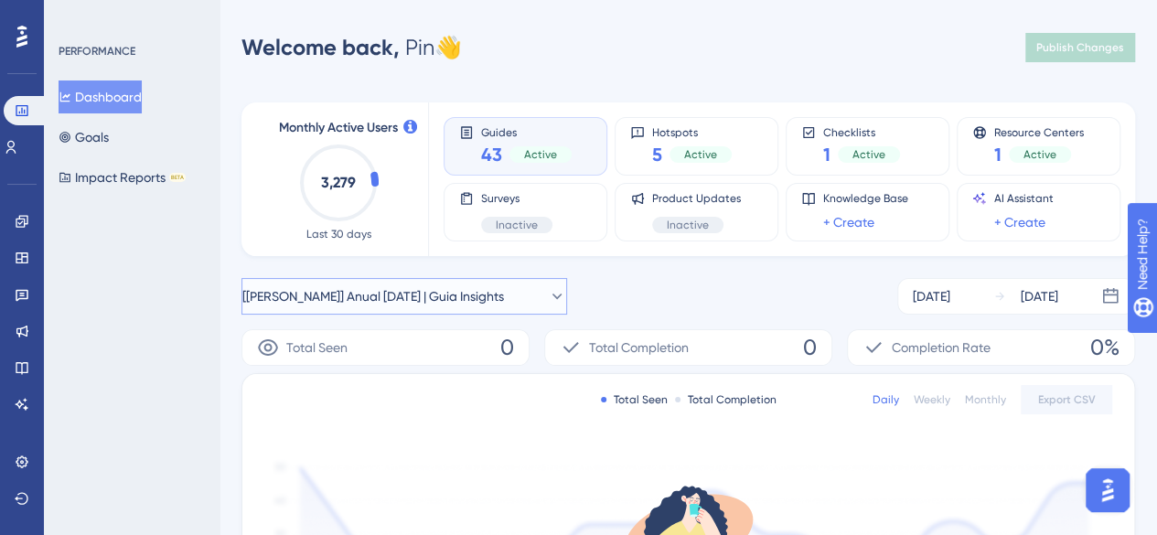
click at [548, 301] on icon at bounding box center [557, 296] width 18 height 18
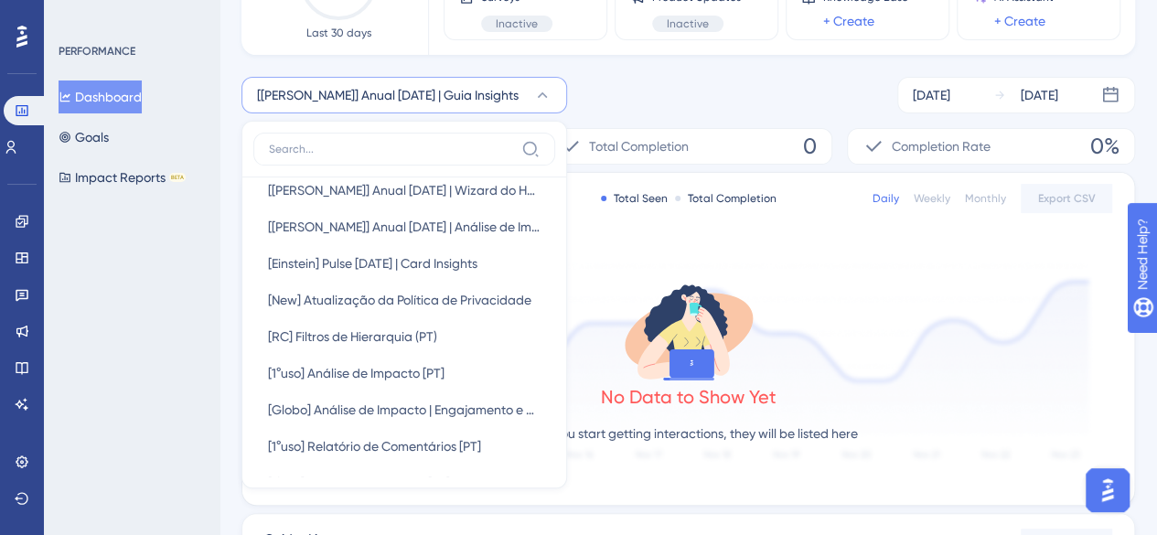
scroll to position [457, 0]
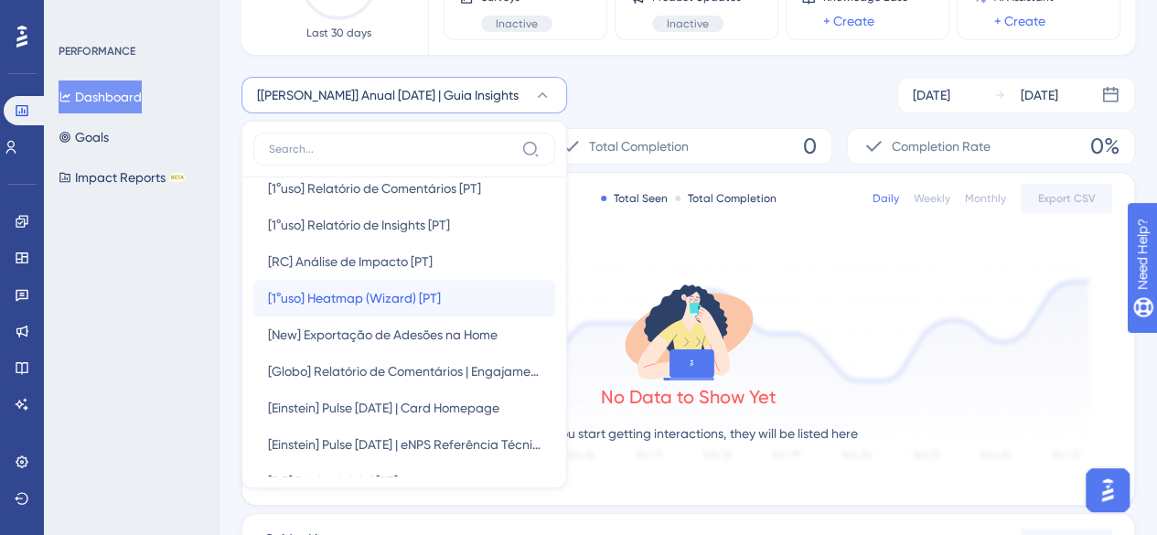
click at [471, 298] on button "[1°uso] Heatmap (Wizard) [PT] [1°uso] Heatmap (Wizard) [PT]" at bounding box center [404, 298] width 302 height 37
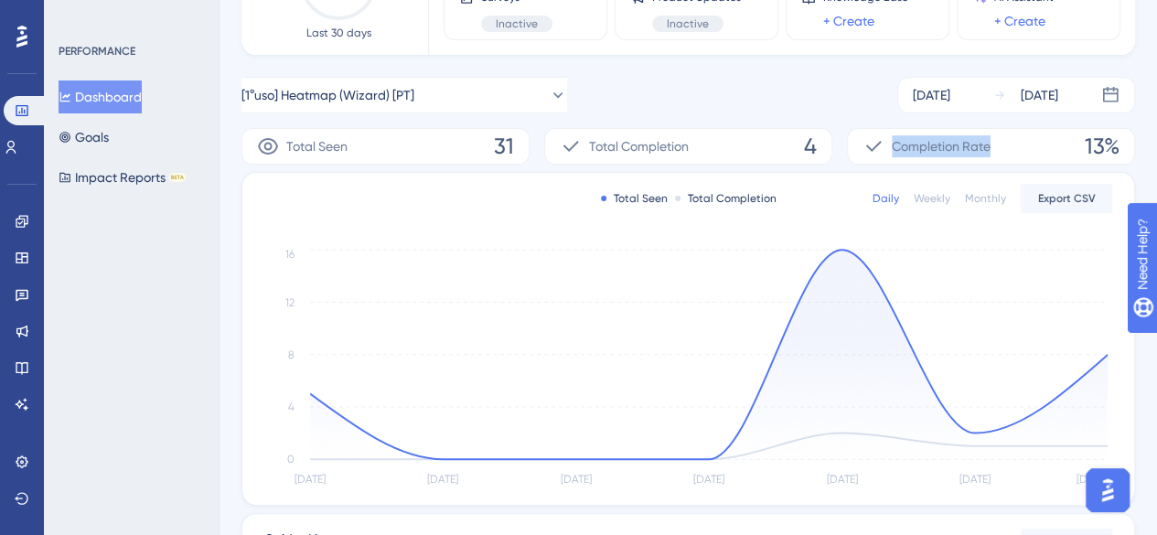
drag, startPoint x: 896, startPoint y: 145, endPoint x: 1026, endPoint y: 145, distance: 129.8
click at [1026, 145] on div "Completion Rate 13%" at bounding box center [991, 146] width 288 height 37
drag, startPoint x: 802, startPoint y: 142, endPoint x: 822, endPoint y: 146, distance: 20.6
click at [822, 146] on div "Total Completion 4" at bounding box center [688, 146] width 288 height 37
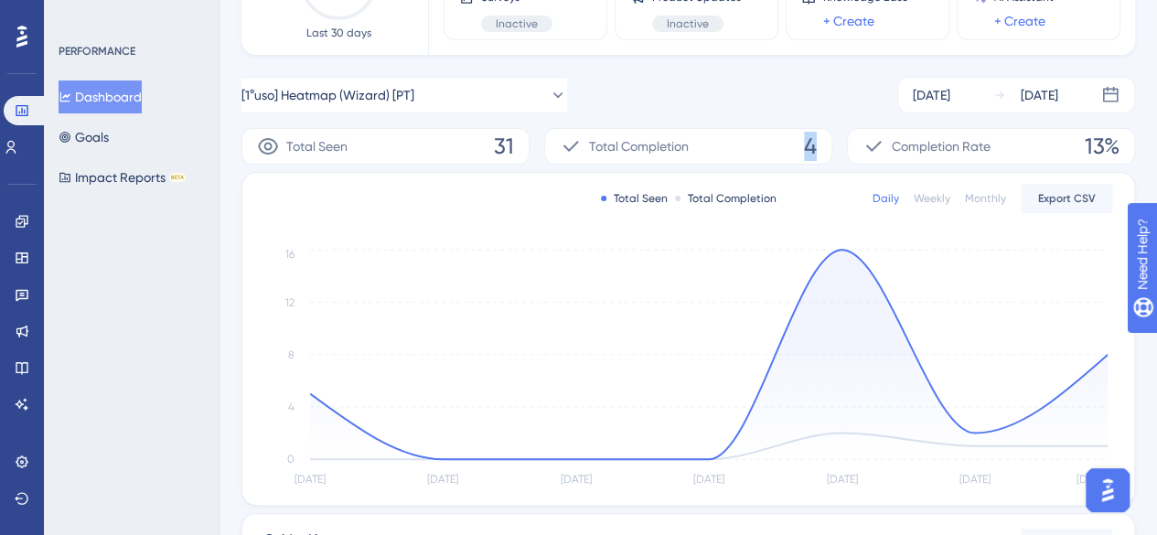
click at [822, 146] on div "Total Completion 4" at bounding box center [688, 146] width 288 height 37
drag, startPoint x: 805, startPoint y: 151, endPoint x: 821, endPoint y: 148, distance: 16.7
click at [821, 148] on div "Total Completion 4" at bounding box center [688, 146] width 288 height 37
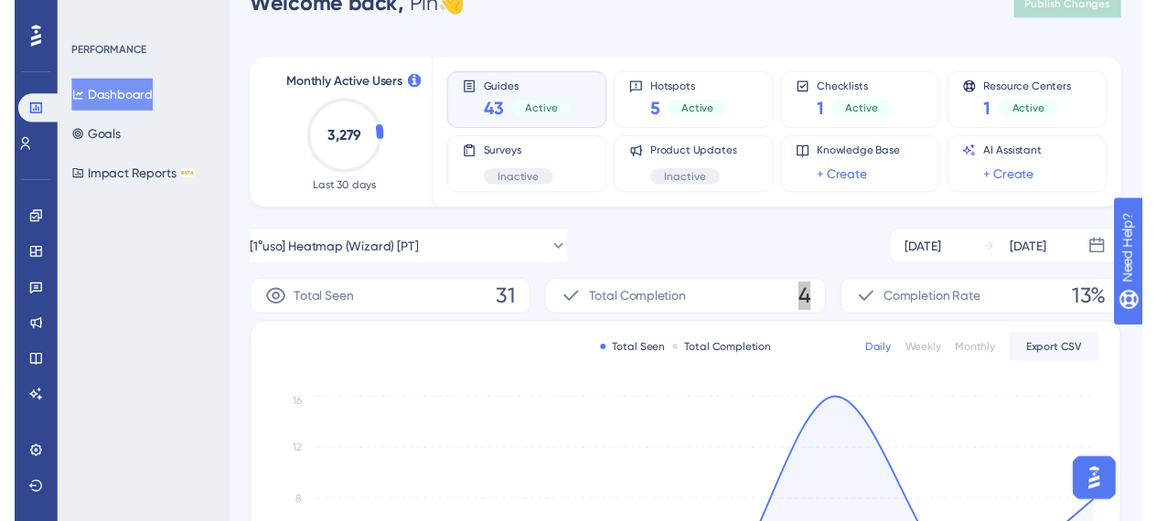
scroll to position [0, 0]
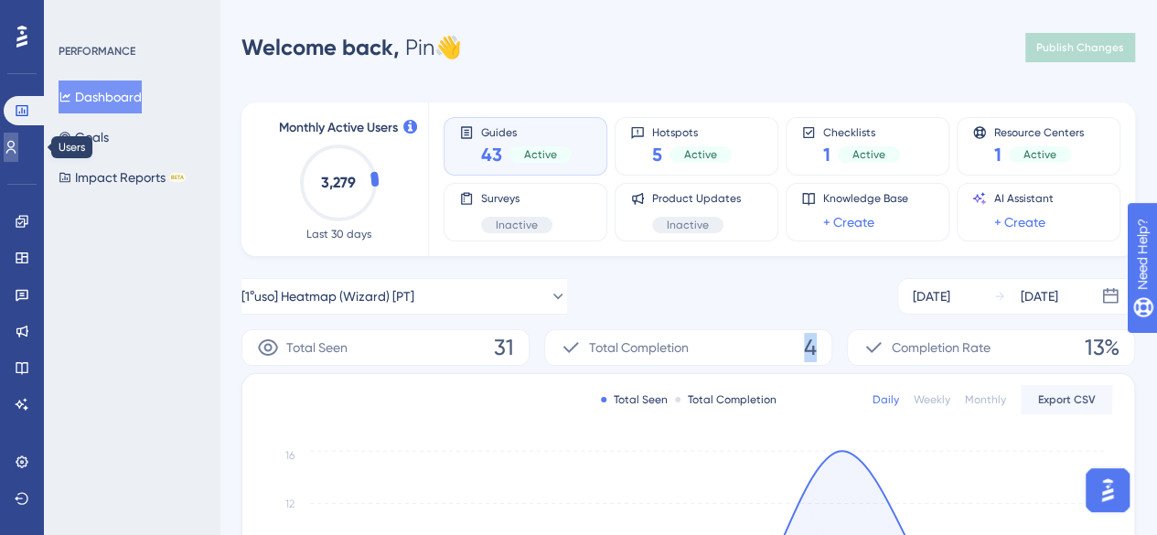
drag, startPoint x: 22, startPoint y: 138, endPoint x: 47, endPoint y: 148, distance: 26.7
click at [18, 138] on link at bounding box center [11, 147] width 15 height 29
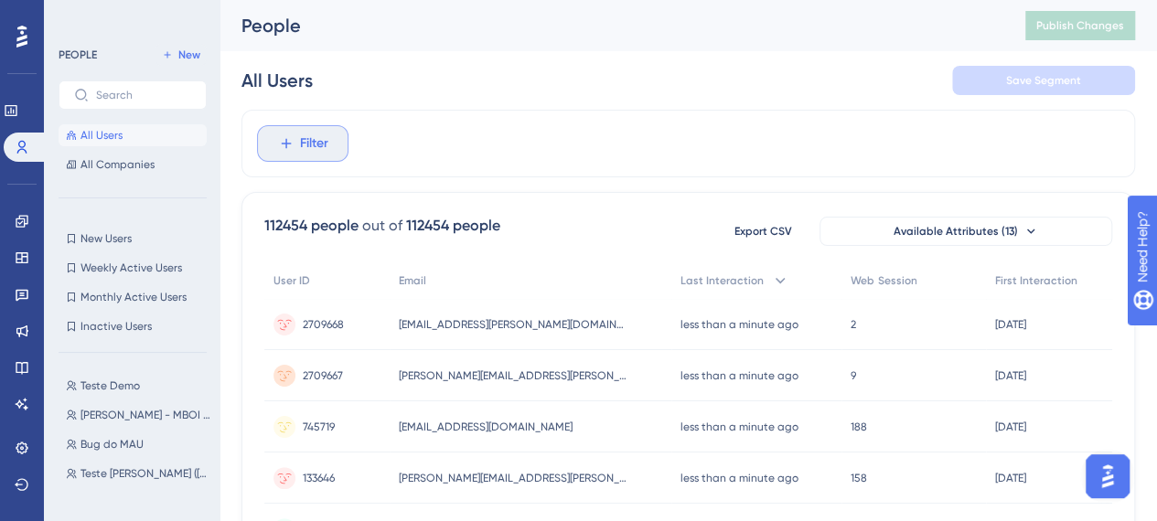
click at [293, 145] on icon at bounding box center [286, 143] width 16 height 16
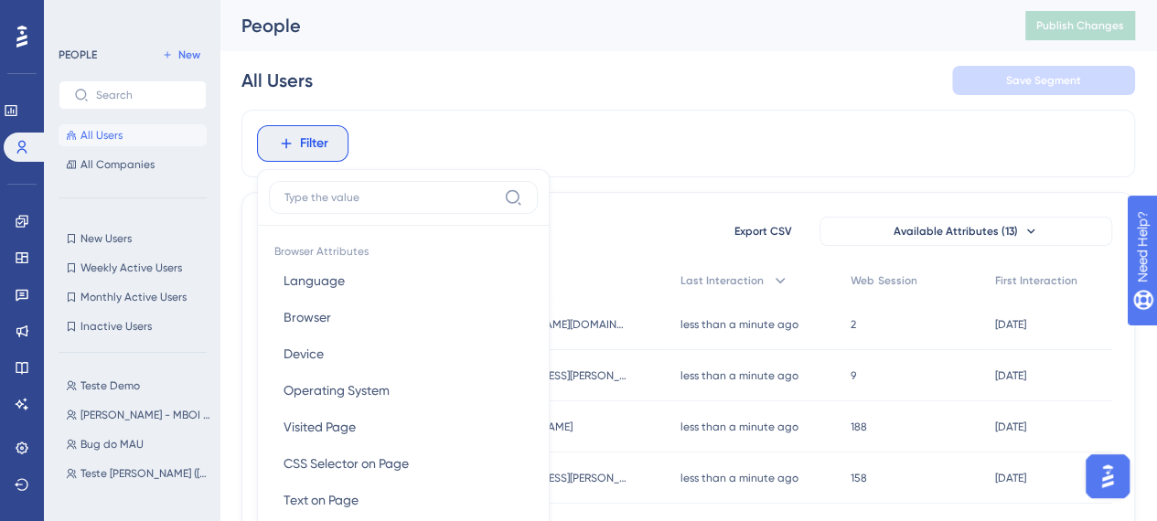
scroll to position [91, 0]
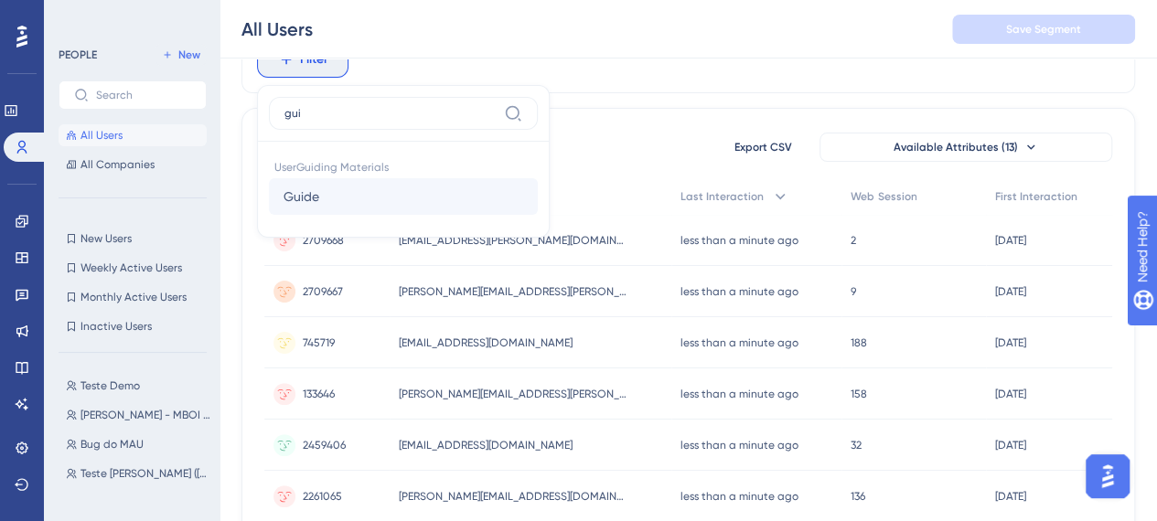
type input "gui"
click at [422, 195] on button "Guide Guide" at bounding box center [403, 196] width 269 height 37
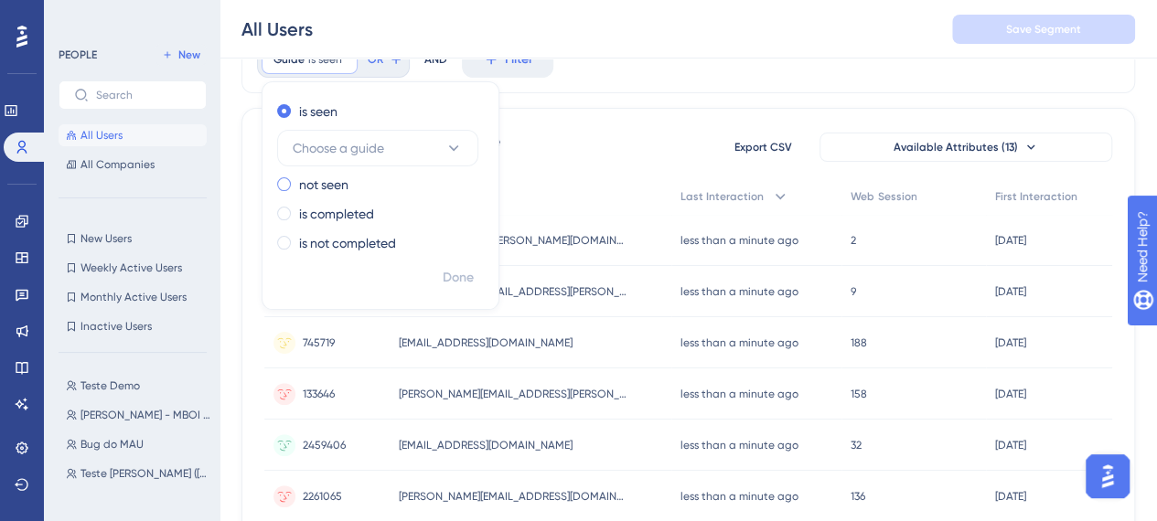
click at [320, 188] on label "not seen" at bounding box center [323, 185] width 49 height 22
click at [324, 213] on label "is completed" at bounding box center [336, 214] width 75 height 22
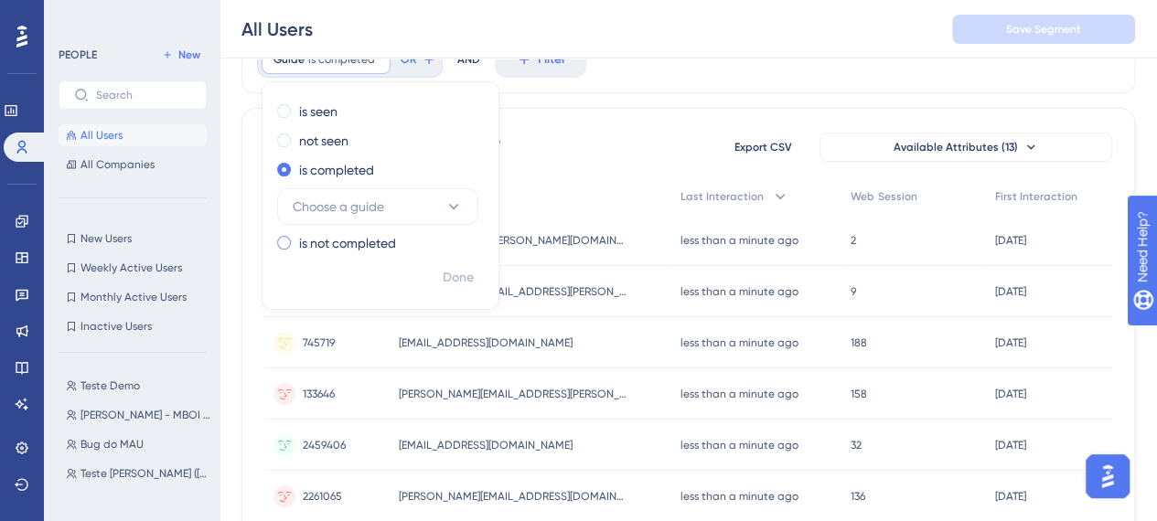
click at [327, 242] on label "is not completed" at bounding box center [347, 243] width 97 height 22
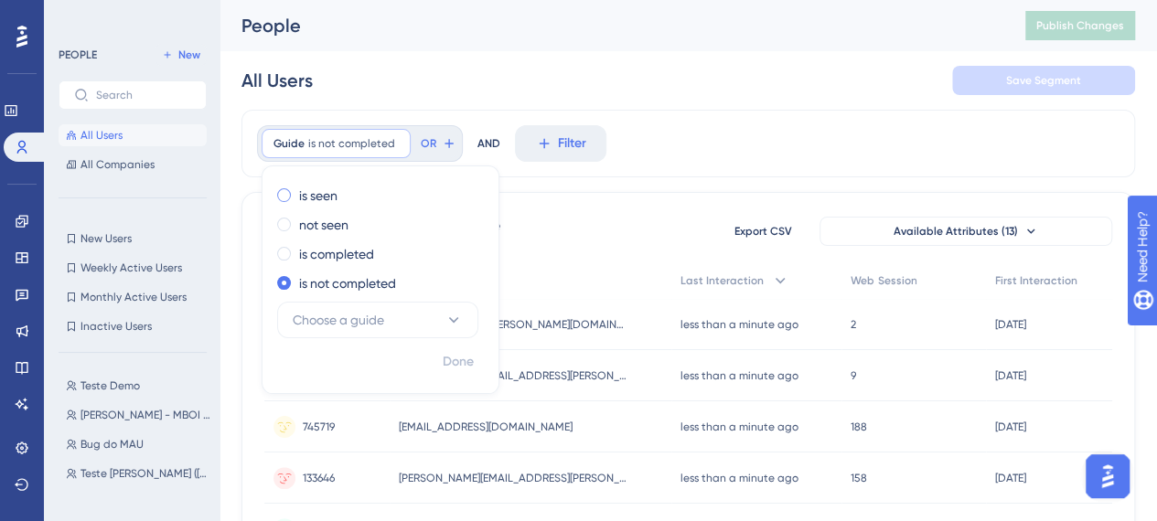
click at [357, 200] on div "is seen" at bounding box center [376, 196] width 199 height 22
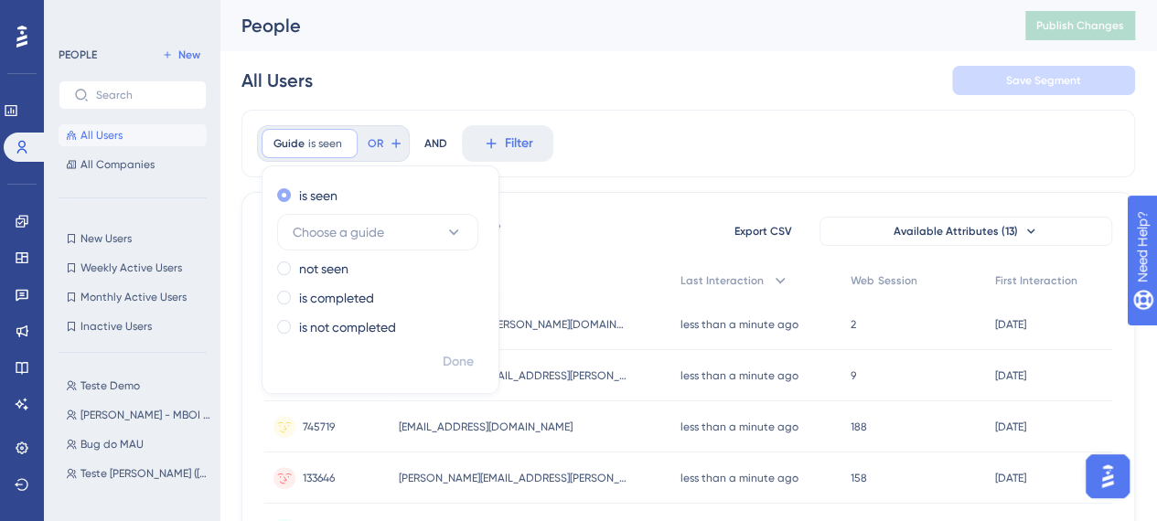
scroll to position [11, 0]
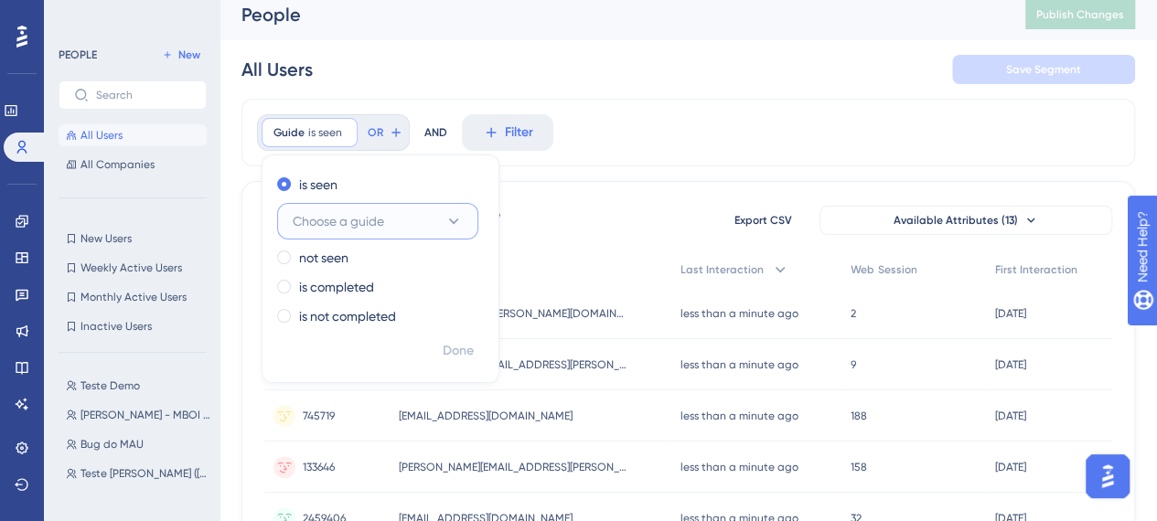
click at [435, 231] on button "Choose a guide" at bounding box center [377, 221] width 201 height 37
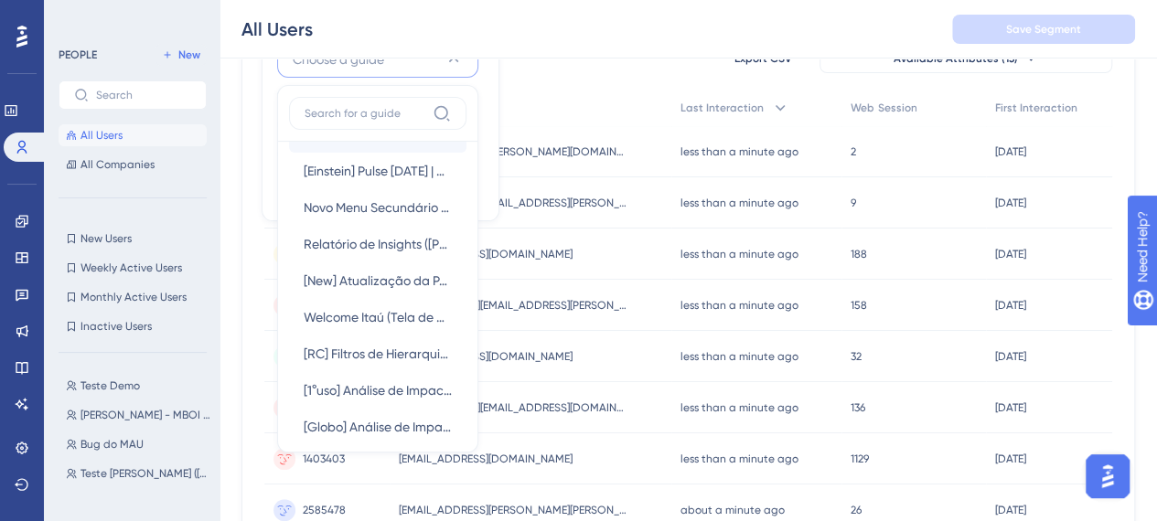
scroll to position [274, 0]
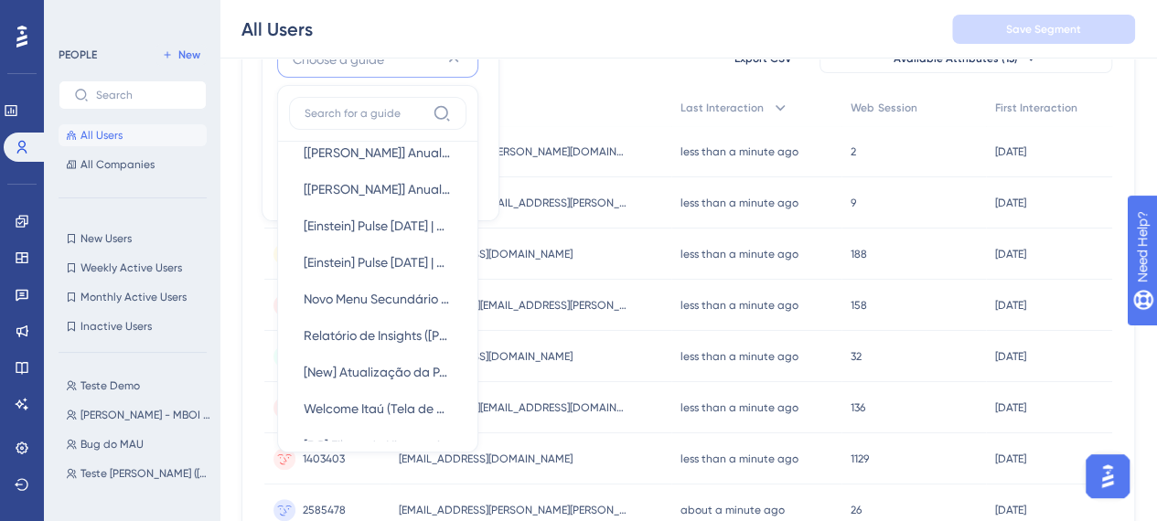
click at [369, 120] on label at bounding box center [377, 113] width 177 height 33
click at [369, 120] on input at bounding box center [365, 113] width 121 height 15
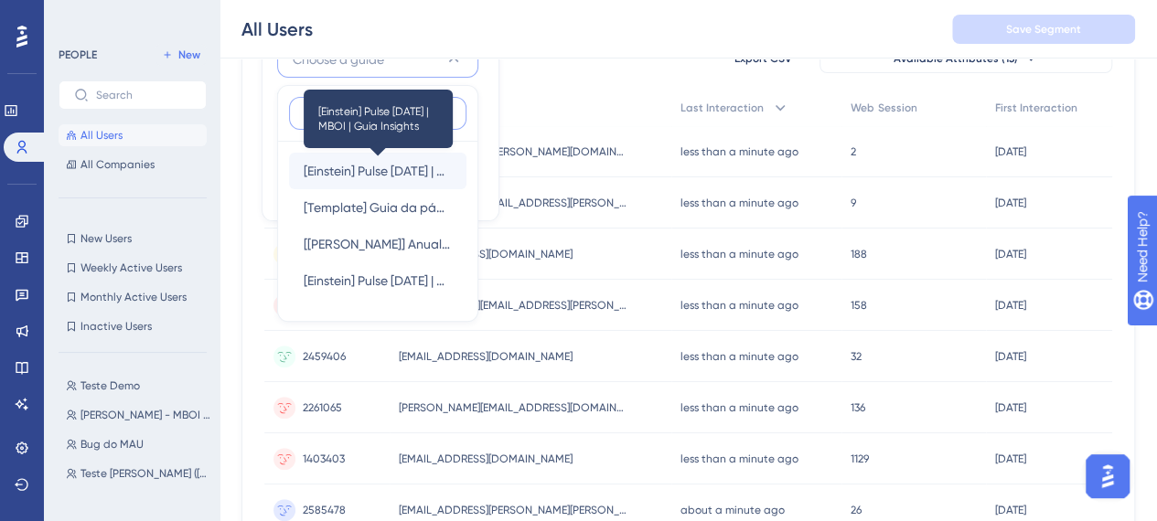
type input "guia"
click at [386, 180] on span "[Einstein] Pulse [DATE] | MBOI | Guia Insights" at bounding box center [378, 171] width 148 height 22
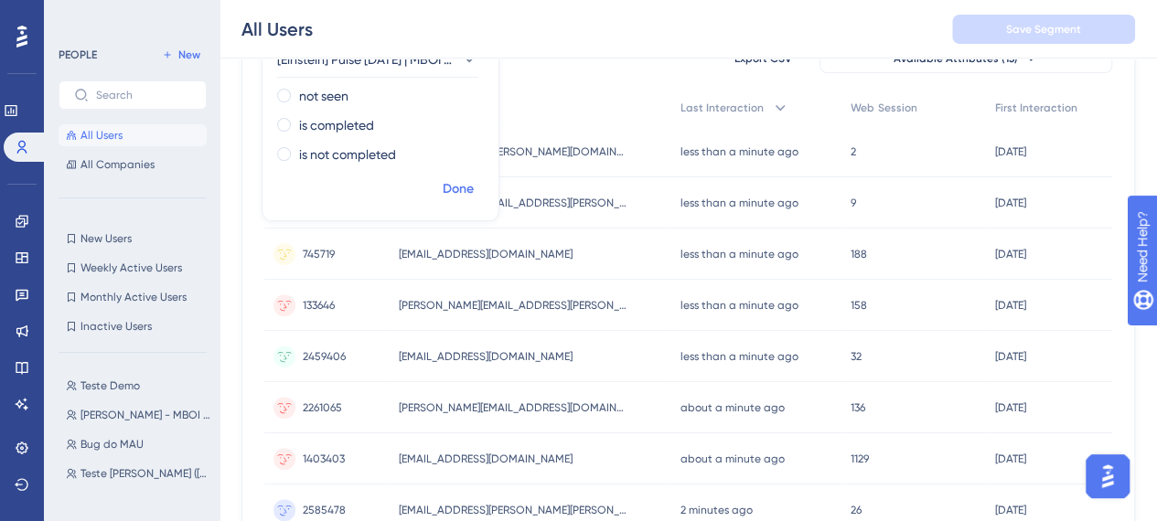
click at [446, 184] on span "Done" at bounding box center [458, 189] width 31 height 22
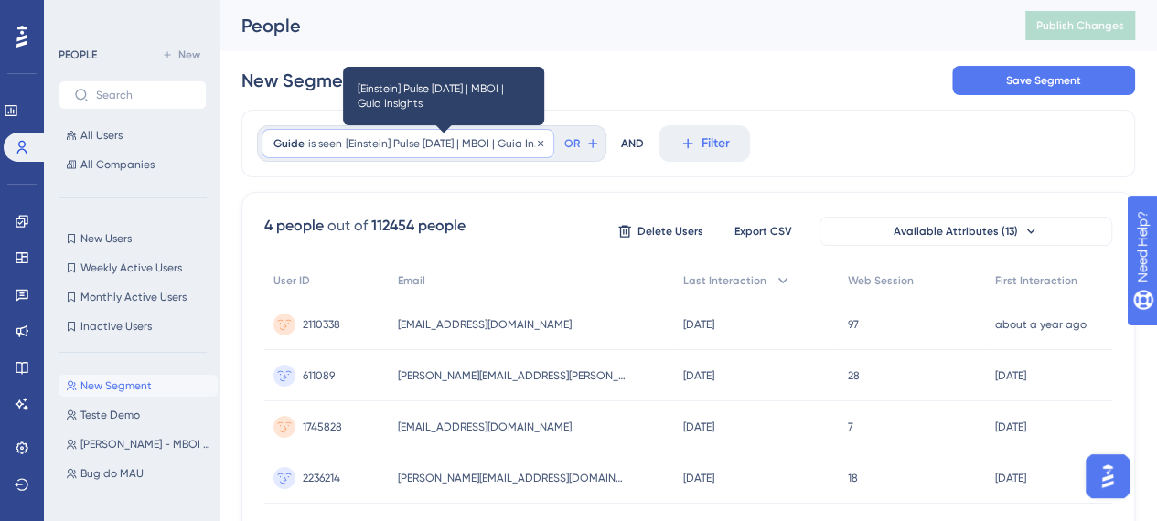
click at [438, 137] on span "[Einstein] Pulse [DATE] | MBOI | Guia Insights" at bounding box center [444, 143] width 197 height 15
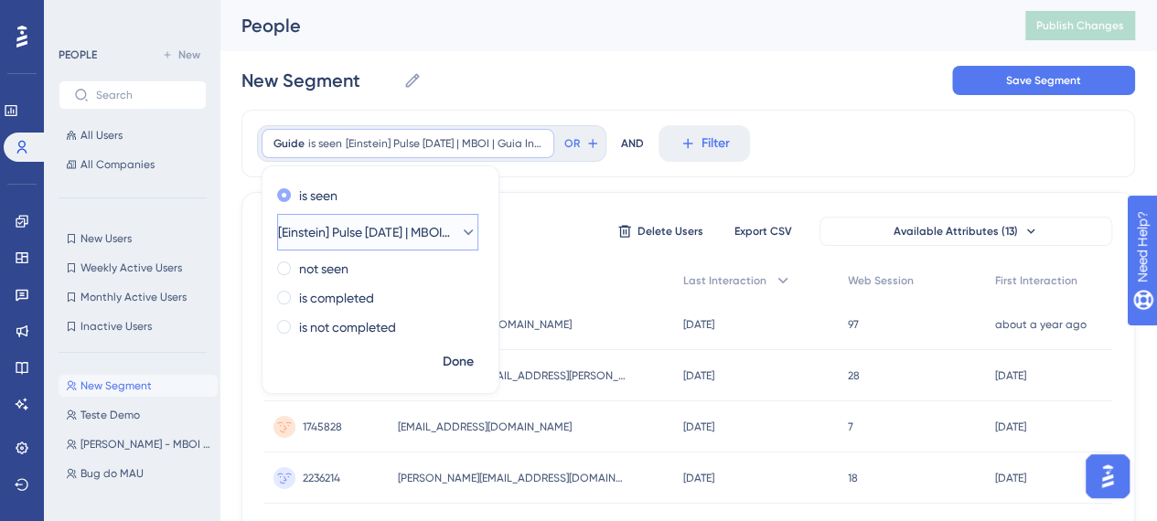
scroll to position [11, 0]
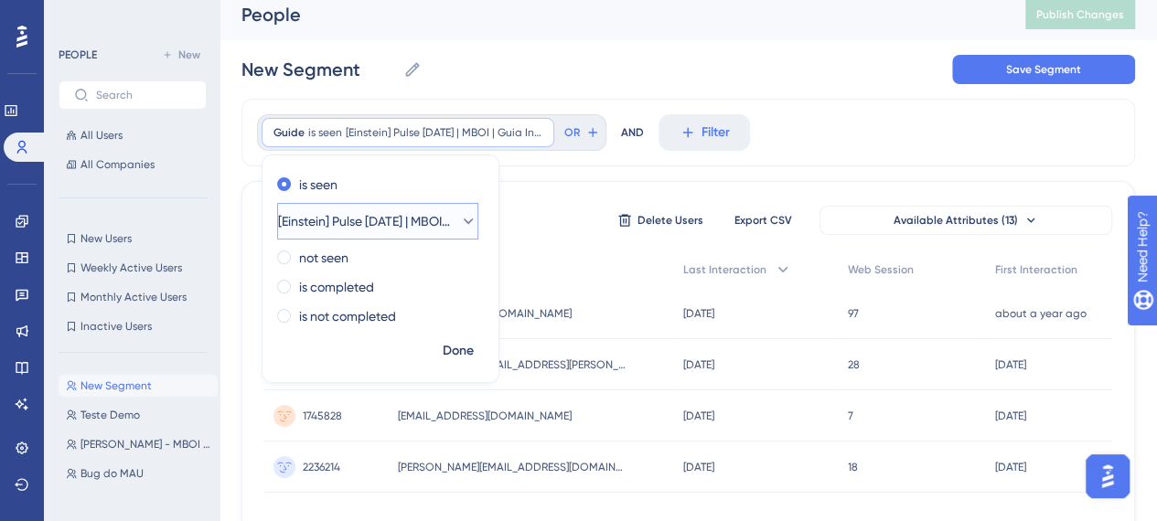
click at [400, 221] on span "[Einstein] Pulse [DATE] | MBOI | Guia Insights" at bounding box center [365, 221] width 174 height 22
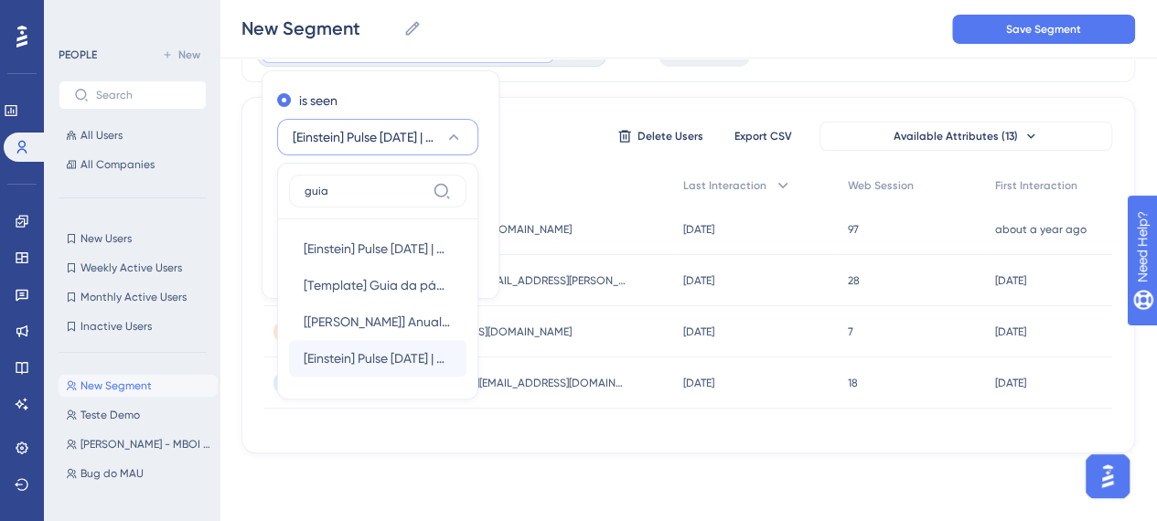
scroll to position [98, 0]
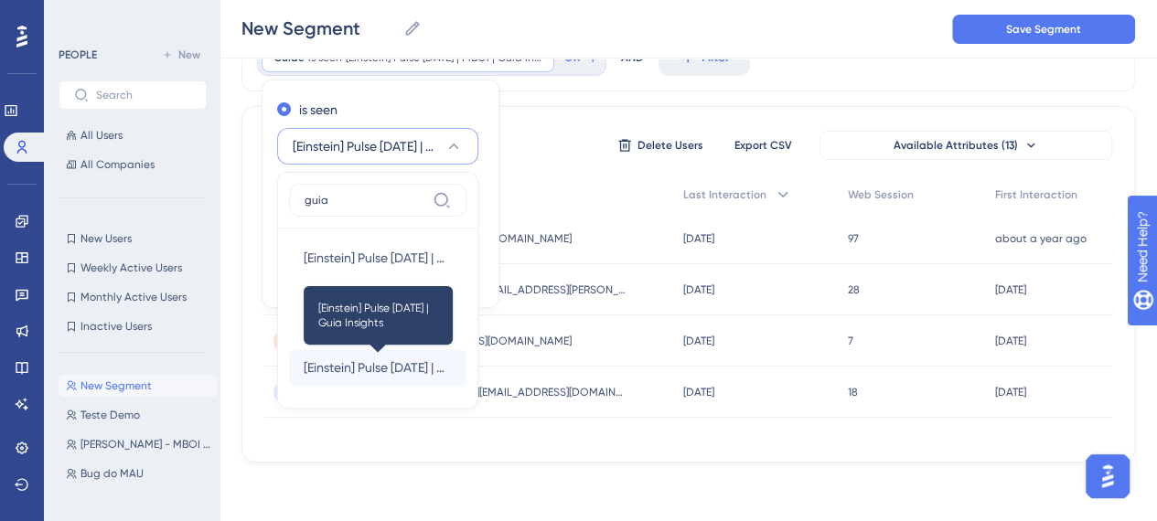
type input "guia"
click at [374, 357] on span "[Einstein] Pulse Jun/25 | Guia Insights" at bounding box center [378, 368] width 148 height 22
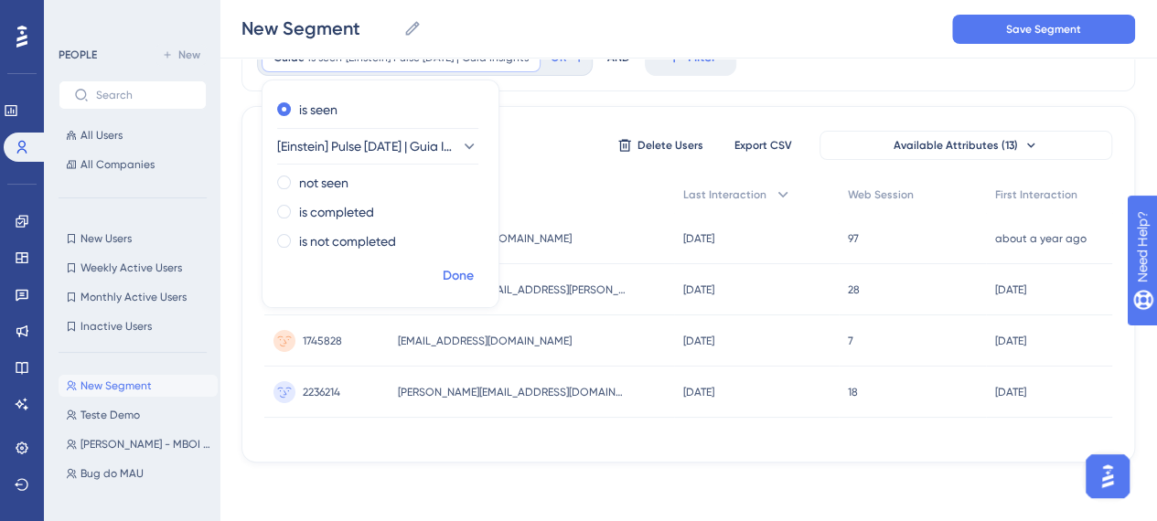
click at [450, 270] on span "Done" at bounding box center [458, 276] width 31 height 22
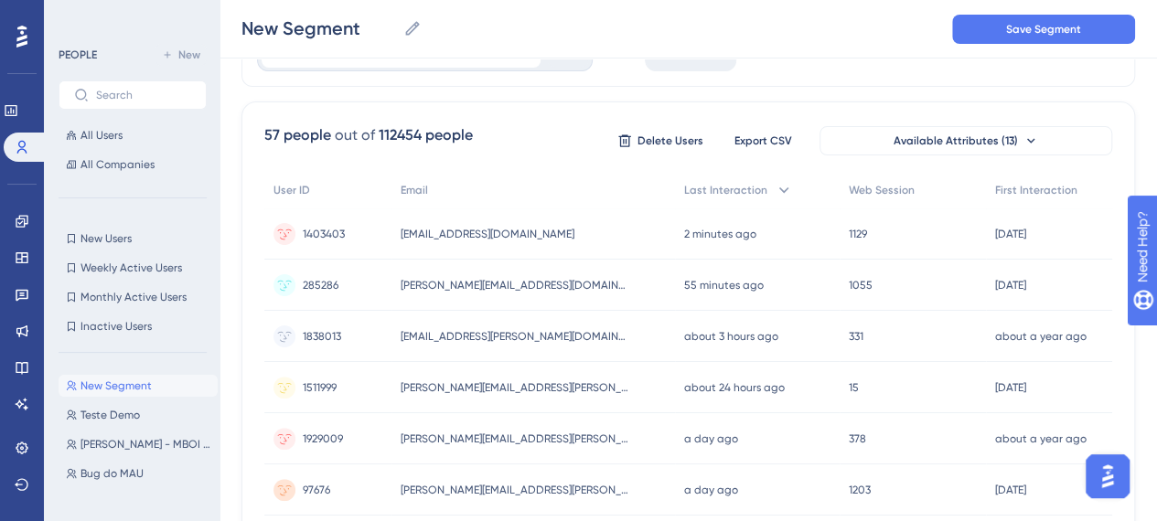
scroll to position [0, 0]
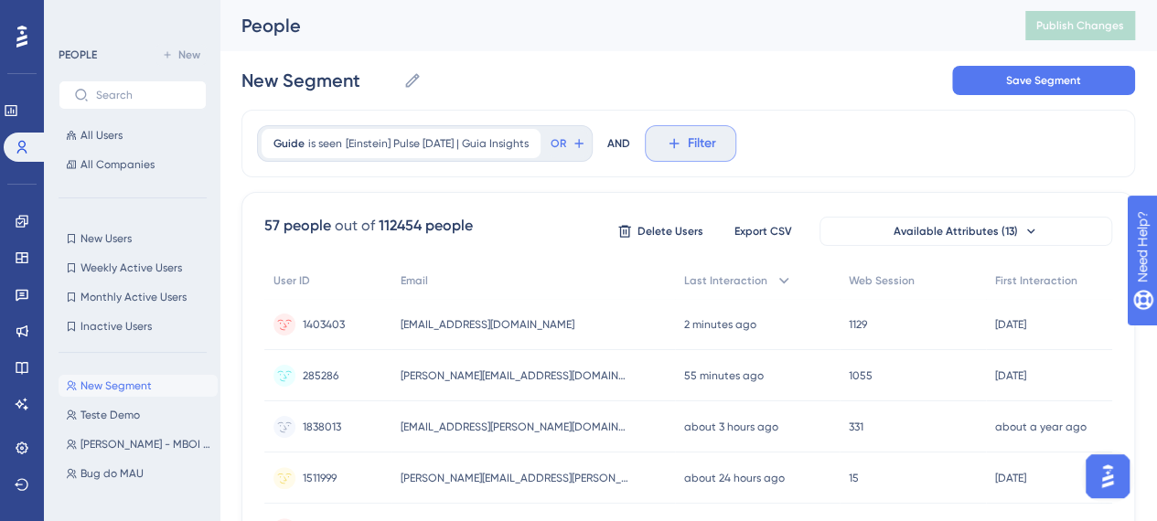
click at [675, 140] on icon at bounding box center [674, 143] width 16 height 16
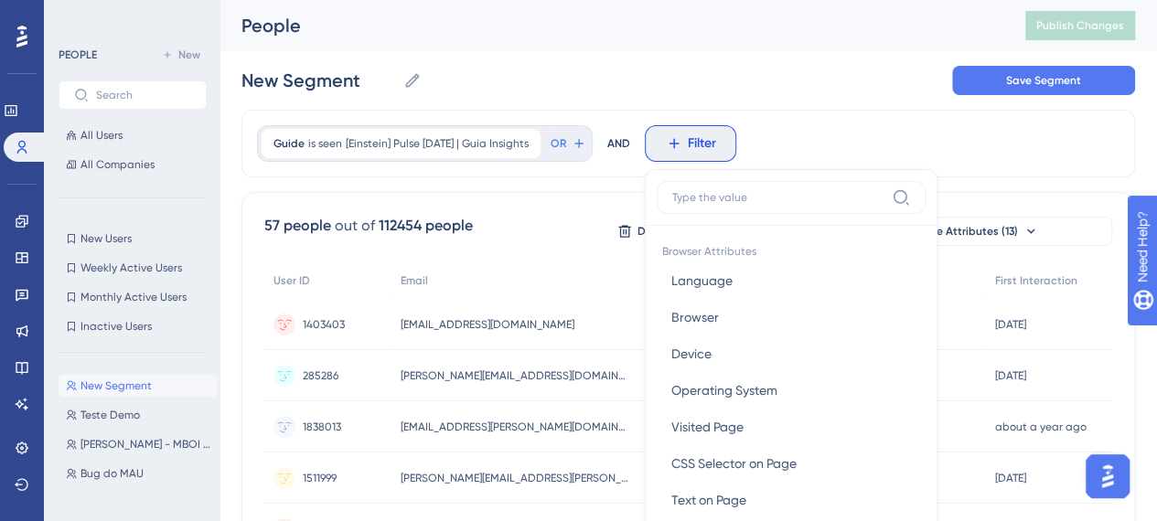
scroll to position [91, 0]
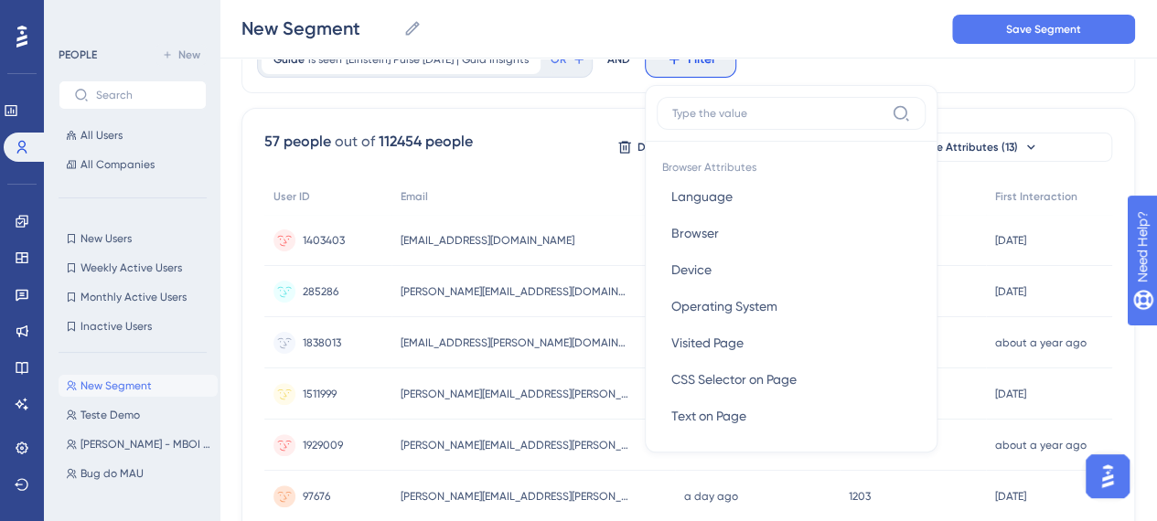
click at [536, 131] on div "57 people out of 112454 people Delete Users Export CSV Available Attributes (13)" at bounding box center [688, 147] width 848 height 33
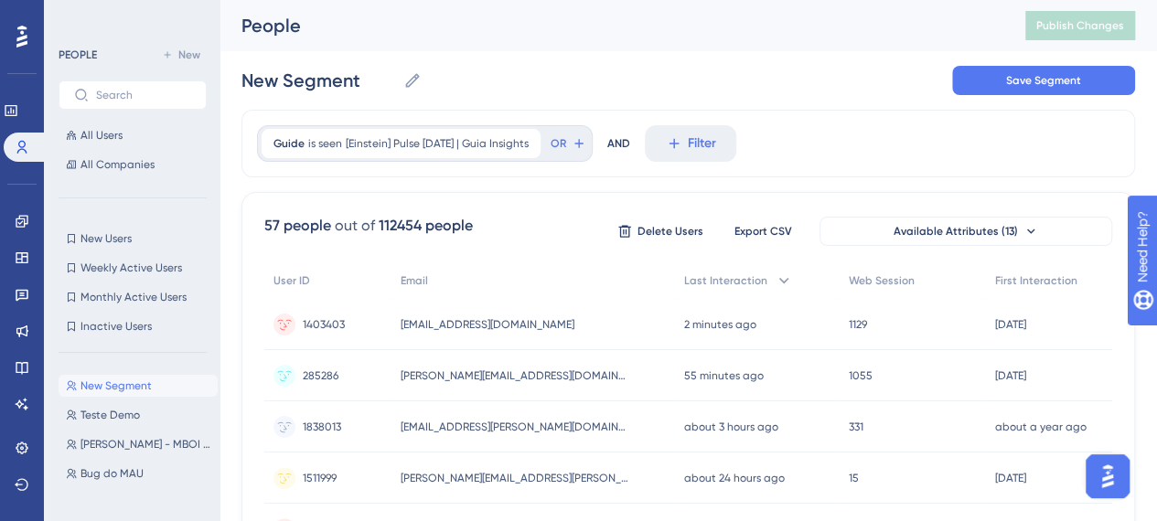
scroll to position [0, 0]
click at [711, 149] on span "Filter" at bounding box center [702, 144] width 28 height 22
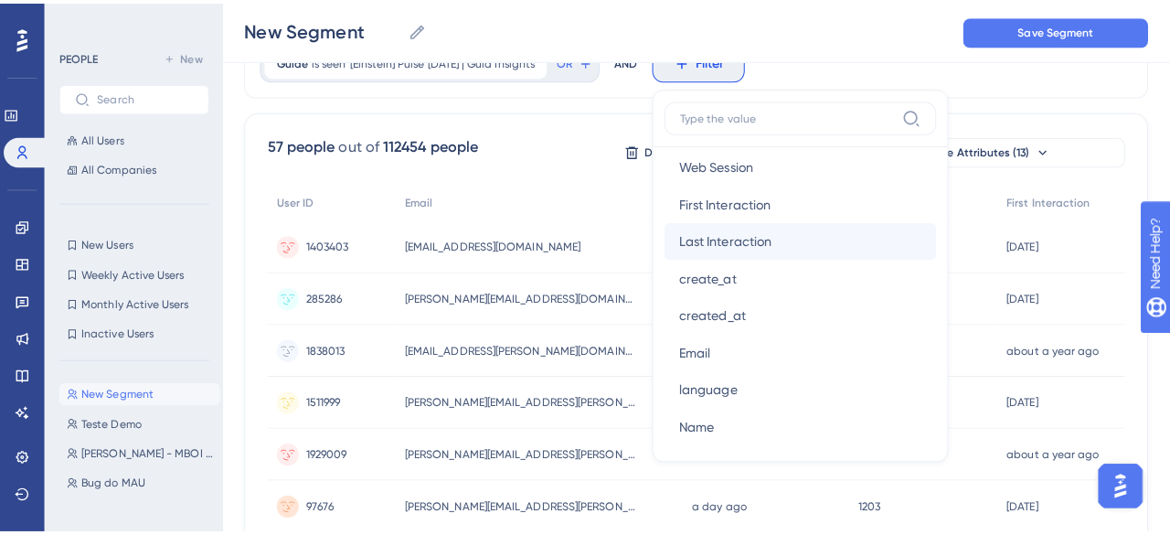
scroll to position [914, 0]
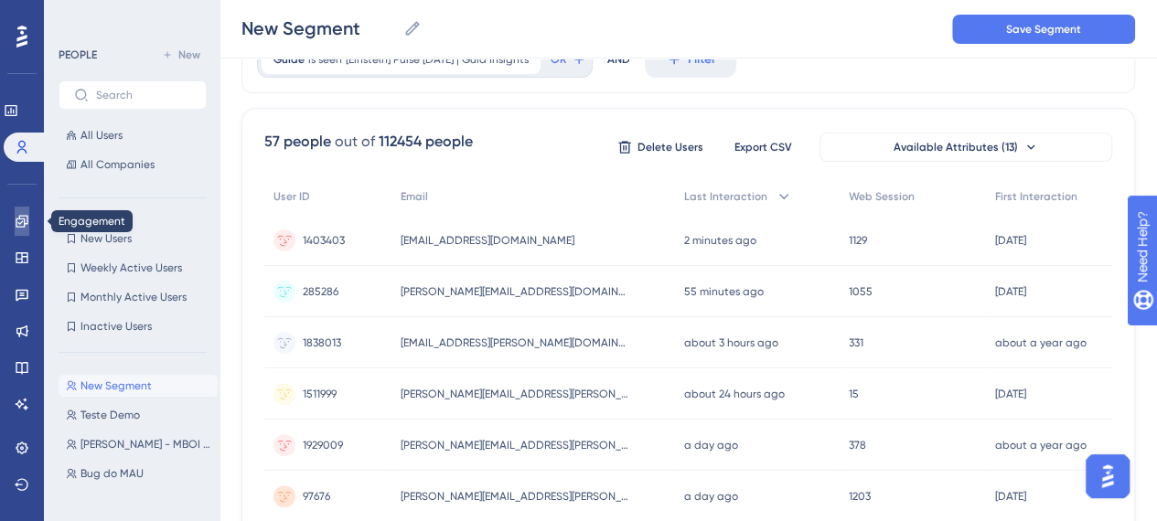
click at [16, 220] on icon at bounding box center [22, 221] width 15 height 15
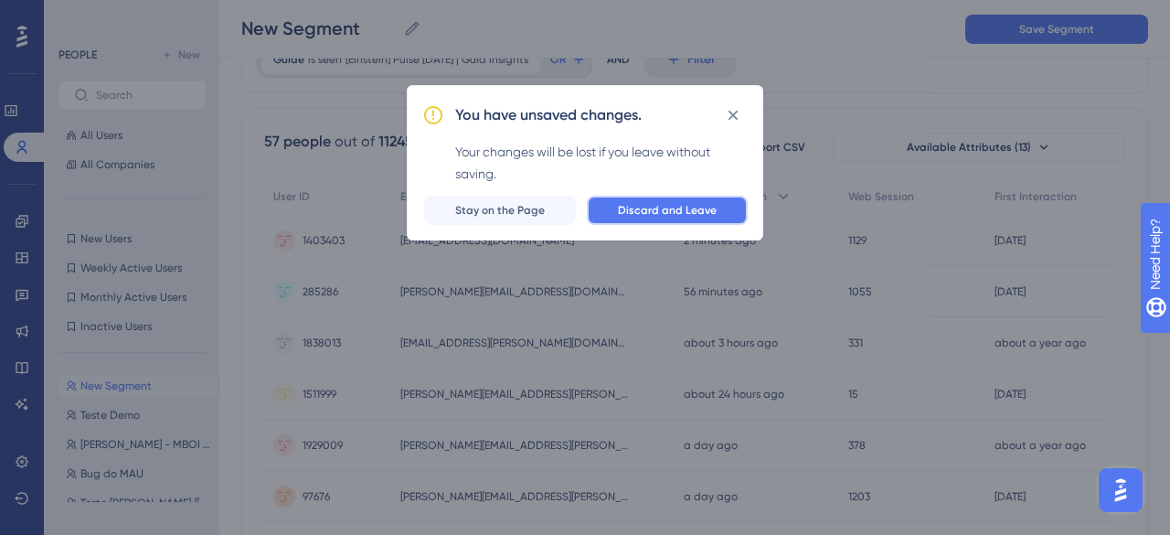
click at [671, 220] on button "Discard and Leave" at bounding box center [667, 210] width 161 height 29
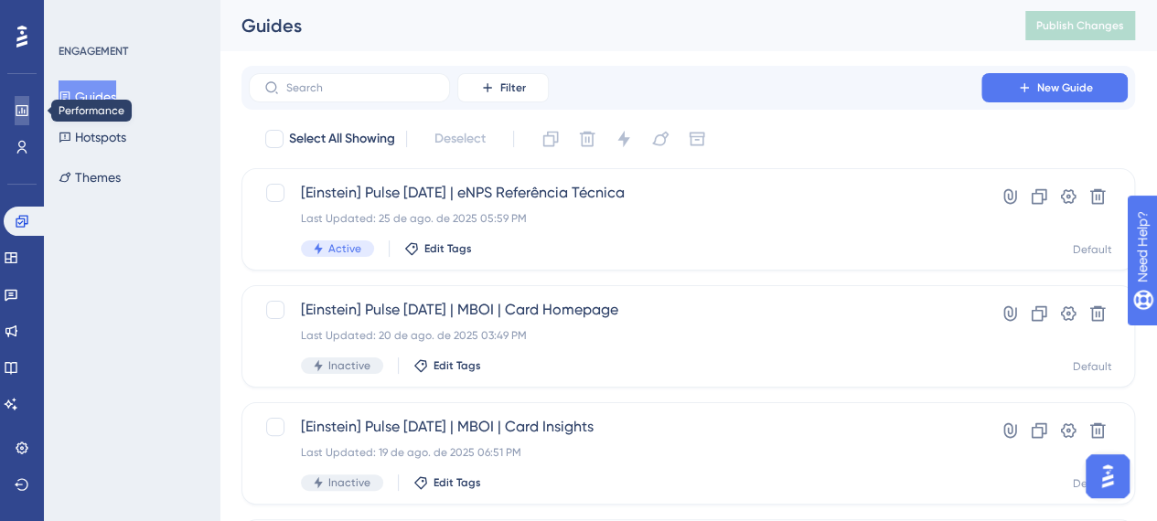
click at [29, 115] on link at bounding box center [22, 110] width 15 height 29
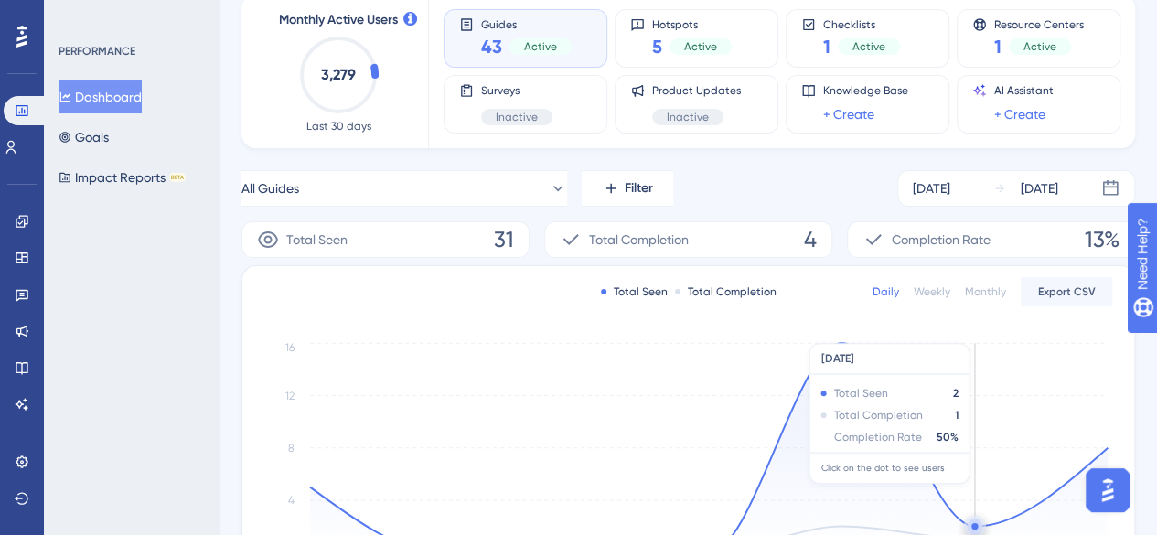
scroll to position [91, 0]
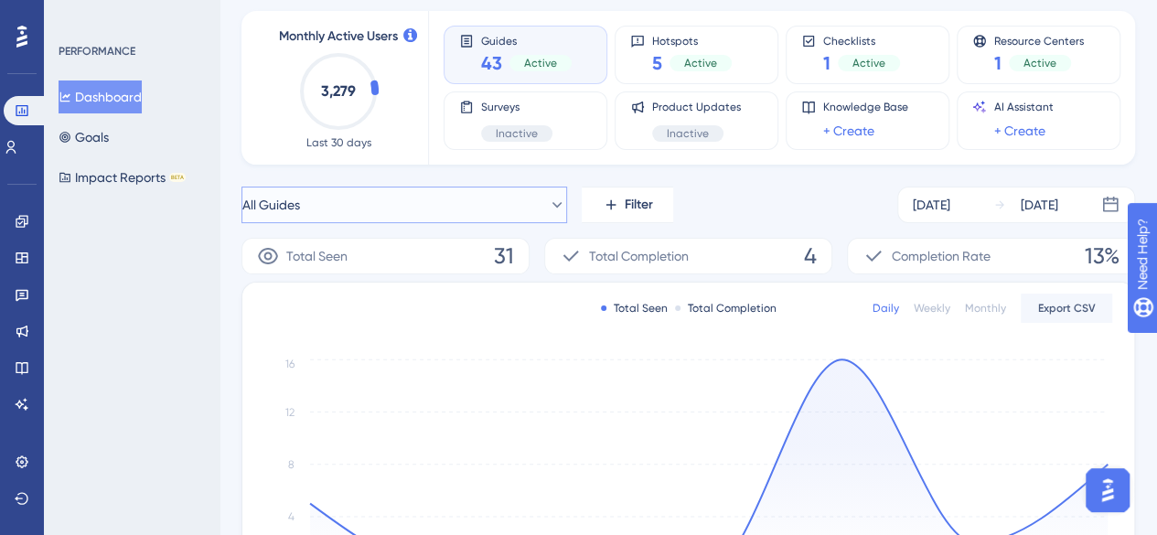
click at [507, 204] on button "All Guides" at bounding box center [404, 205] width 326 height 37
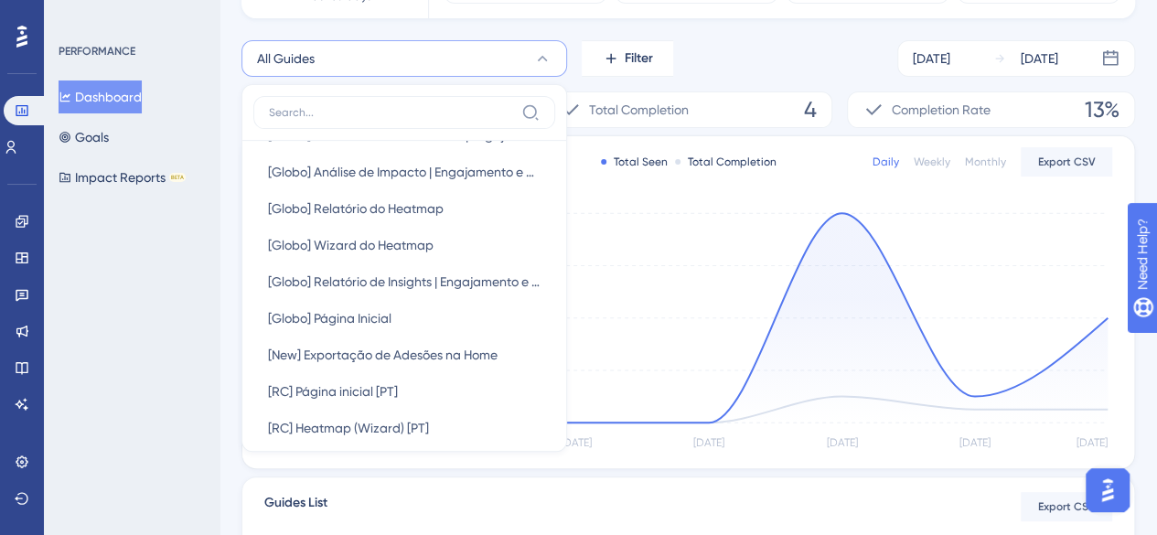
scroll to position [549, 0]
click at [332, 319] on span "[Globo] Página Inicial" at bounding box center [329, 316] width 123 height 22
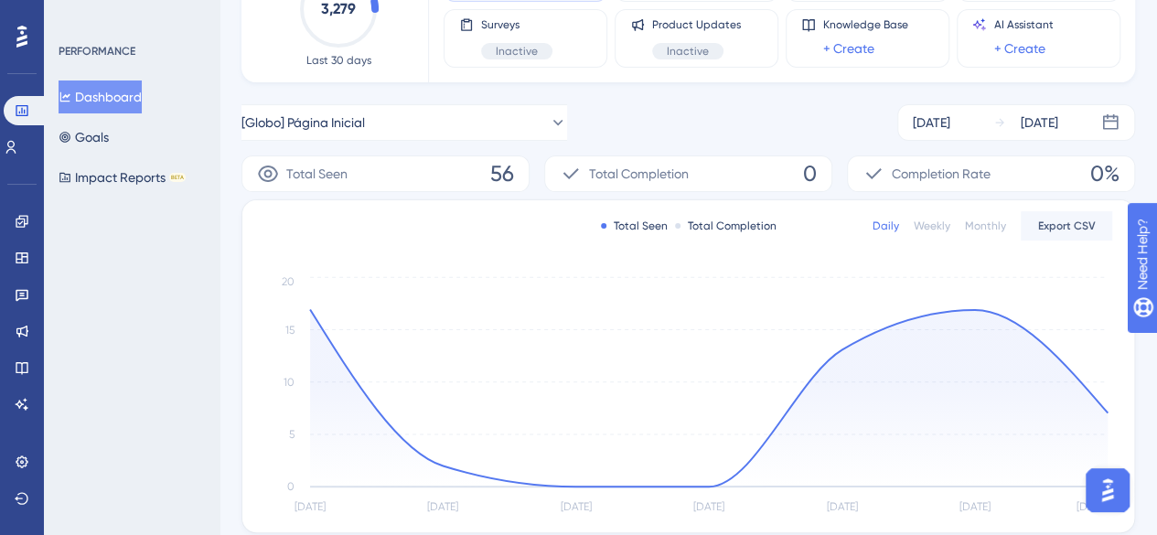
scroll to position [146, 0]
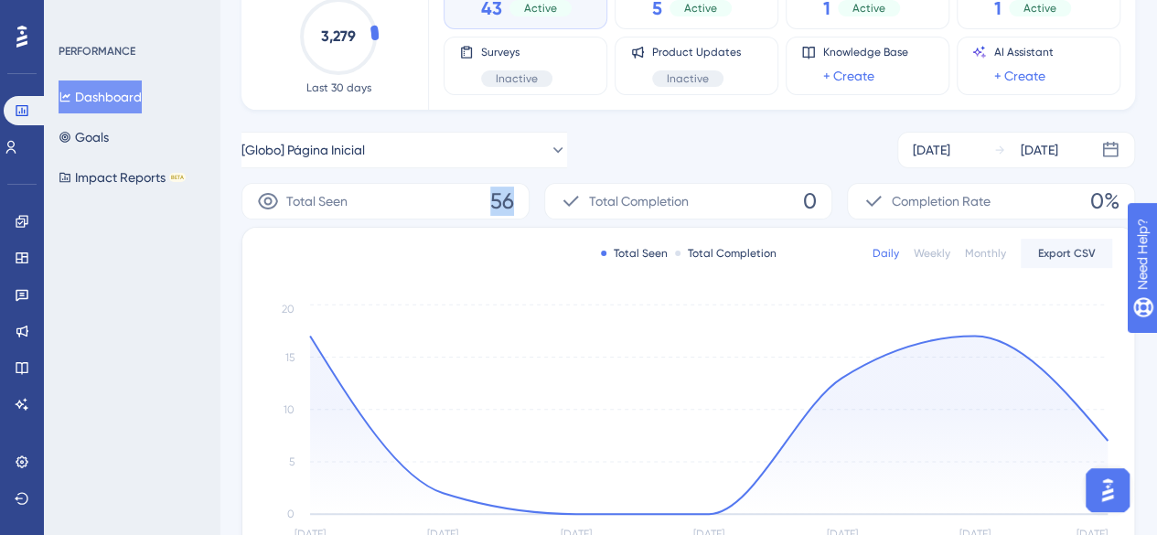
drag, startPoint x: 486, startPoint y: 198, endPoint x: 520, endPoint y: 198, distance: 34.7
click at [520, 198] on div "Total Seen 56" at bounding box center [385, 201] width 288 height 37
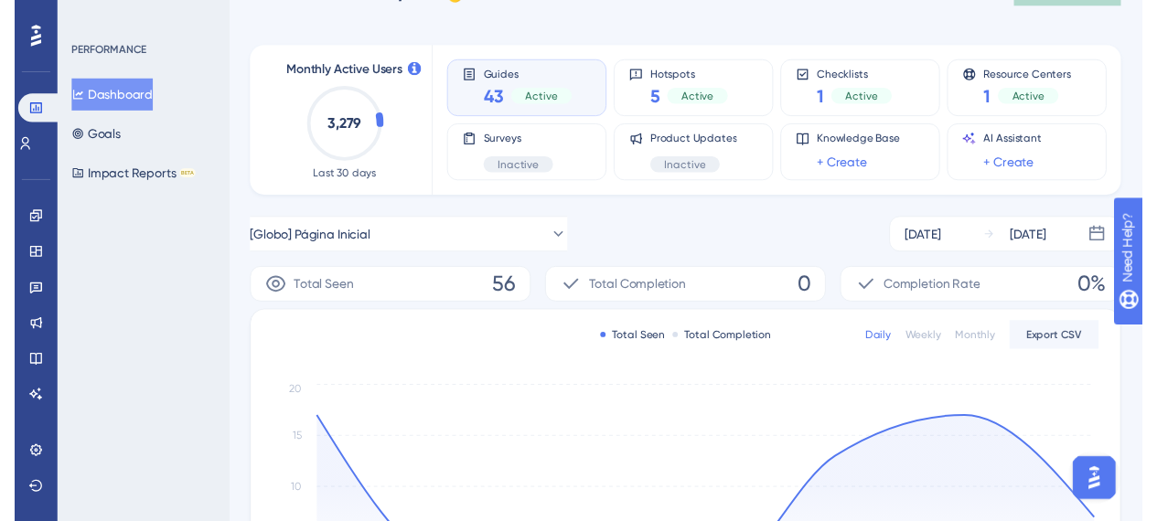
scroll to position [0, 0]
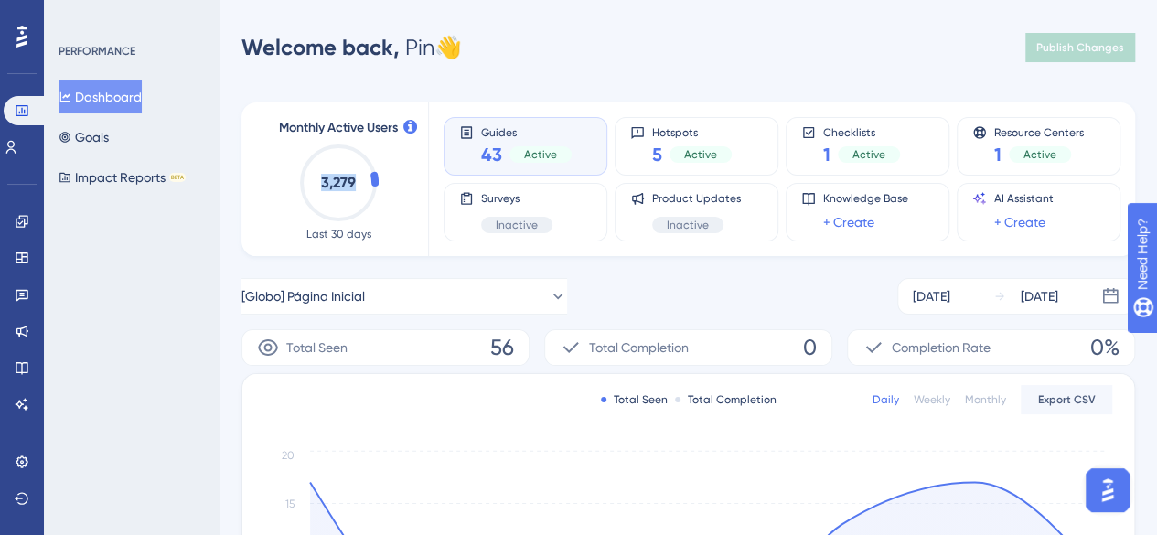
drag, startPoint x: 321, startPoint y: 180, endPoint x: 357, endPoint y: 182, distance: 35.7
click at [357, 182] on icon "3,279" at bounding box center [338, 183] width 80 height 80
drag, startPoint x: 357, startPoint y: 182, endPoint x: 302, endPoint y: 186, distance: 55.0
click at [302, 186] on icon "3,279" at bounding box center [338, 183] width 80 height 80
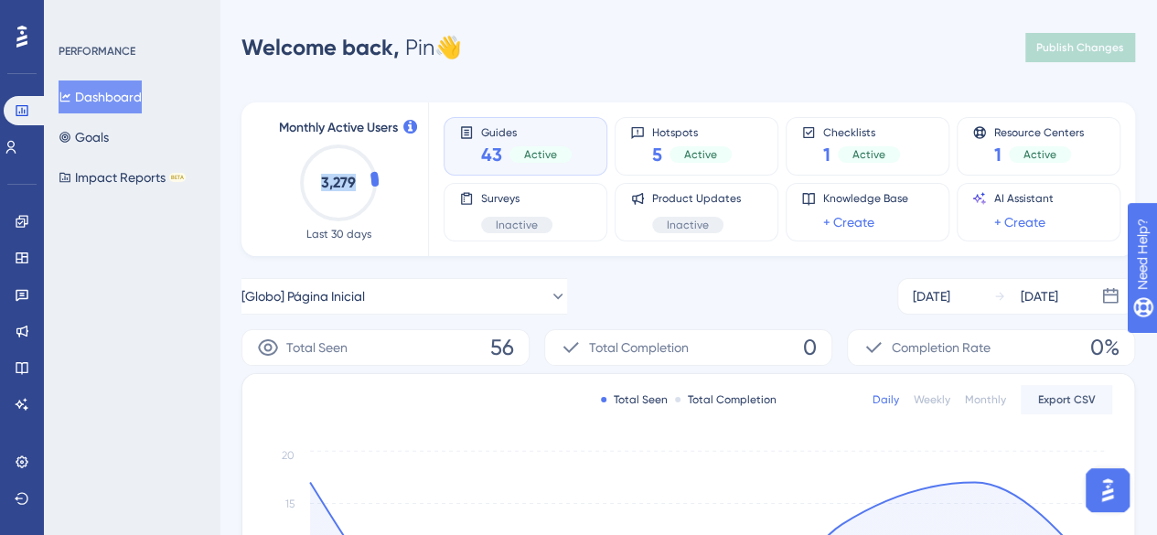
click at [315, 180] on icon "3,279" at bounding box center [338, 183] width 80 height 80
drag, startPoint x: 322, startPoint y: 177, endPoint x: 359, endPoint y: 177, distance: 37.5
click at [359, 177] on icon "3,279" at bounding box center [338, 183] width 80 height 80
click at [359, 176] on icon "3,279" at bounding box center [338, 183] width 80 height 80
click at [26, 460] on icon at bounding box center [22, 461] width 12 height 12
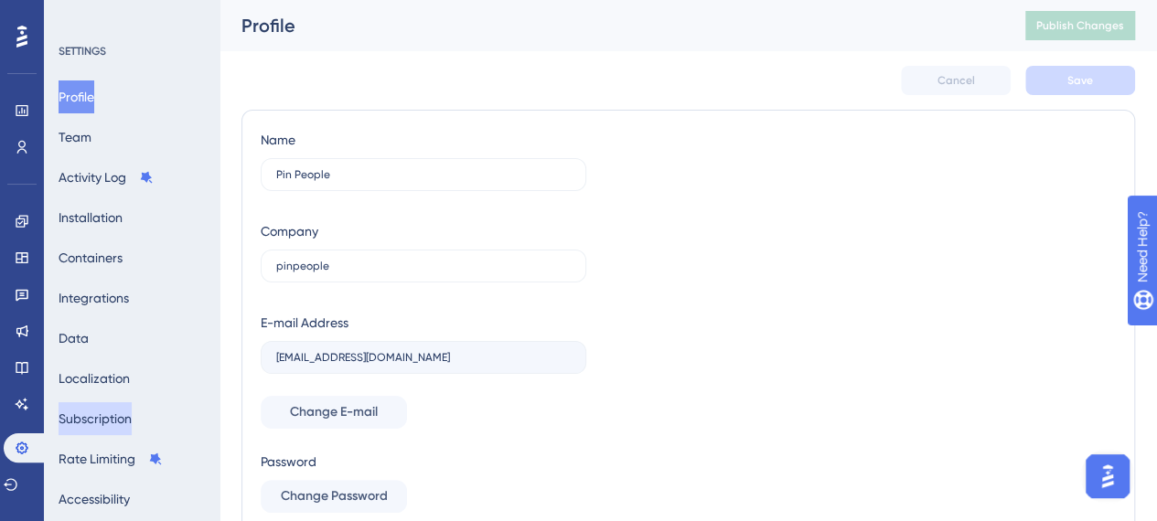
click at [123, 420] on button "Subscription" at bounding box center [95, 418] width 73 height 33
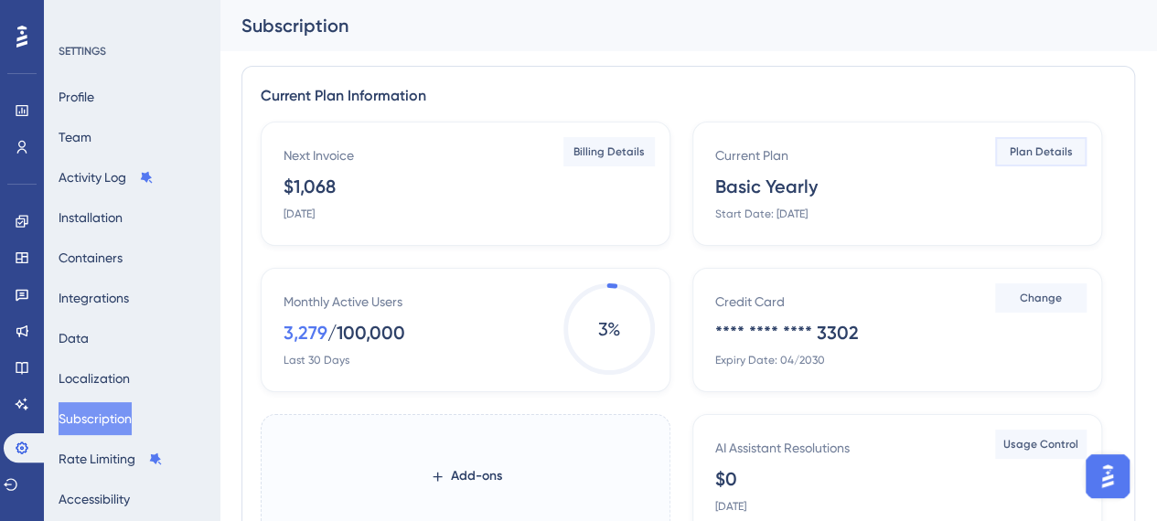
click at [1059, 157] on span "Plan Details" at bounding box center [1041, 151] width 63 height 15
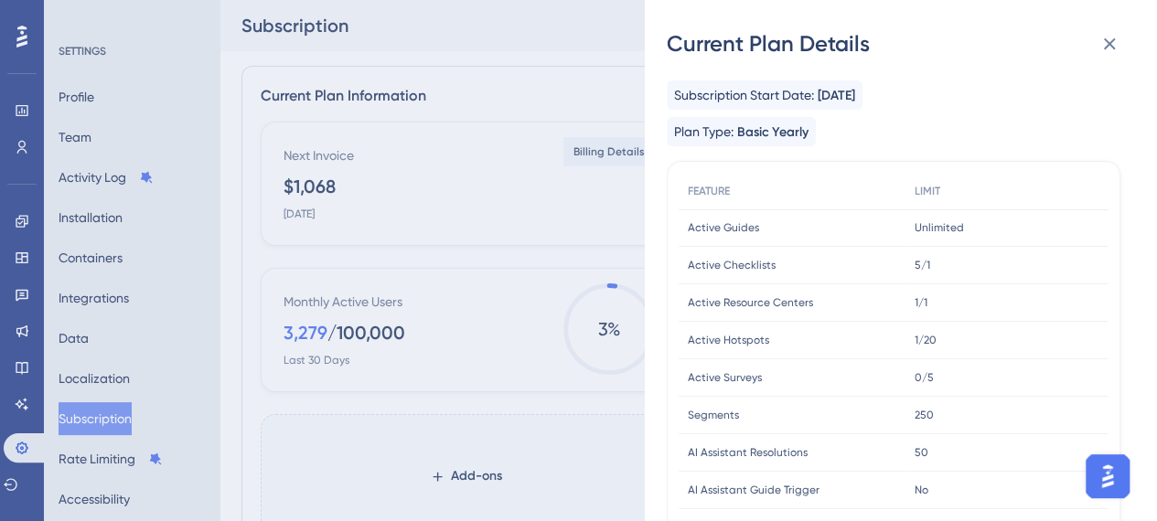
scroll to position [91, 0]
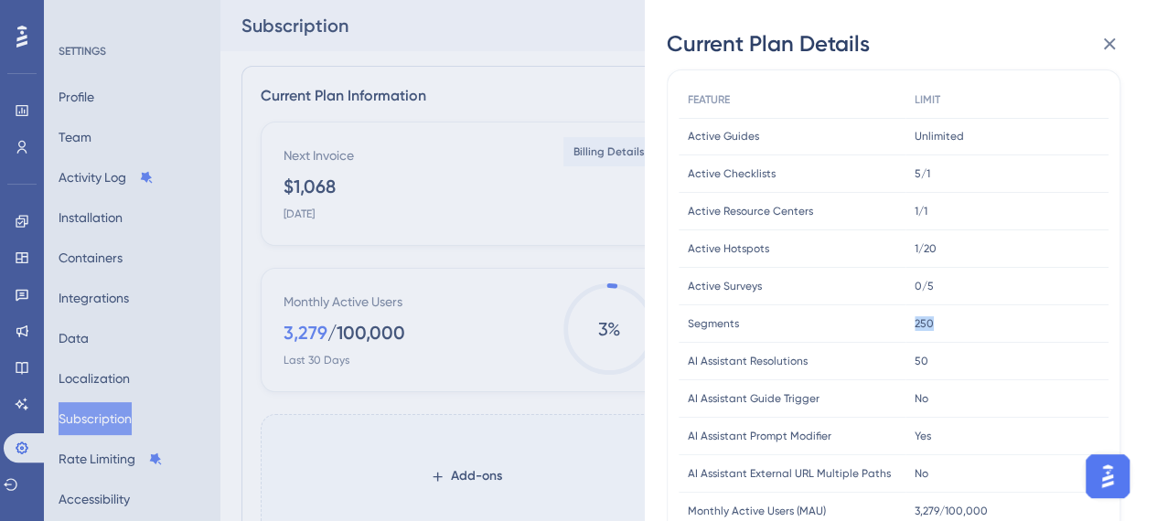
drag, startPoint x: 935, startPoint y: 325, endPoint x: 905, endPoint y: 325, distance: 30.2
click at [905, 325] on div "250 250" at bounding box center [1006, 323] width 203 height 37
drag, startPoint x: 960, startPoint y: 285, endPoint x: 916, endPoint y: 281, distance: 44.1
click at [913, 282] on div "0/5 0/5" at bounding box center [1006, 286] width 203 height 37
drag, startPoint x: 949, startPoint y: 255, endPoint x: 910, endPoint y: 231, distance: 45.9
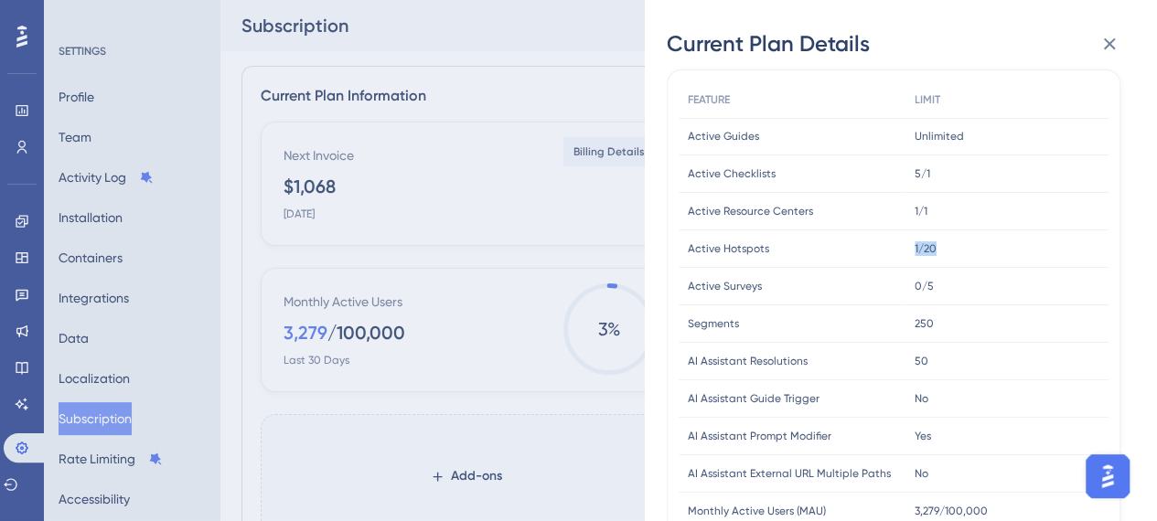
click at [907, 234] on div "1/20 1/20" at bounding box center [1006, 248] width 203 height 37
click at [929, 208] on div "1/1 1/1" at bounding box center [1006, 211] width 203 height 37
drag, startPoint x: 946, startPoint y: 173, endPoint x: 914, endPoint y: 162, distance: 33.0
click at [911, 164] on div "5/1 5/1" at bounding box center [1006, 173] width 203 height 37
click at [984, 131] on div "Unlimited Unlimited" at bounding box center [1006, 136] width 203 height 37
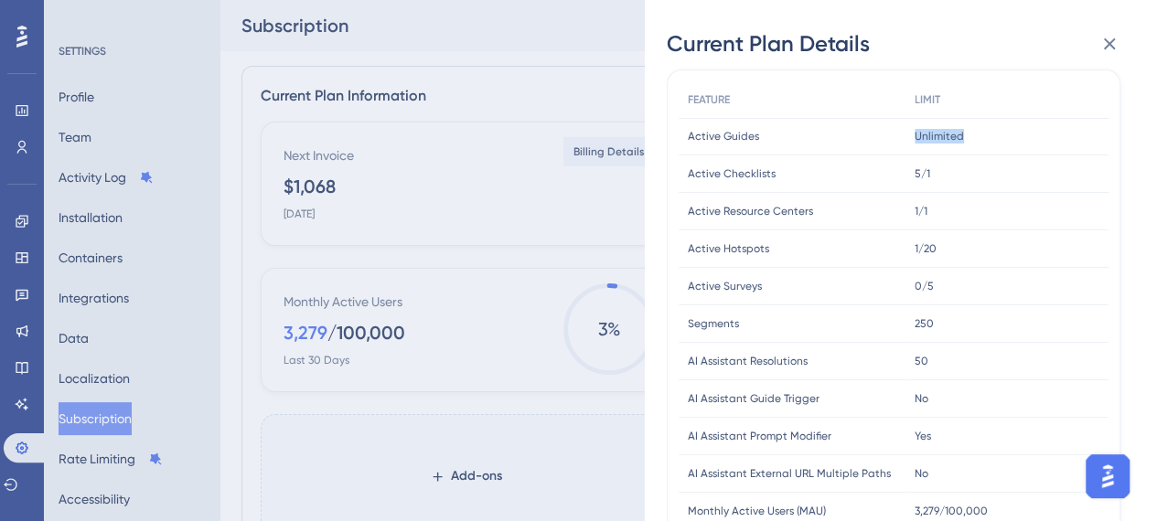
drag, startPoint x: 971, startPoint y: 131, endPoint x: 864, endPoint y: 133, distance: 107.0
click at [0, 0] on div "Active Guides Active Guides Unlimited Unlimited" at bounding box center [0, 0] width 0 height 0
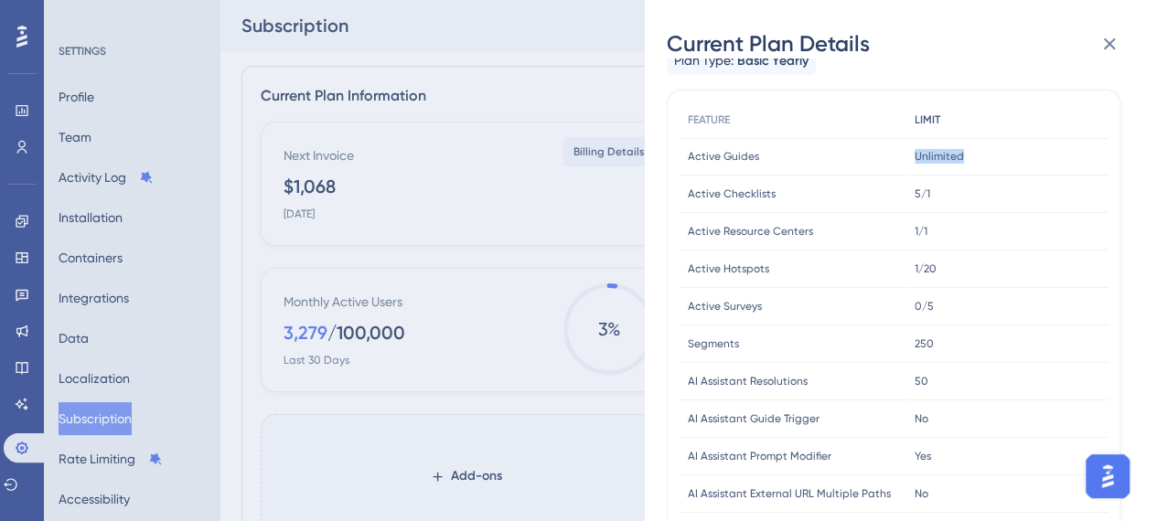
scroll to position [0, 0]
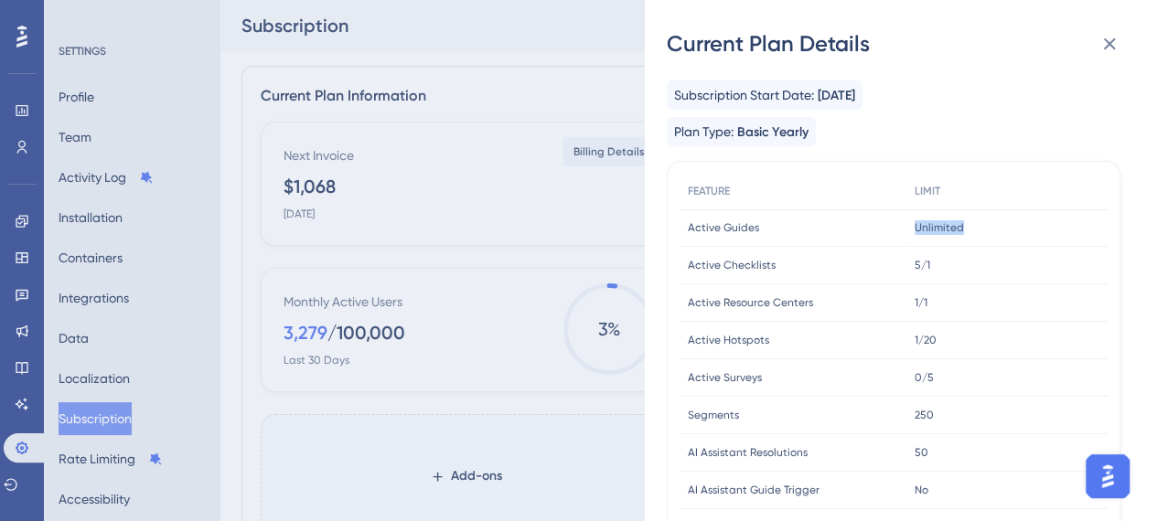
click at [1108, 44] on icon at bounding box center [1110, 44] width 12 height 12
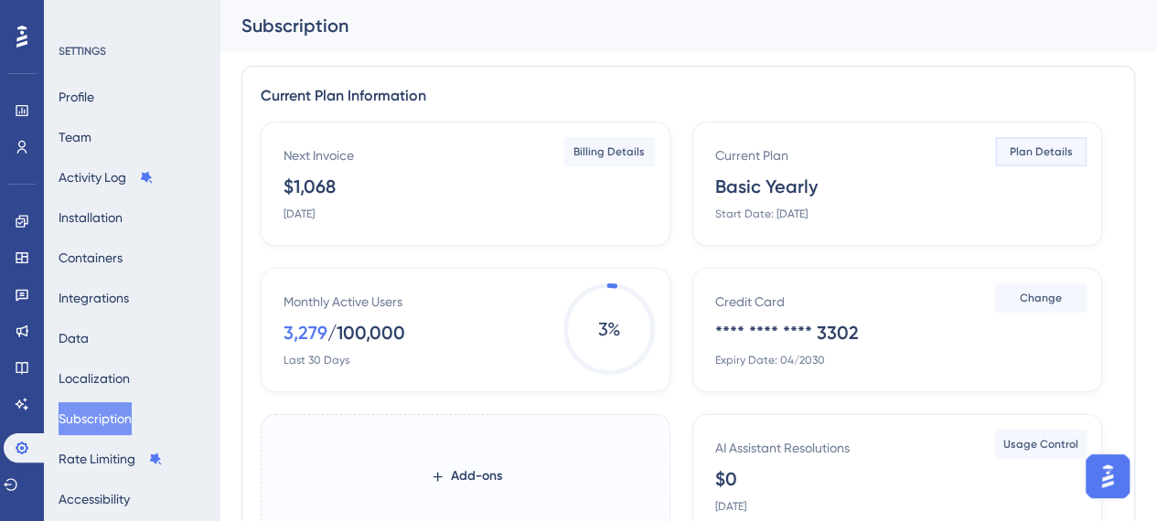
click at [1067, 149] on span "Plan Details" at bounding box center [1041, 151] width 63 height 15
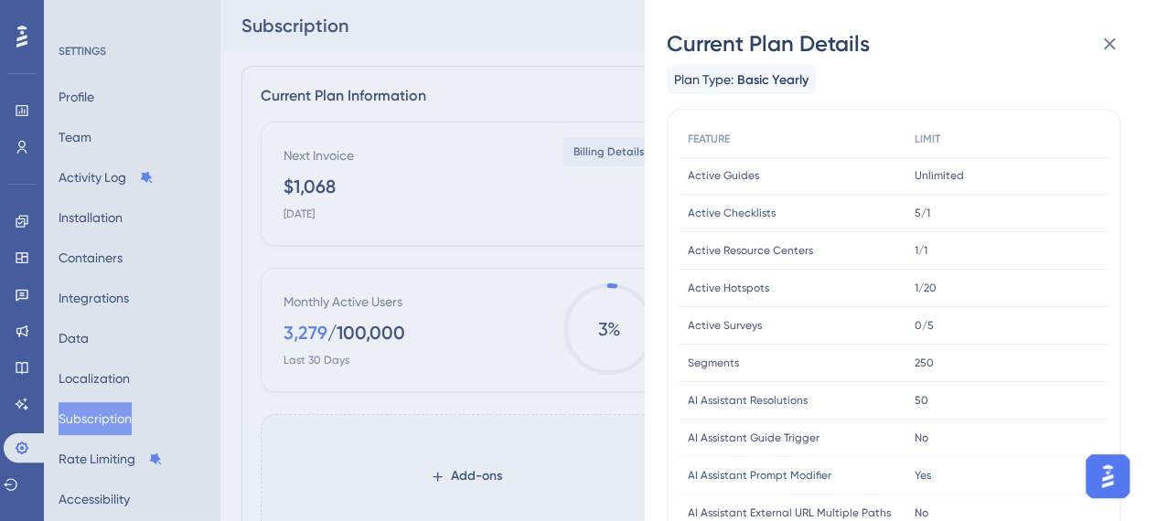
scroll to position [91, 0]
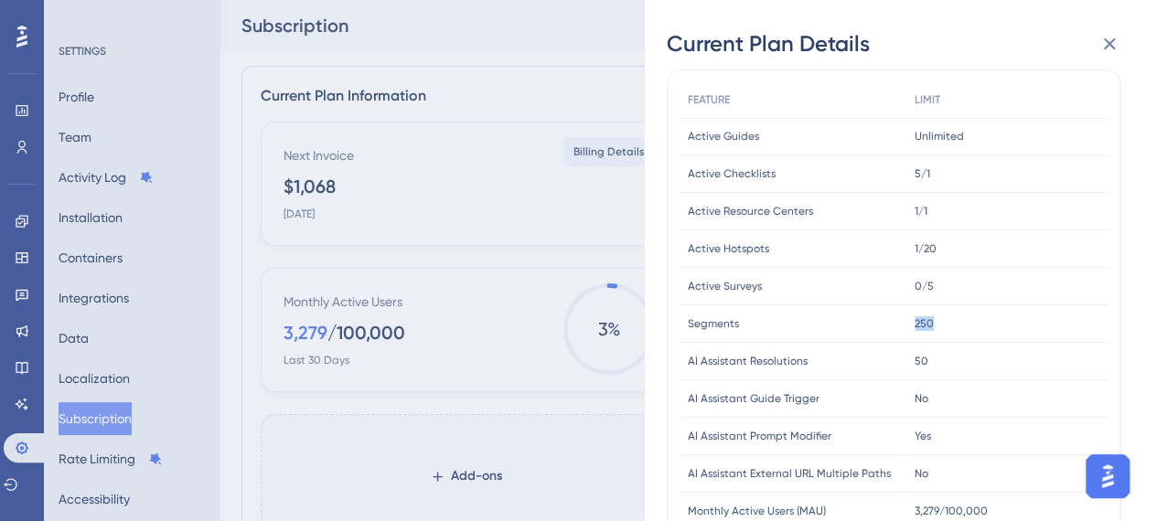
drag, startPoint x: 914, startPoint y: 323, endPoint x: 934, endPoint y: 326, distance: 19.4
click at [934, 326] on div "250 250" at bounding box center [1006, 323] width 203 height 37
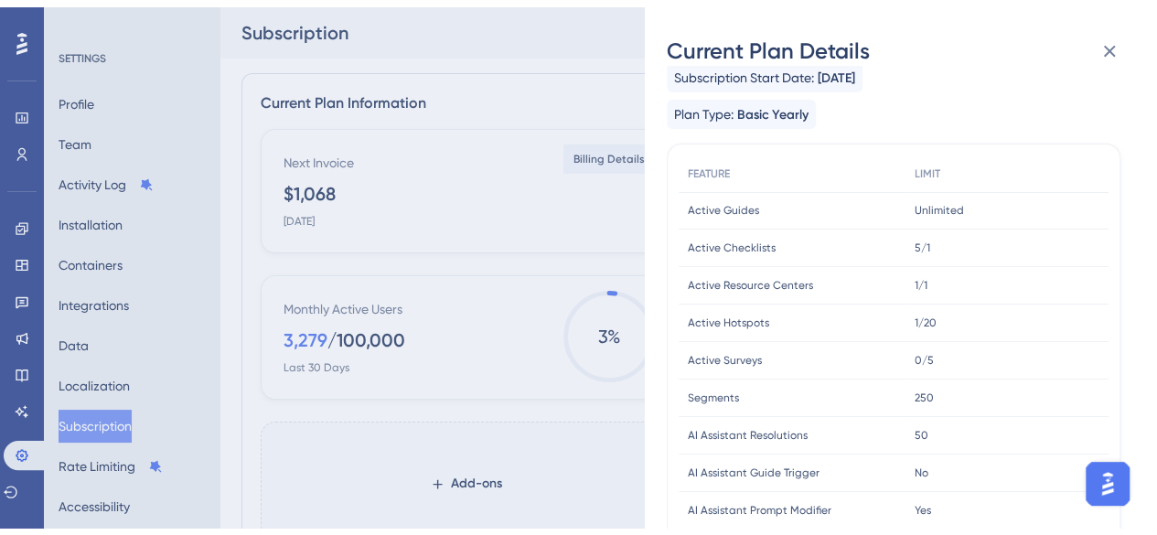
scroll to position [0, 0]
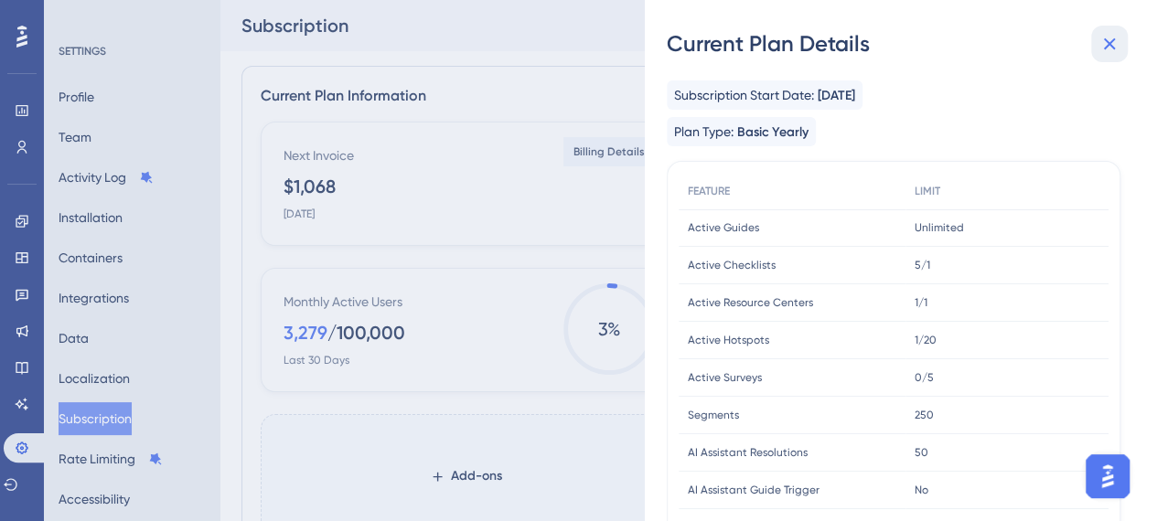
click at [1108, 48] on icon at bounding box center [1109, 44] width 22 height 22
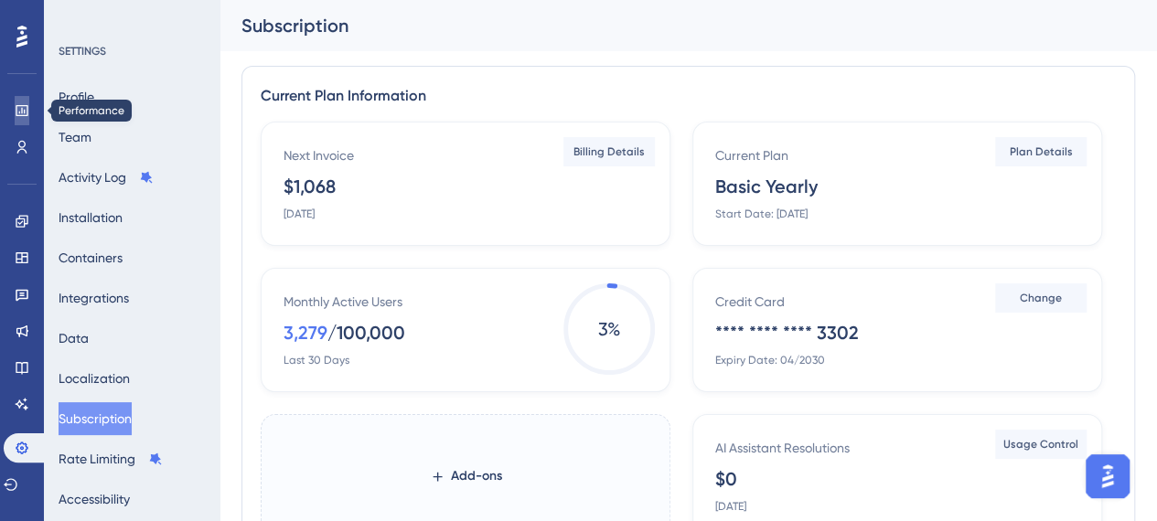
click at [15, 121] on link at bounding box center [22, 110] width 15 height 29
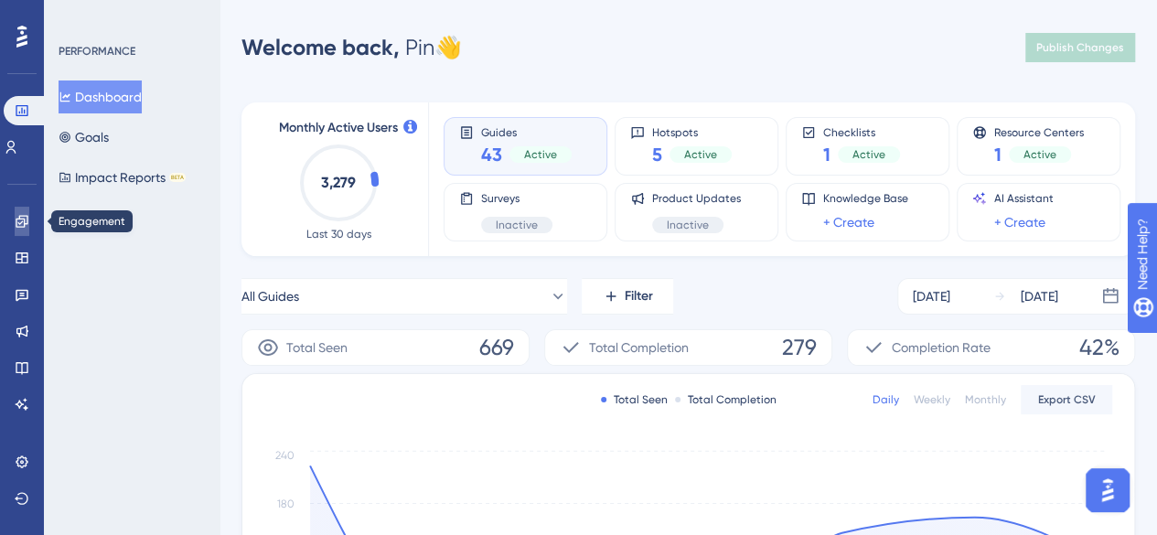
click at [25, 226] on icon at bounding box center [22, 221] width 12 height 12
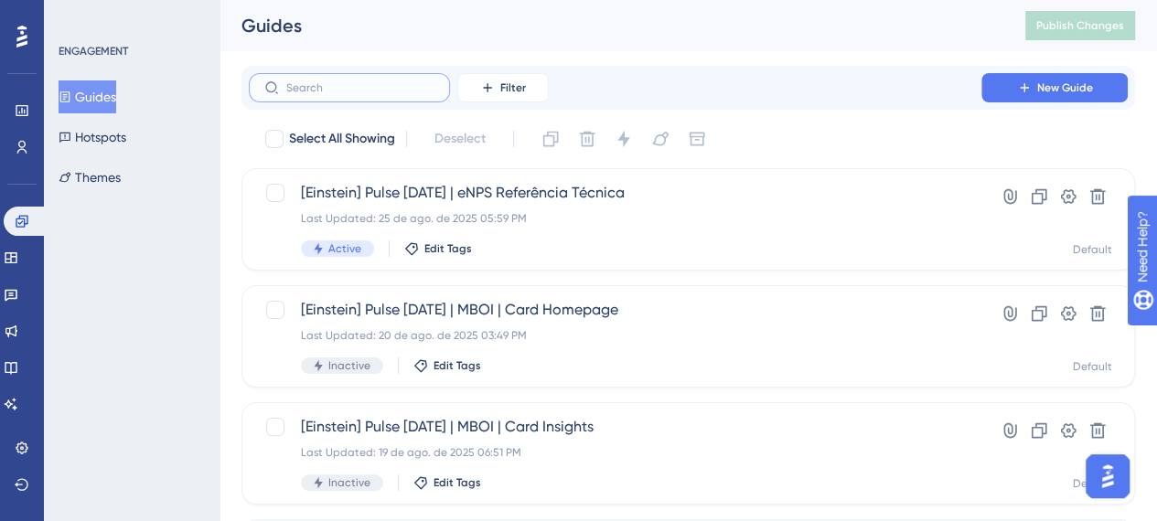
click at [377, 91] on input "text" at bounding box center [360, 87] width 148 height 13
type input "eint"
checkbox input "true"
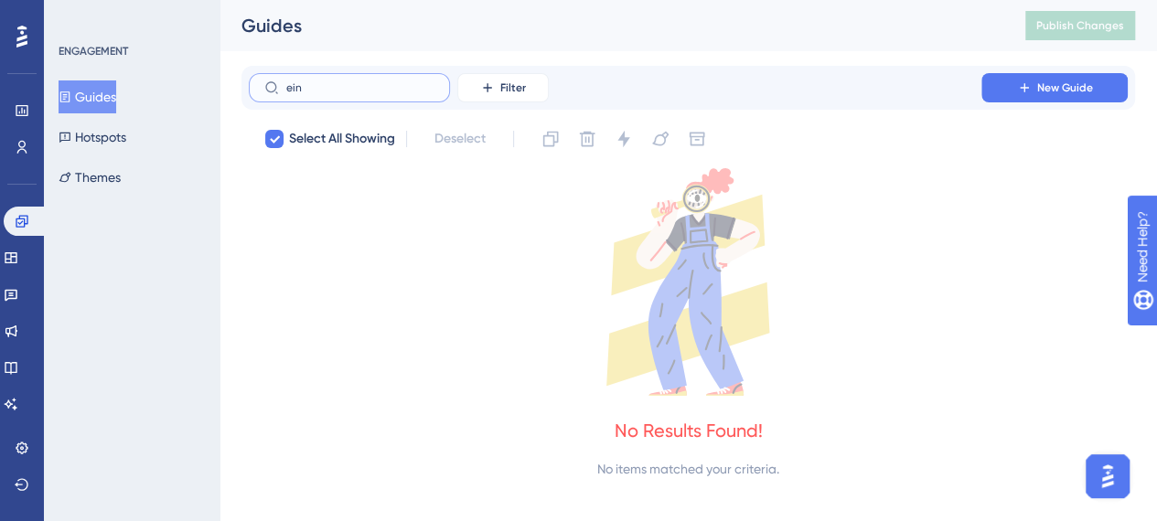
type input "eins"
checkbox input "false"
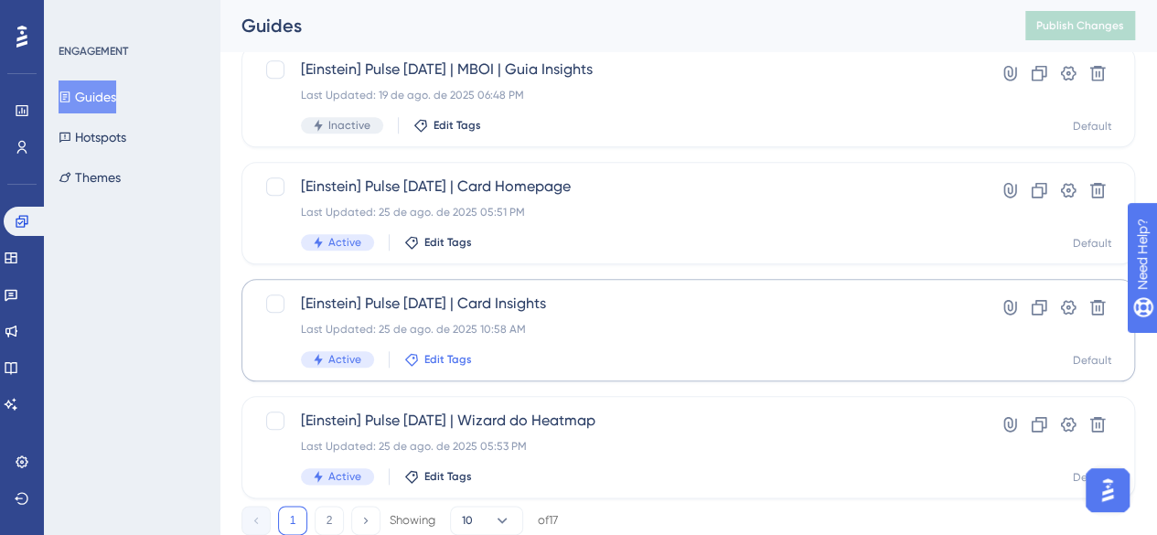
scroll to position [883, 0]
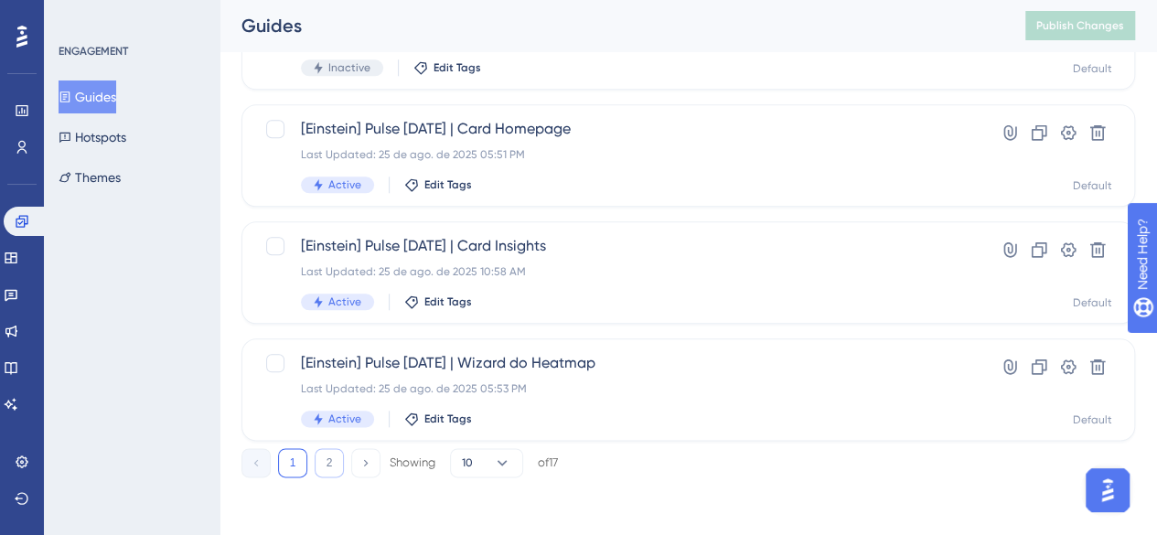
type input "eins"
click at [340, 451] on button "2" at bounding box center [329, 462] width 29 height 29
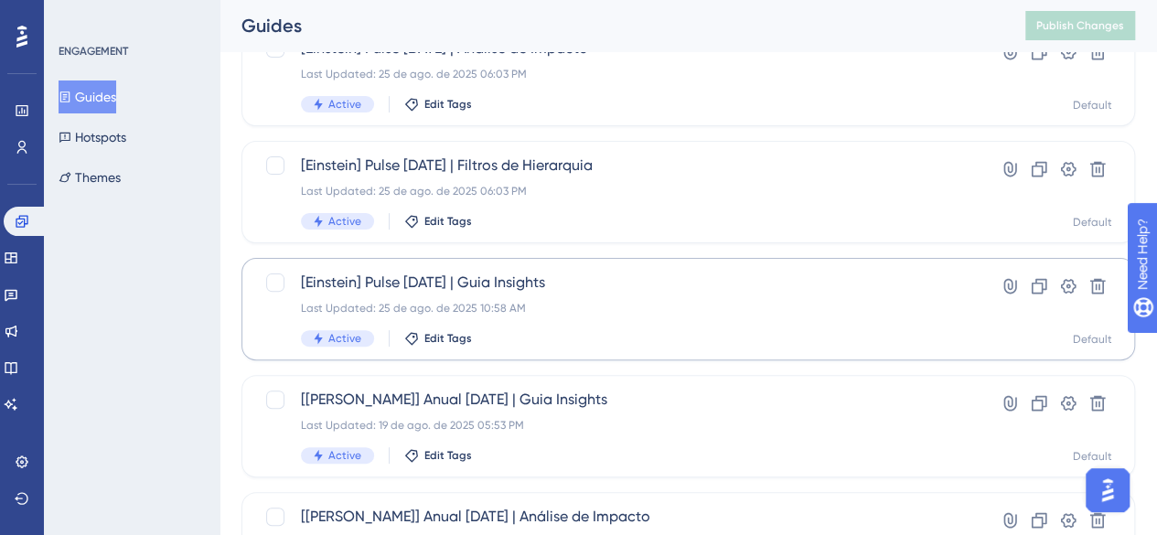
scroll to position [183, 0]
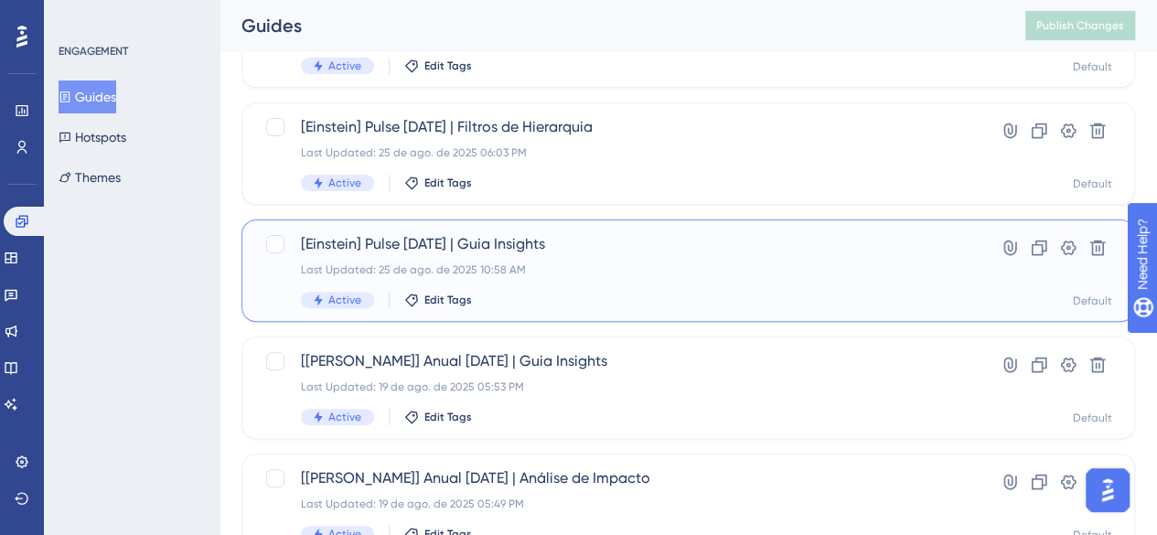
click at [497, 231] on div "[Einstein] Pulse Jun/25 | Guia Insights Last Updated: 25 de ago. de 2025 10:58 …" at bounding box center [687, 270] width 893 height 102
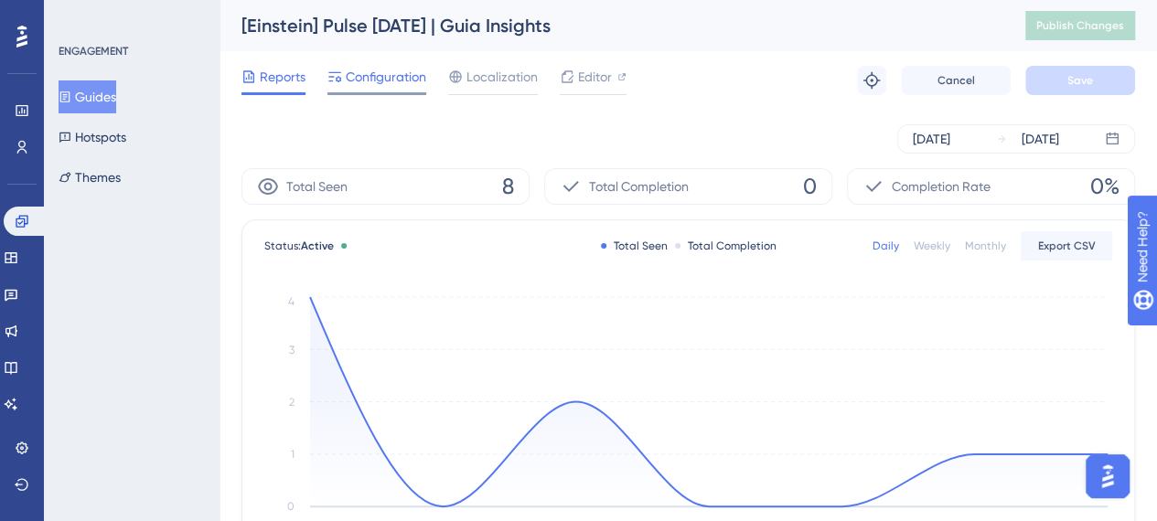
click at [378, 85] on span "Configuration" at bounding box center [386, 77] width 80 height 22
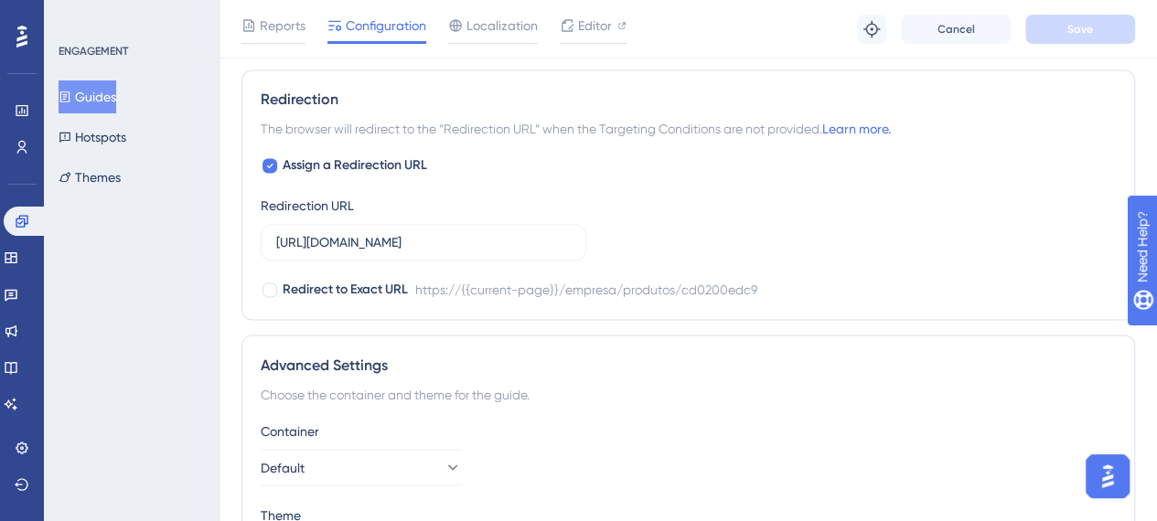
scroll to position [1354, 0]
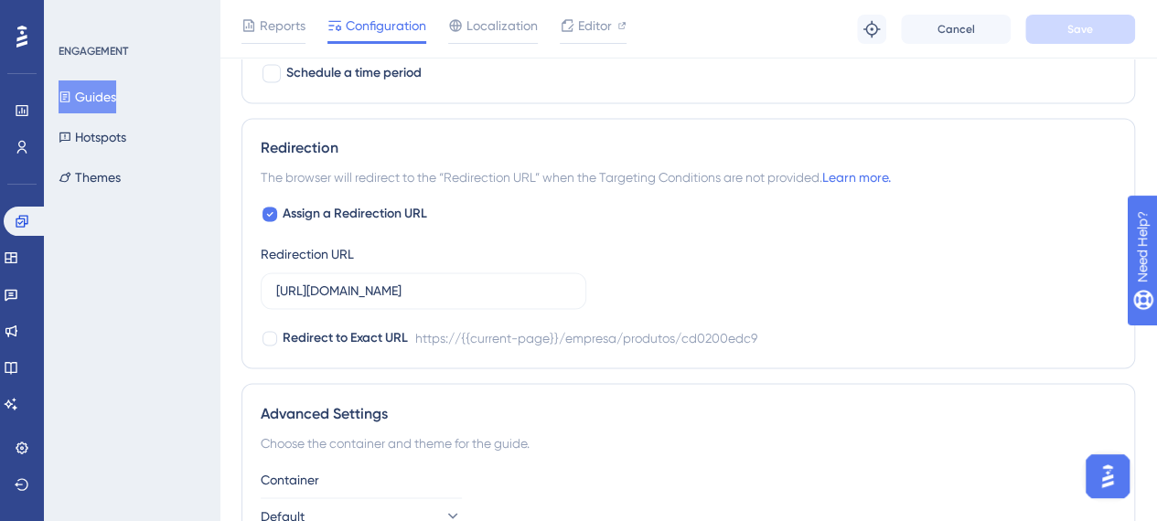
click at [111, 100] on button "Guides" at bounding box center [88, 96] width 58 height 33
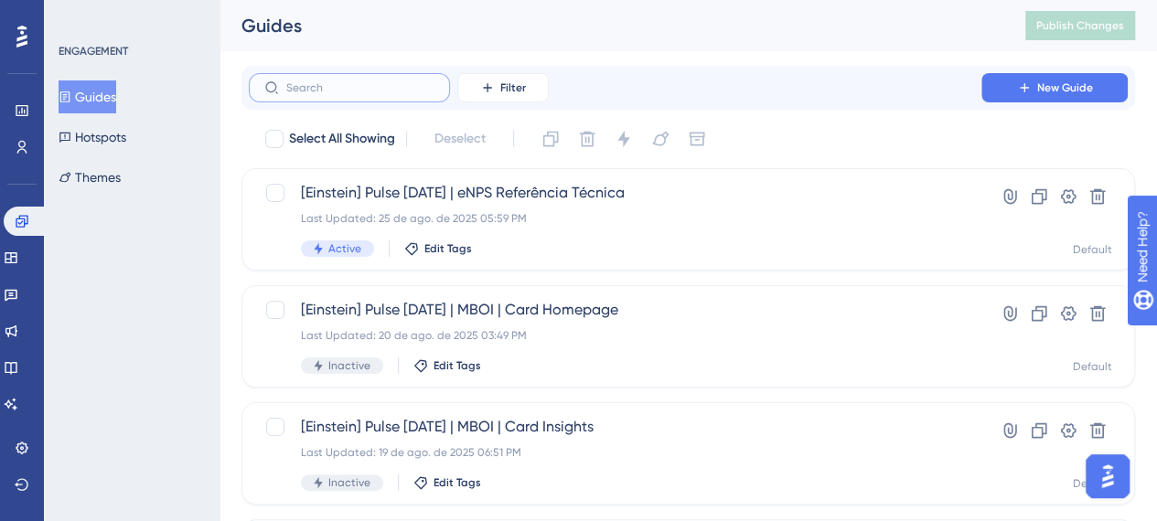
click at [368, 92] on input "text" at bounding box center [360, 87] width 148 height 13
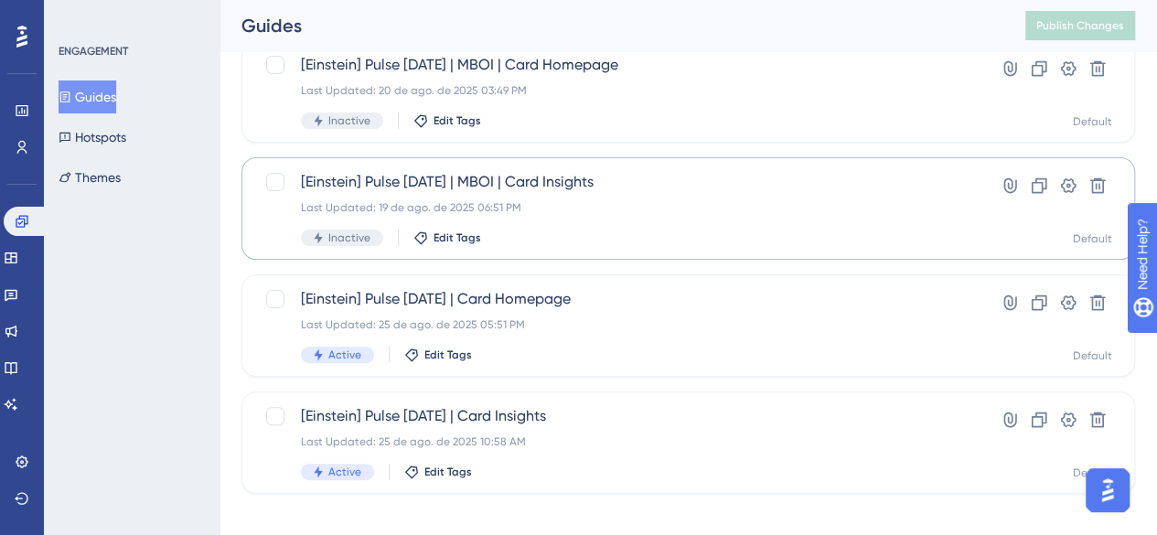
scroll to position [144, 0]
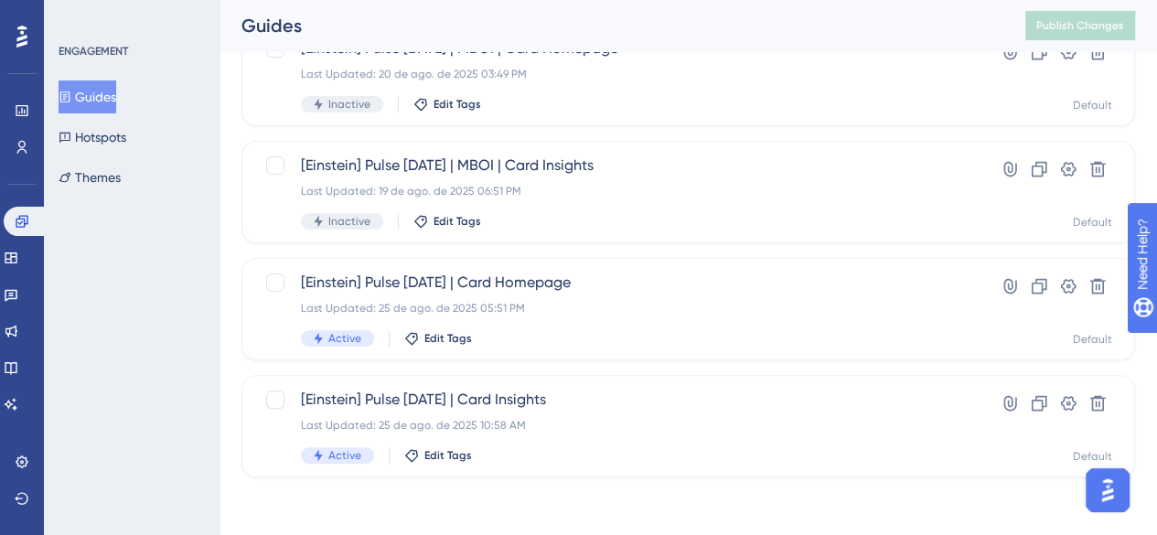
type input "card"
click at [102, 127] on button "Hotspots" at bounding box center [93, 137] width 68 height 33
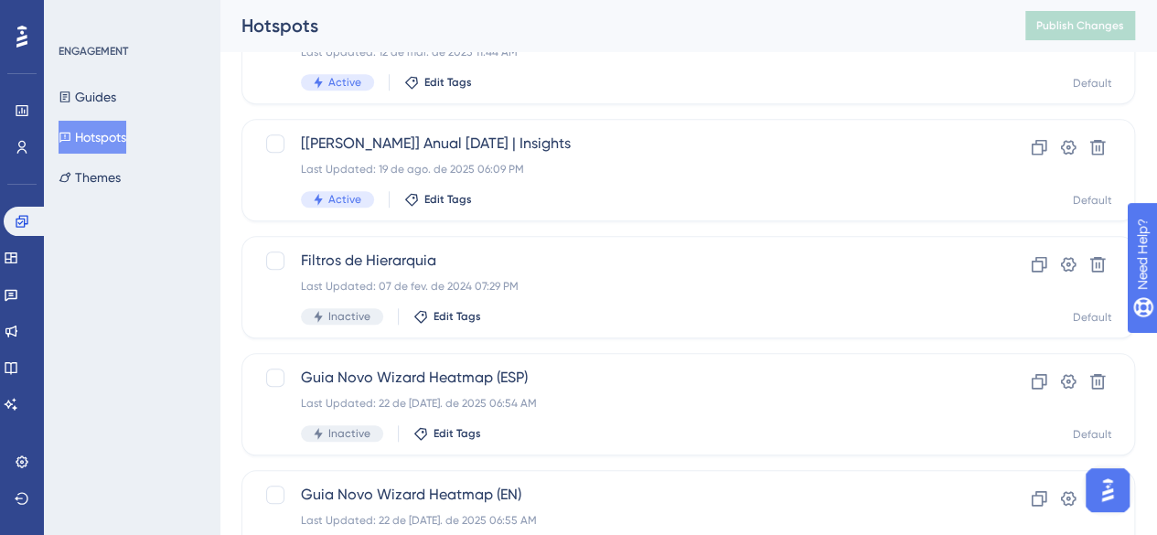
scroll to position [823, 0]
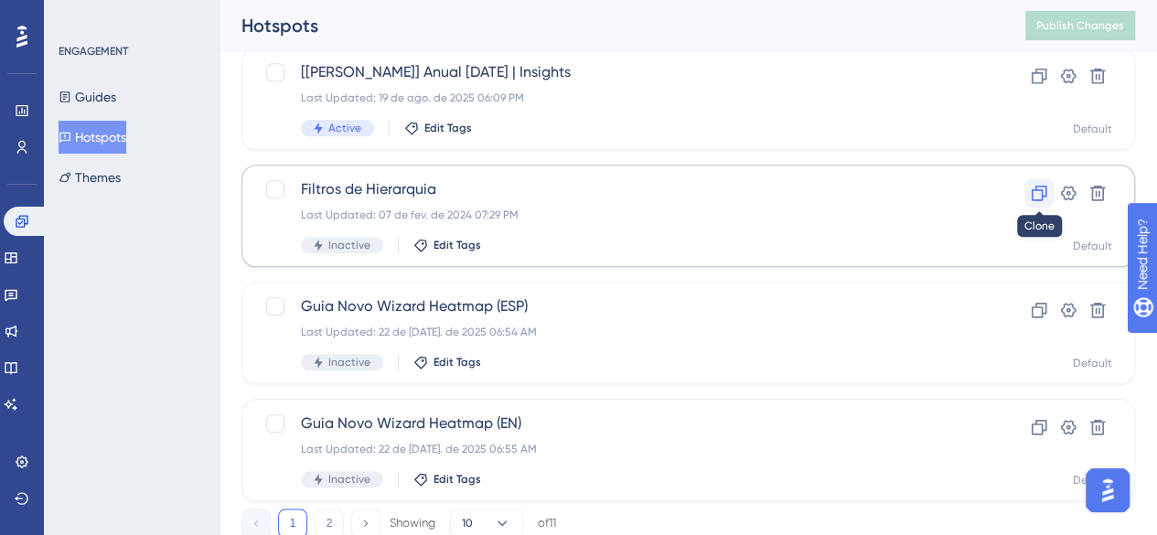
click at [1035, 197] on icon at bounding box center [1039, 193] width 18 height 18
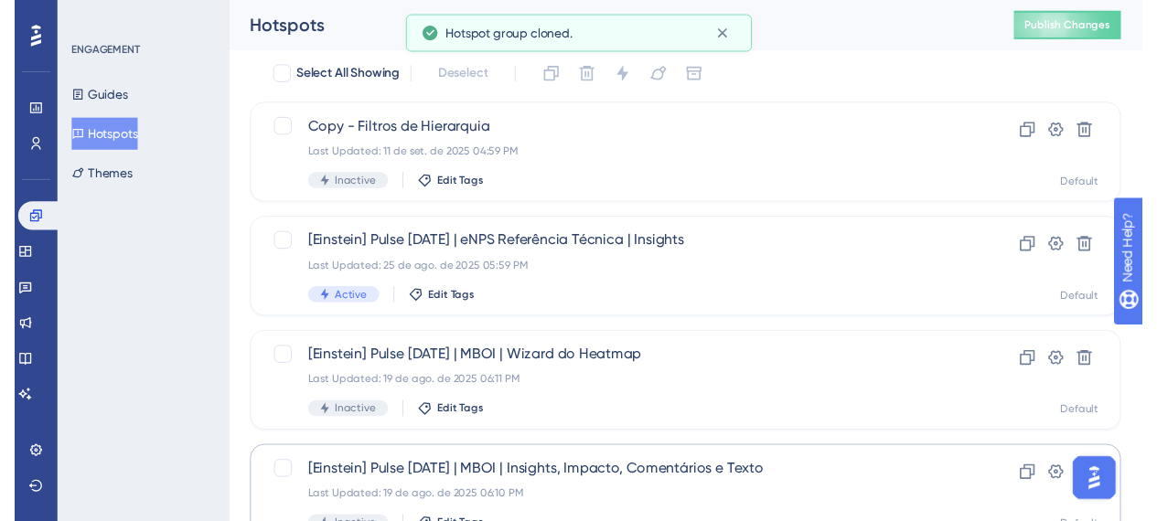
scroll to position [0, 0]
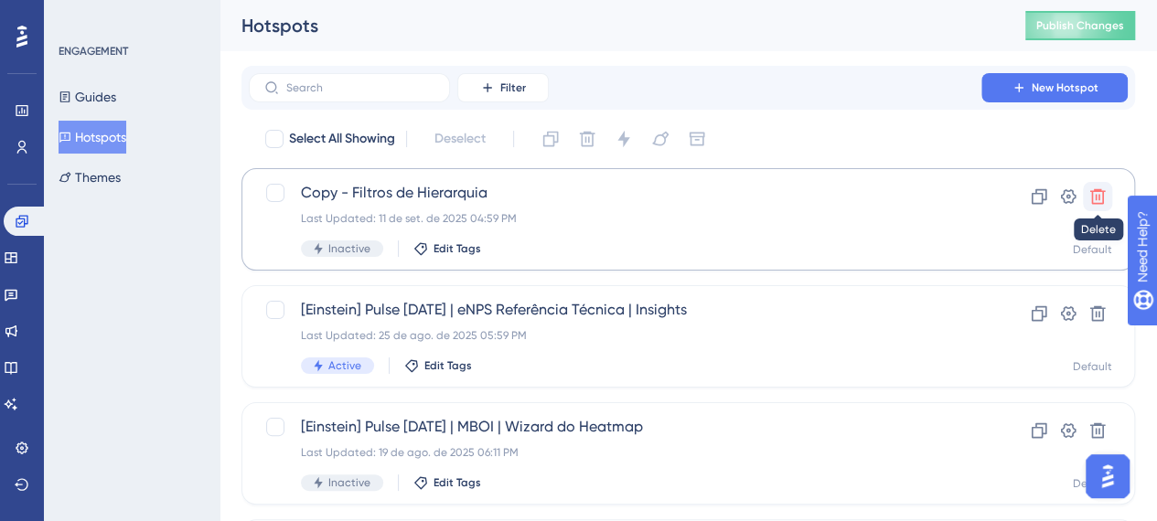
click at [1105, 199] on icon at bounding box center [1097, 196] width 18 height 18
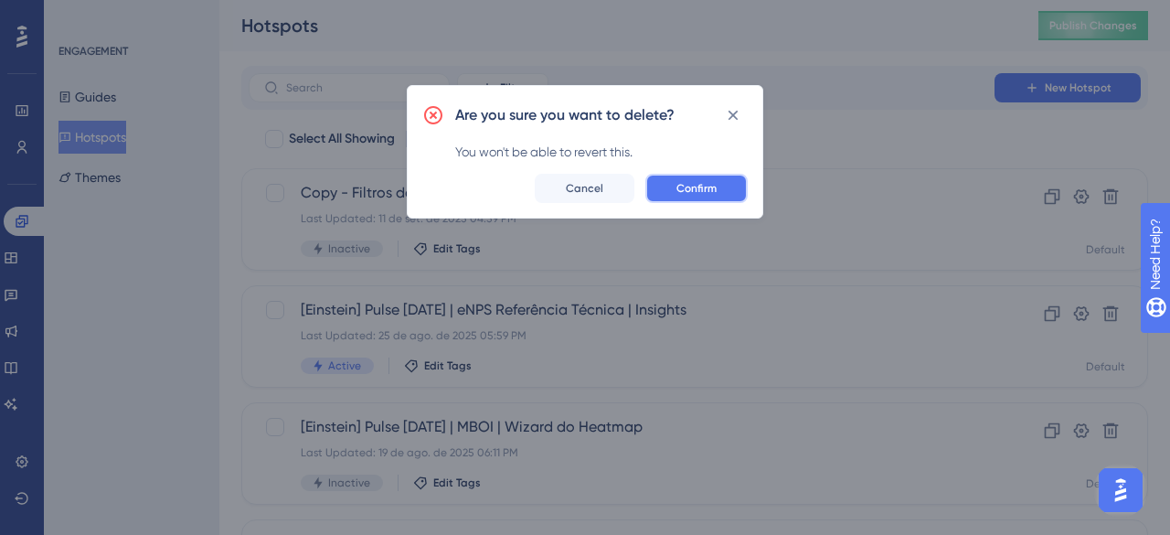
click at [647, 187] on button "Confirm" at bounding box center [697, 188] width 102 height 29
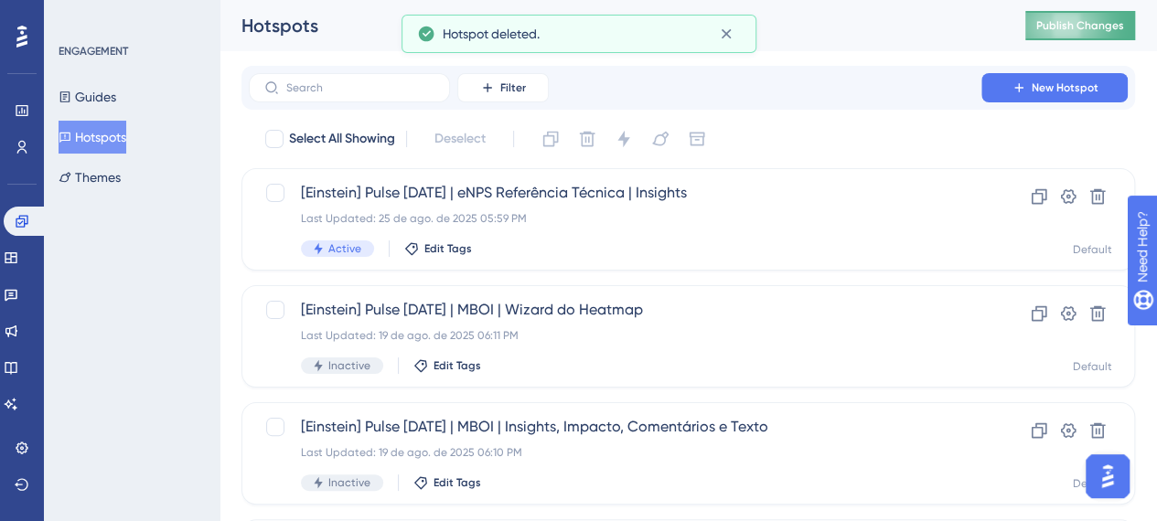
click at [1101, 23] on span "Publish Changes" at bounding box center [1080, 25] width 88 height 15
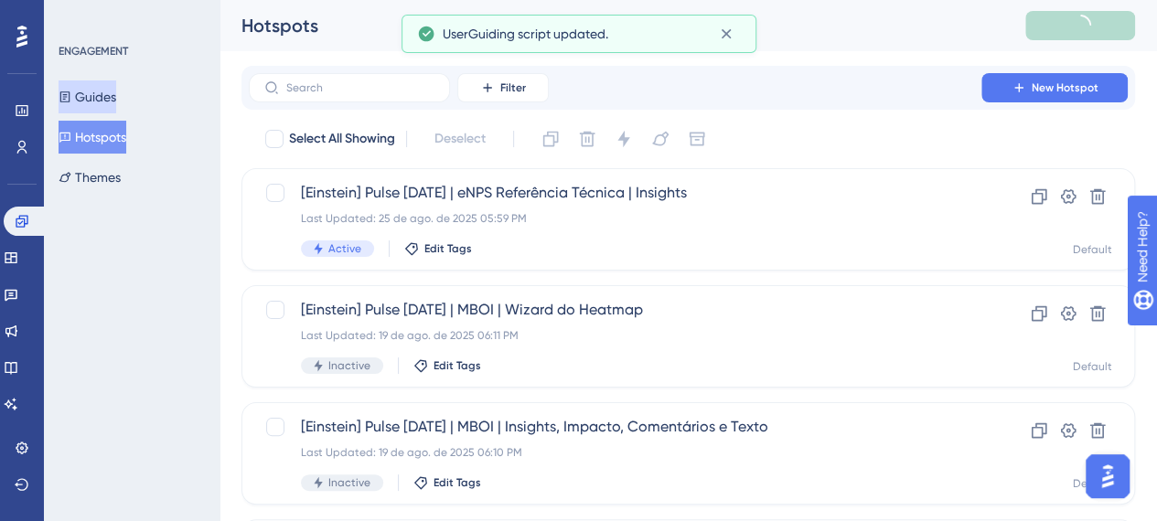
click at [116, 96] on button "Guides" at bounding box center [88, 96] width 58 height 33
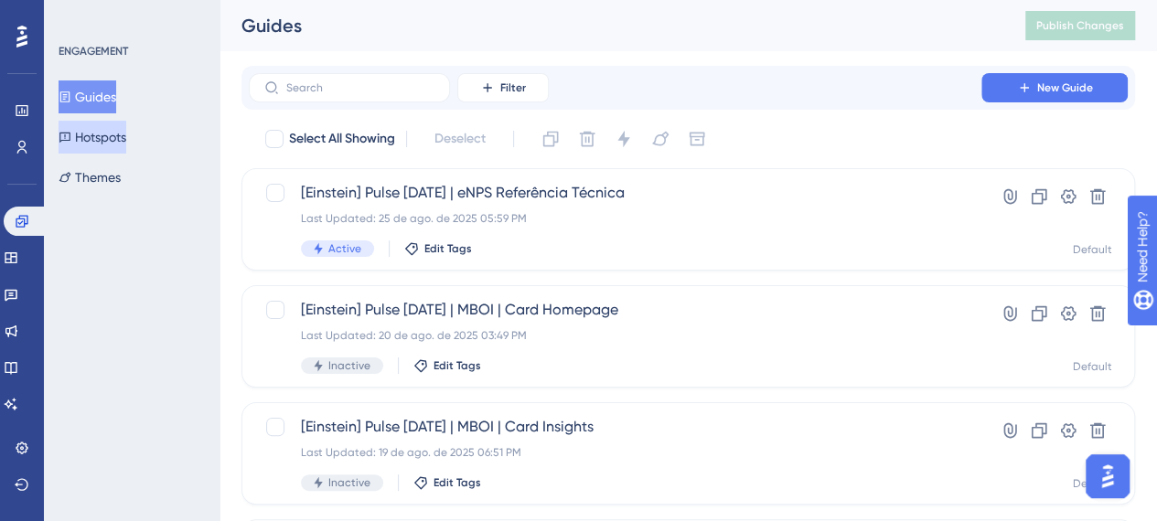
click at [103, 144] on button "Hotspots" at bounding box center [93, 137] width 68 height 33
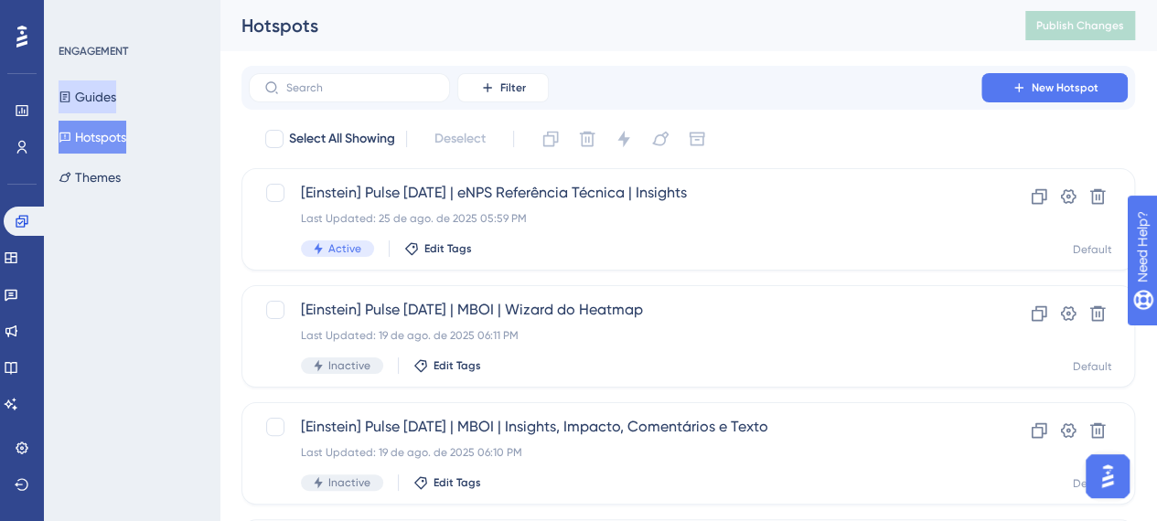
click at [99, 92] on button "Guides" at bounding box center [88, 96] width 58 height 33
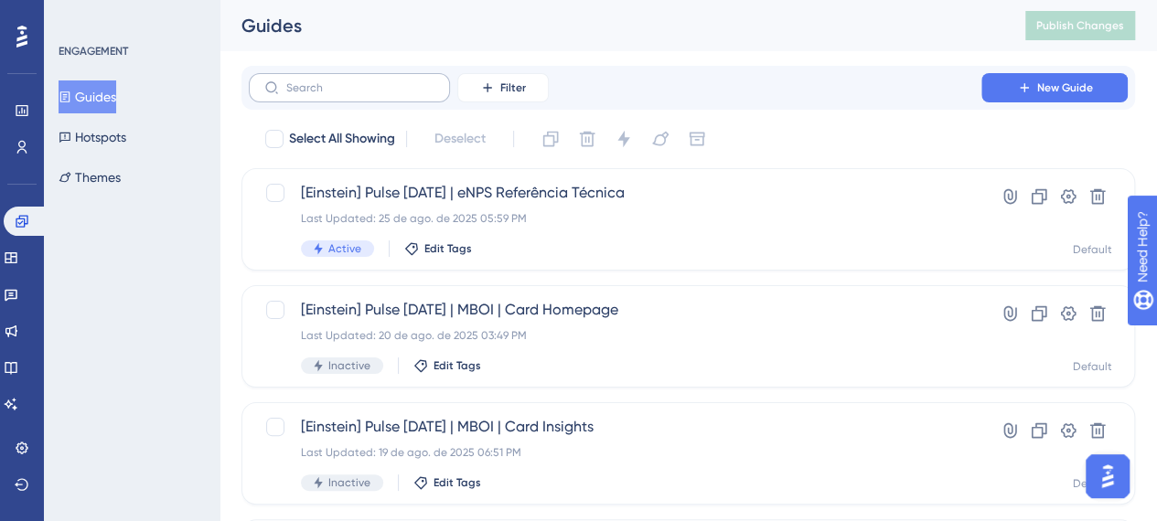
click at [338, 97] on label at bounding box center [349, 87] width 201 height 29
click at [338, 94] on input "text" at bounding box center [360, 87] width 148 height 13
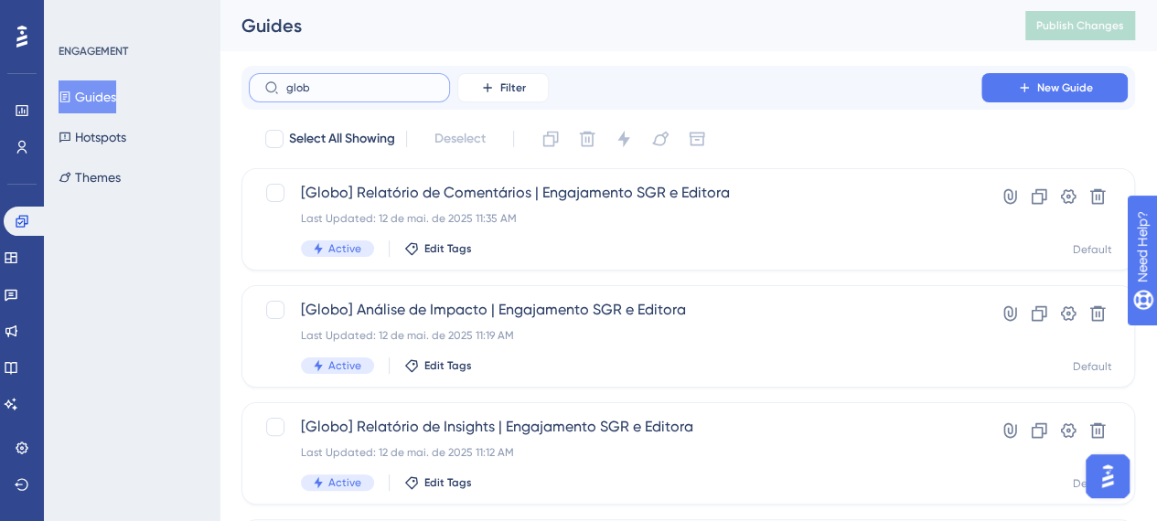
type input "glob"
